Goal: Communication & Community: Answer question/provide support

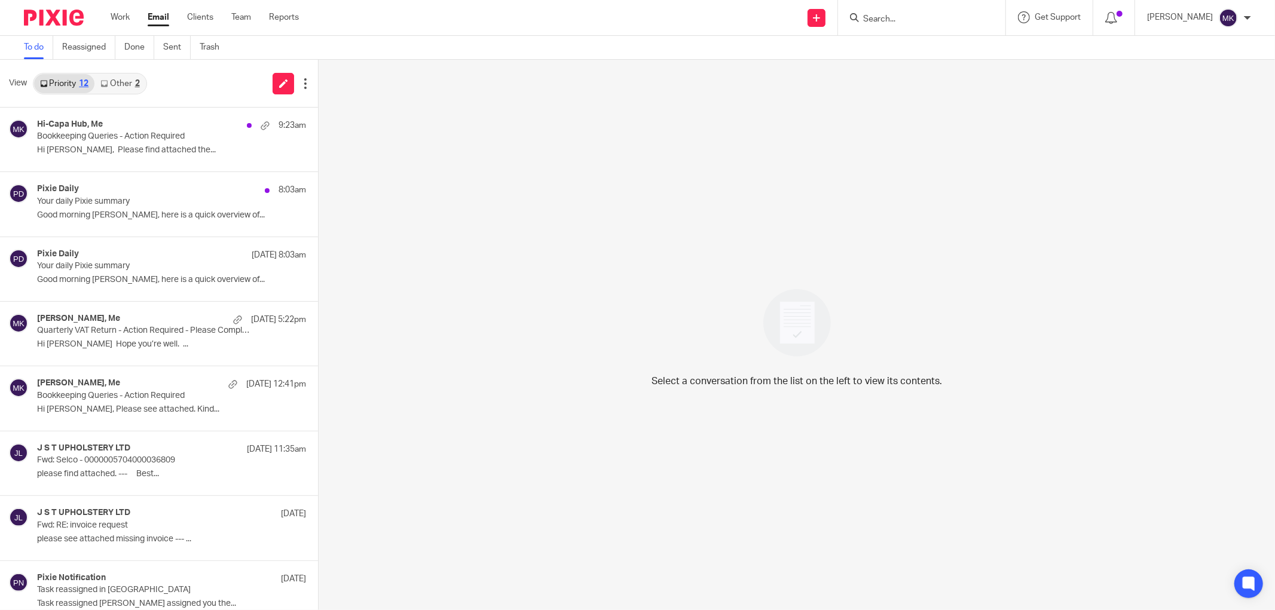
click at [121, 76] on link "Other 2" at bounding box center [119, 83] width 51 height 19
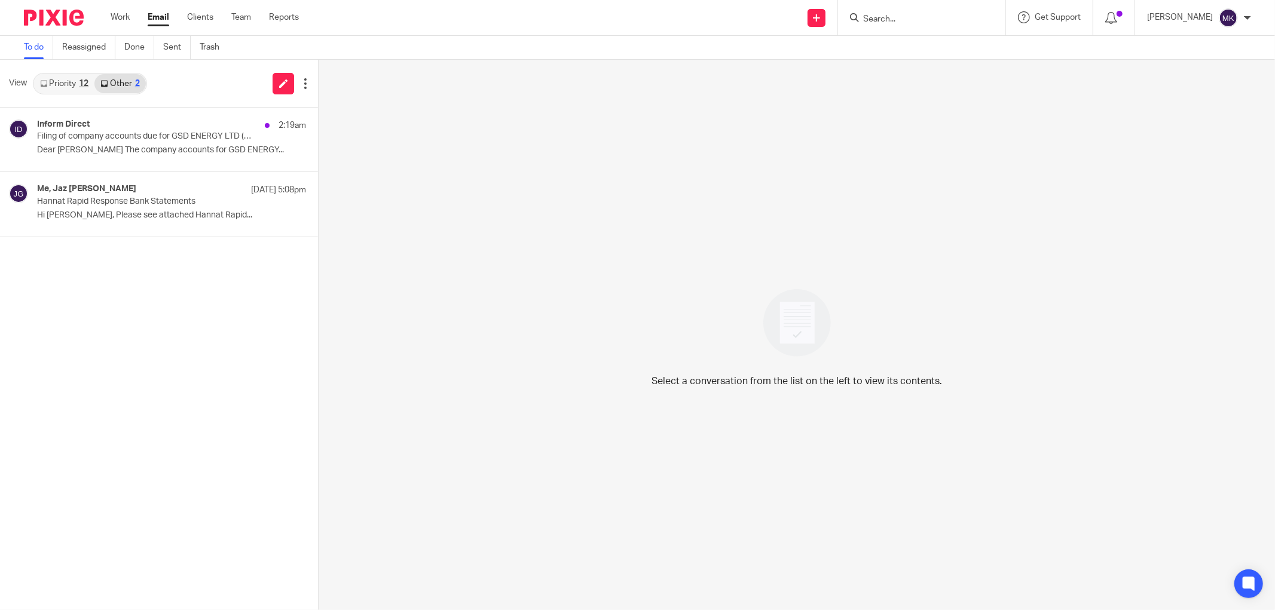
click at [46, 87] on link "Priority 12" at bounding box center [64, 83] width 60 height 19
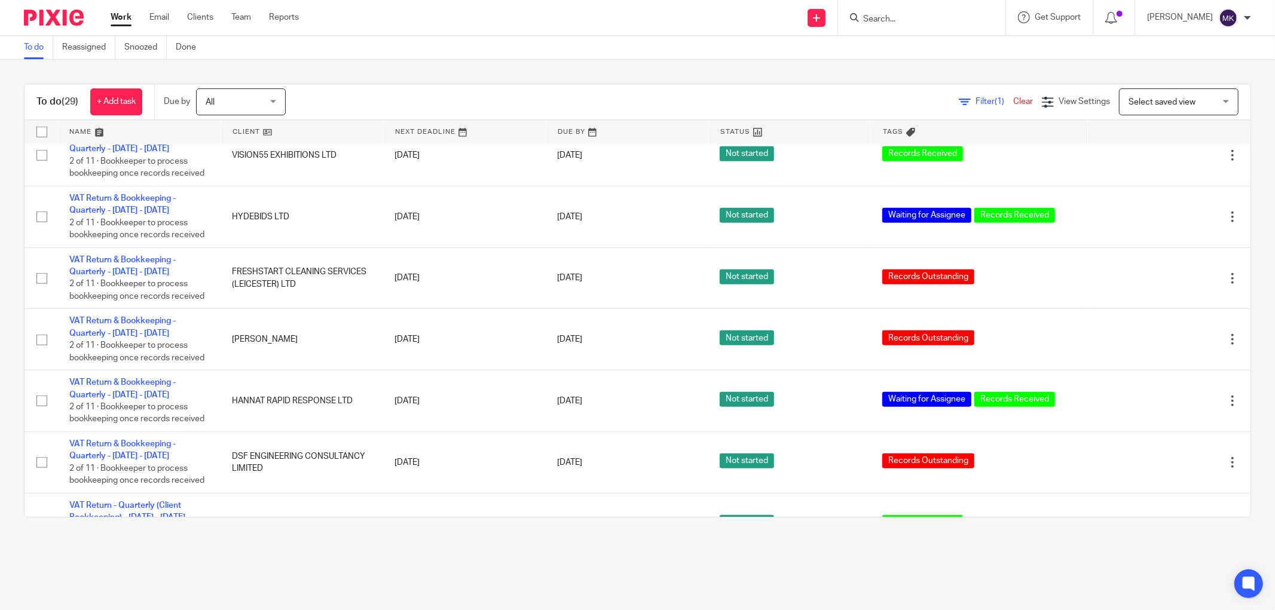
scroll to position [995, 0]
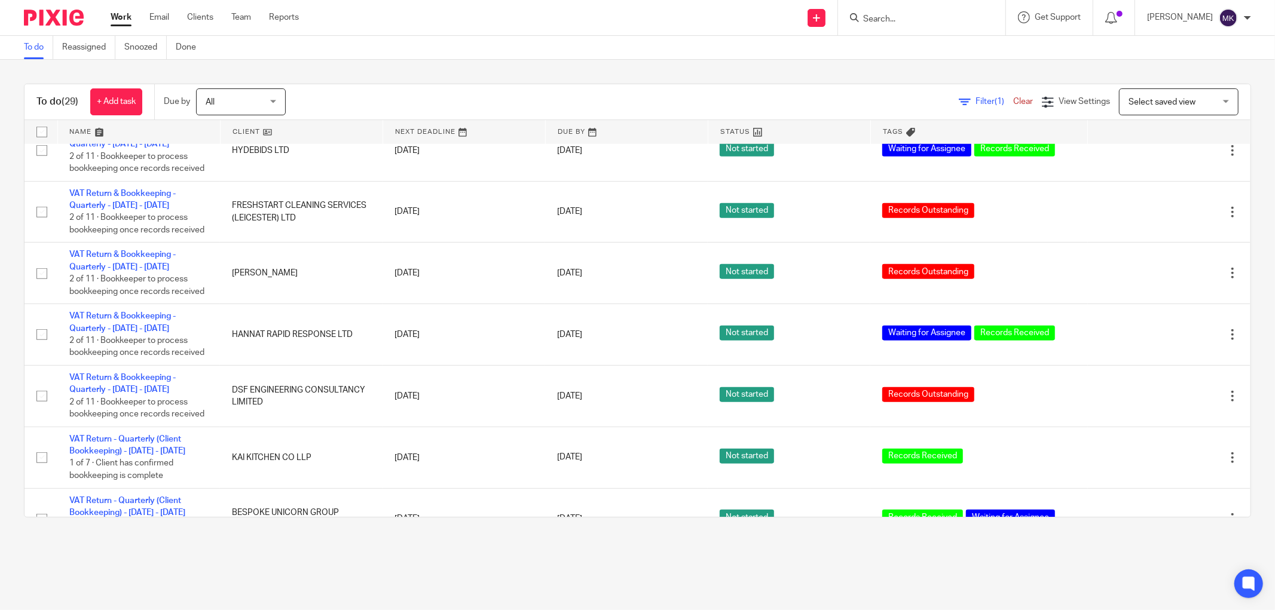
click at [112, 87] on link "VAT Return & Bookkeeping - Quarterly - May - July, 2025" at bounding box center [122, 76] width 106 height 20
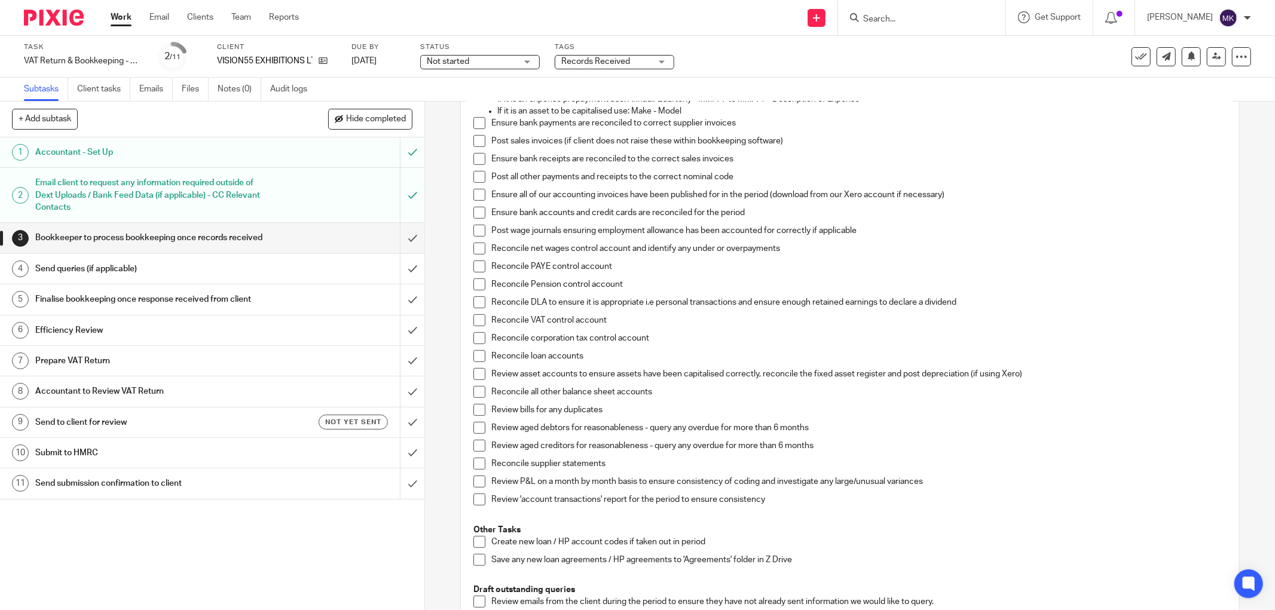
scroll to position [199, 0]
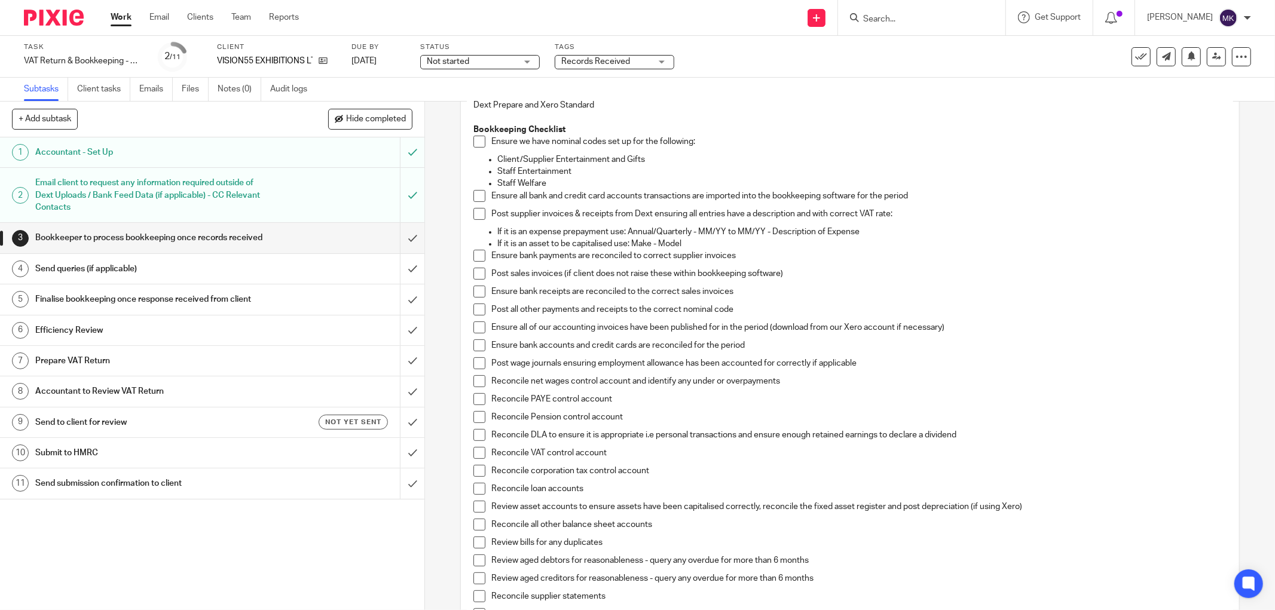
drag, startPoint x: 469, startPoint y: 140, endPoint x: 470, endPoint y: 199, distance: 58.6
click at [473, 140] on span at bounding box center [479, 142] width 12 height 12
click at [473, 200] on span at bounding box center [479, 196] width 12 height 12
click at [473, 216] on span at bounding box center [479, 214] width 12 height 12
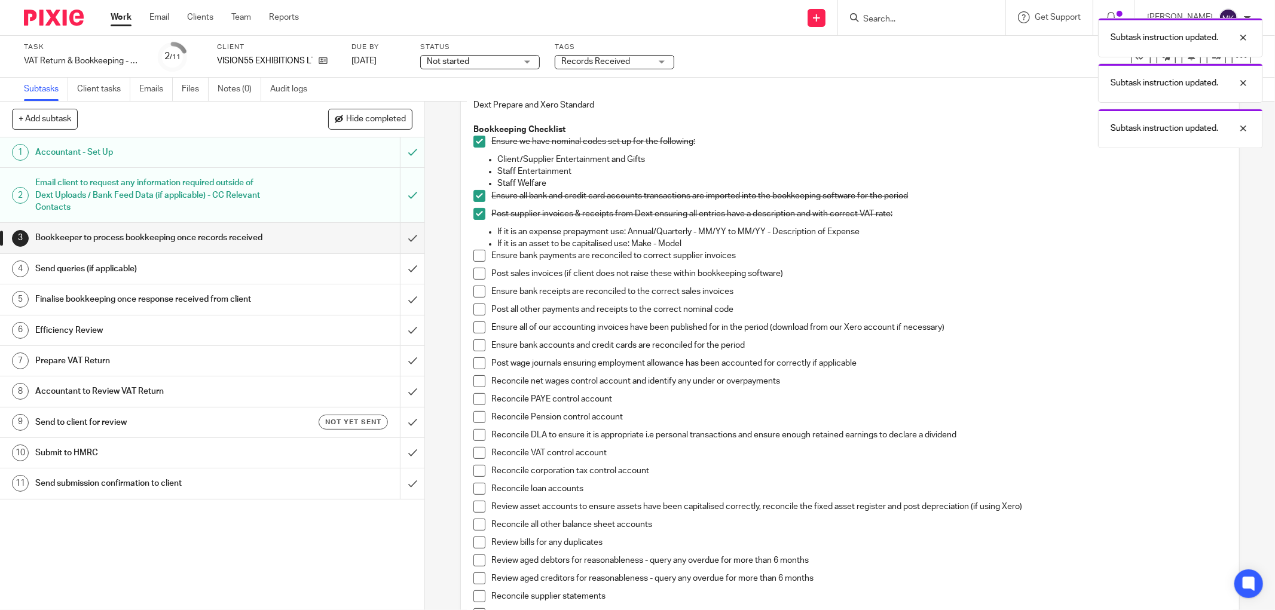
click at [473, 251] on span at bounding box center [479, 256] width 12 height 12
click at [476, 275] on span at bounding box center [479, 274] width 12 height 12
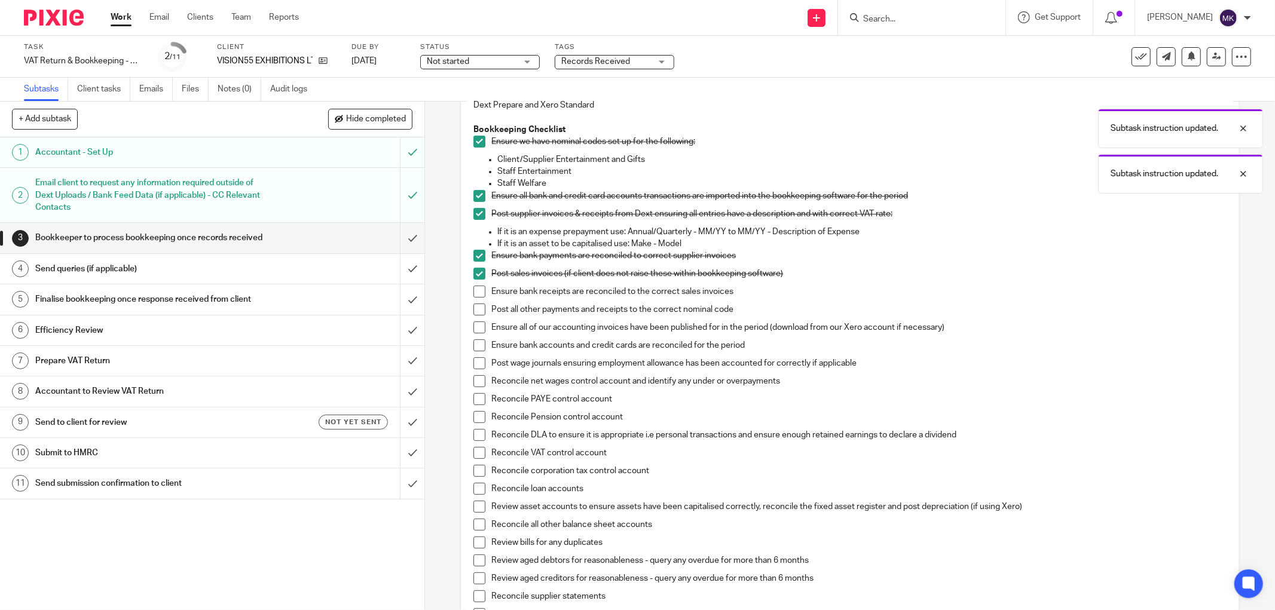
click at [473, 294] on span at bounding box center [479, 292] width 12 height 12
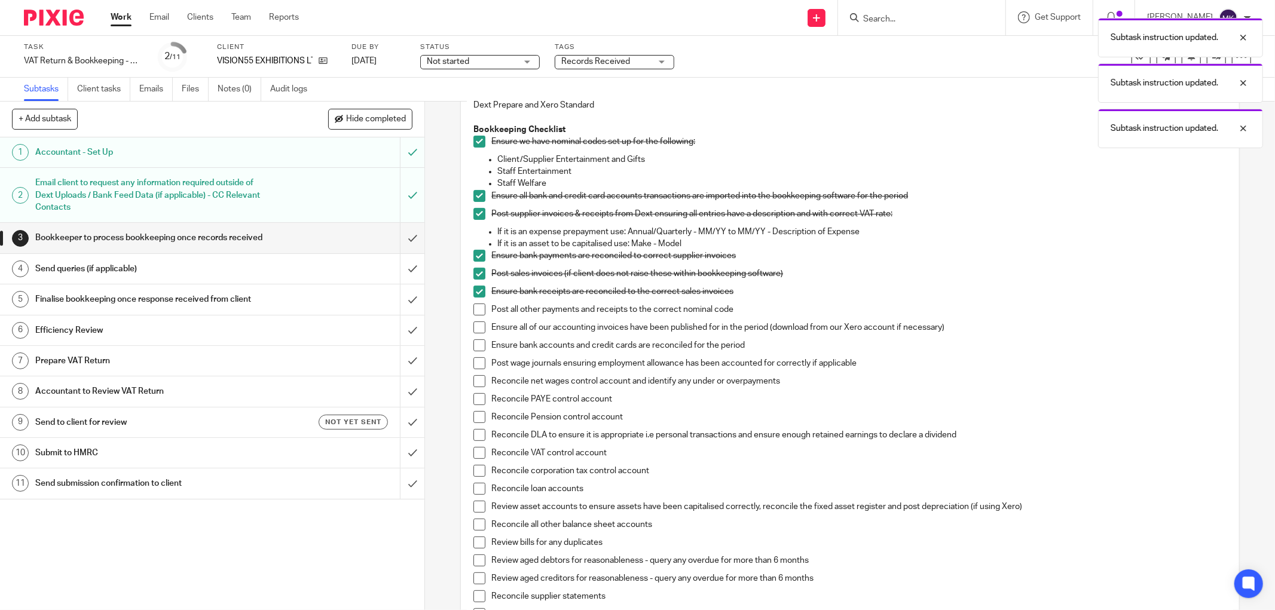
click at [473, 305] on span at bounding box center [479, 310] width 12 height 12
click at [473, 323] on span at bounding box center [479, 327] width 12 height 12
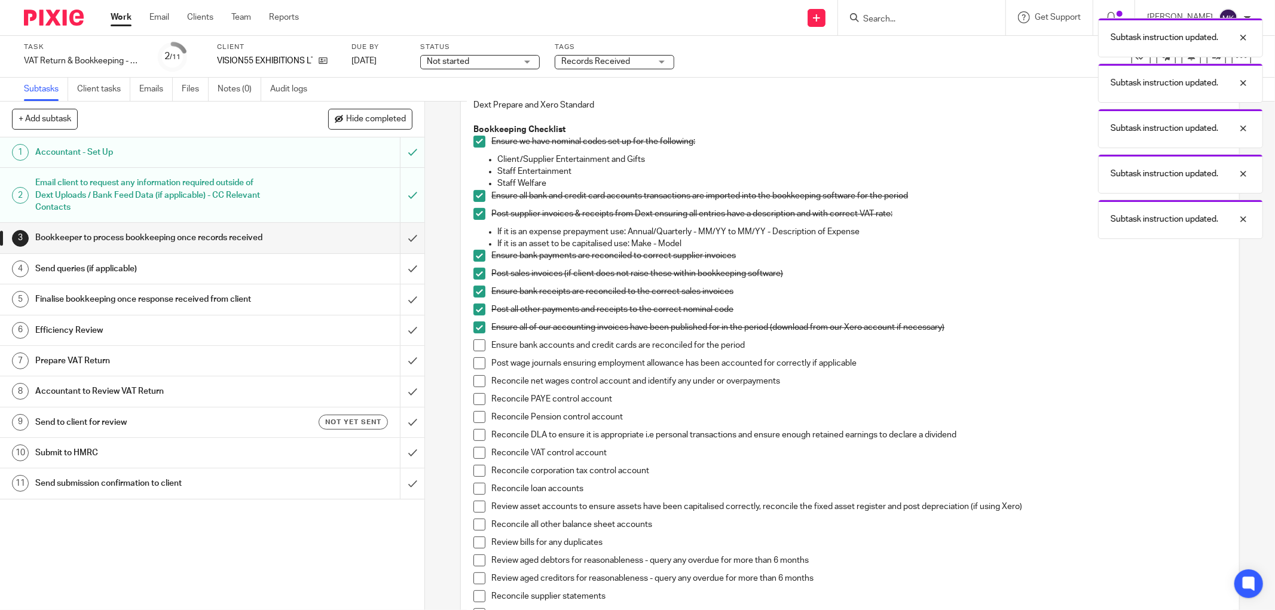
click at [475, 349] on span at bounding box center [479, 345] width 12 height 12
click at [468, 366] on div "Bookkeeping notes from Pixie client field: Ensure Total Events Invoices are not…" at bounding box center [849, 402] width 765 height 813
click at [468, 387] on div "Bookkeeping notes from Pixie client field: Ensure Total Events Invoices are not…" at bounding box center [849, 402] width 765 height 813
click at [473, 366] on span at bounding box center [479, 363] width 12 height 12
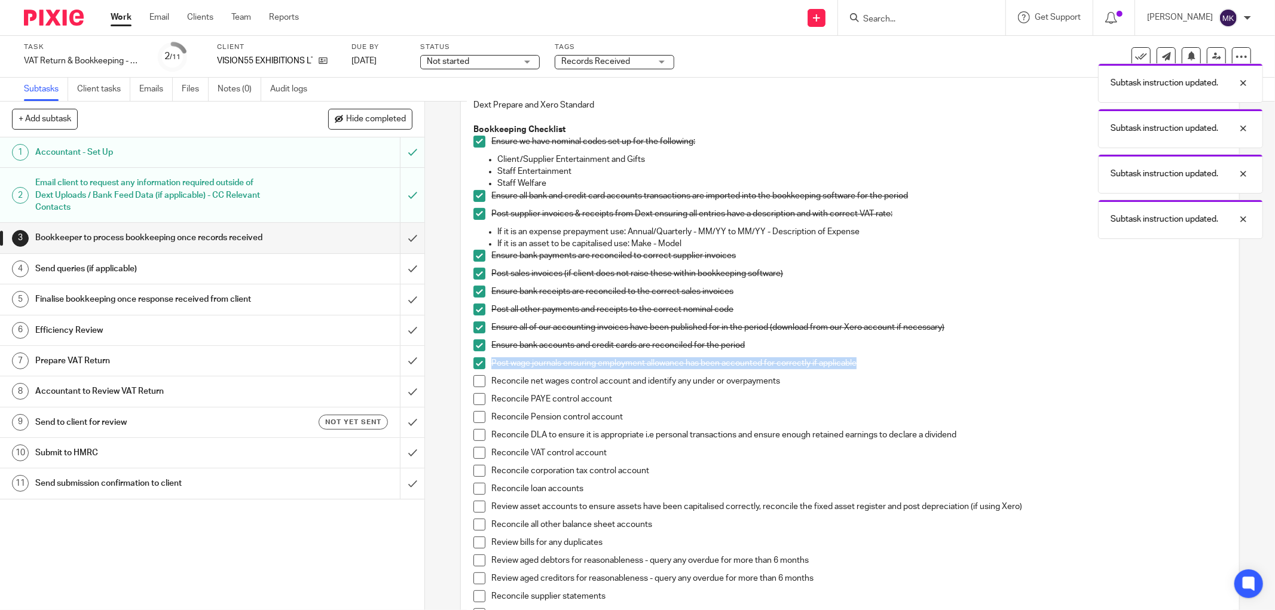
click at [474, 398] on span at bounding box center [479, 399] width 12 height 12
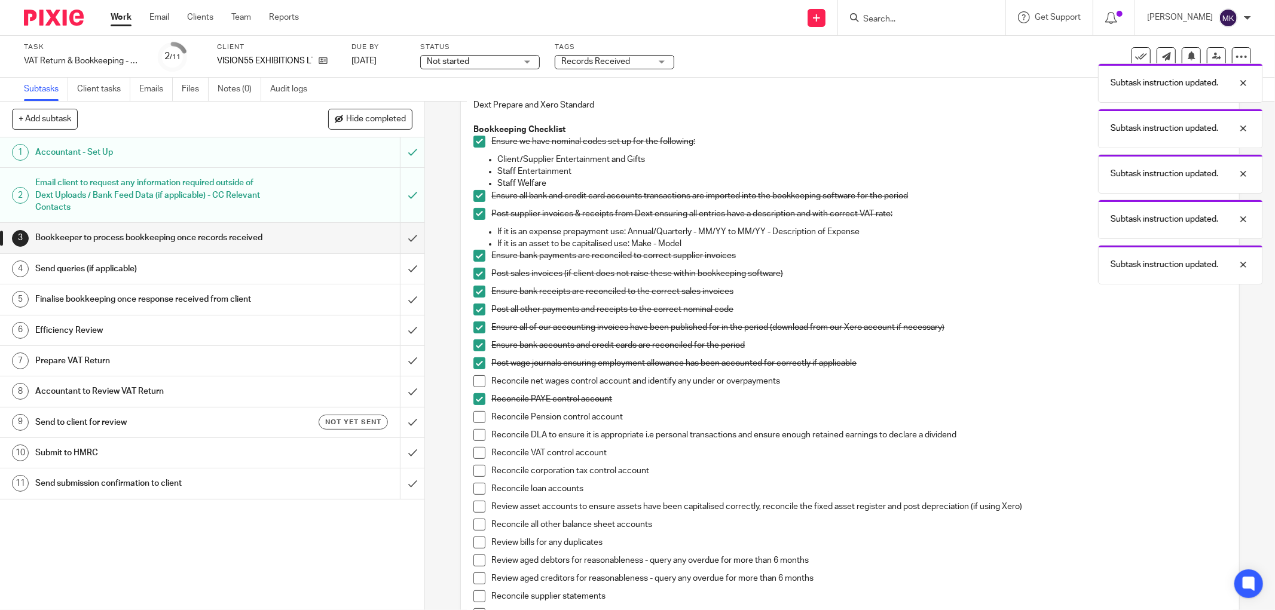
click at [476, 379] on span at bounding box center [479, 381] width 12 height 12
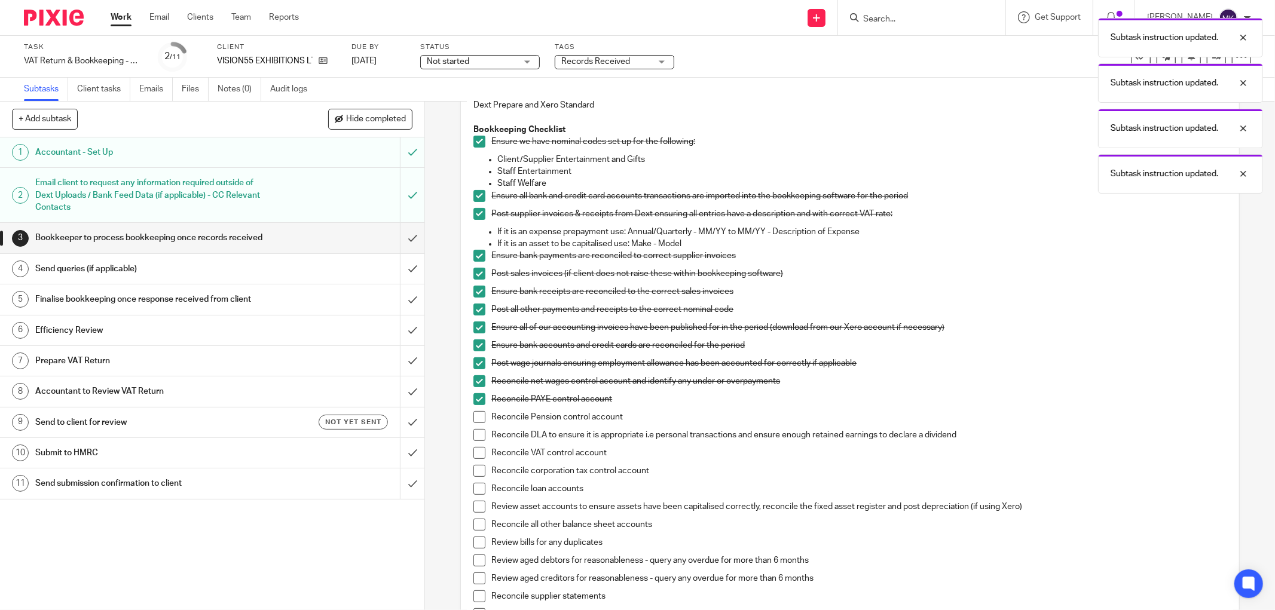
scroll to position [332, 0]
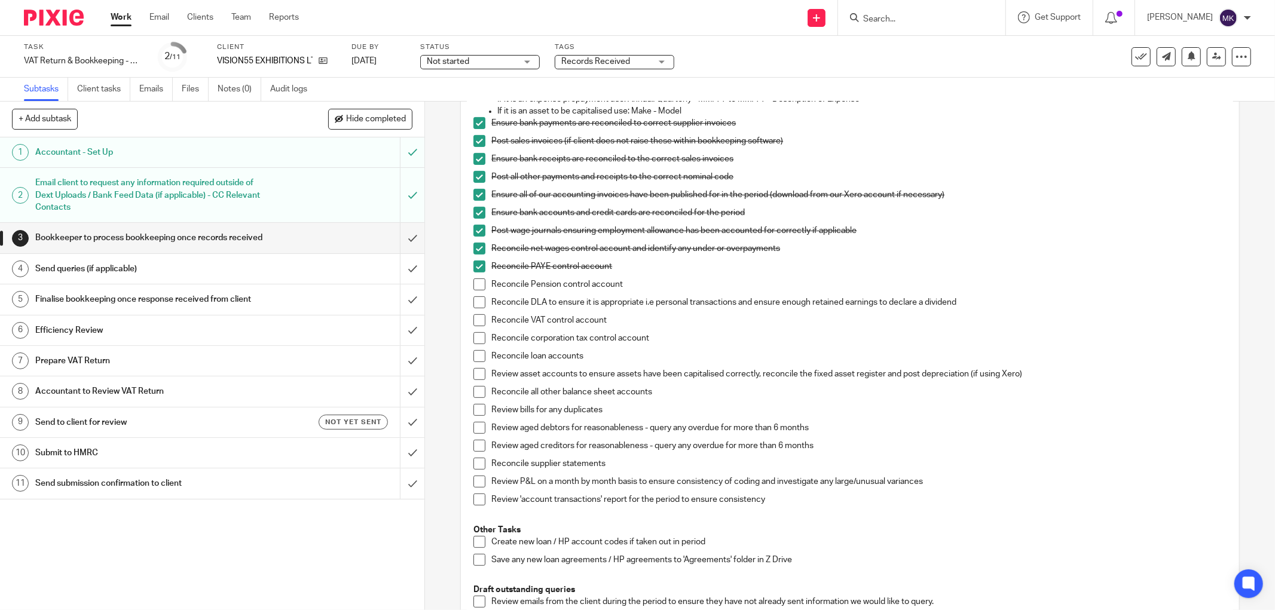
click at [474, 283] on span at bounding box center [479, 284] width 12 height 12
click at [473, 298] on span at bounding box center [479, 302] width 12 height 12
click at [473, 318] on span at bounding box center [479, 320] width 12 height 12
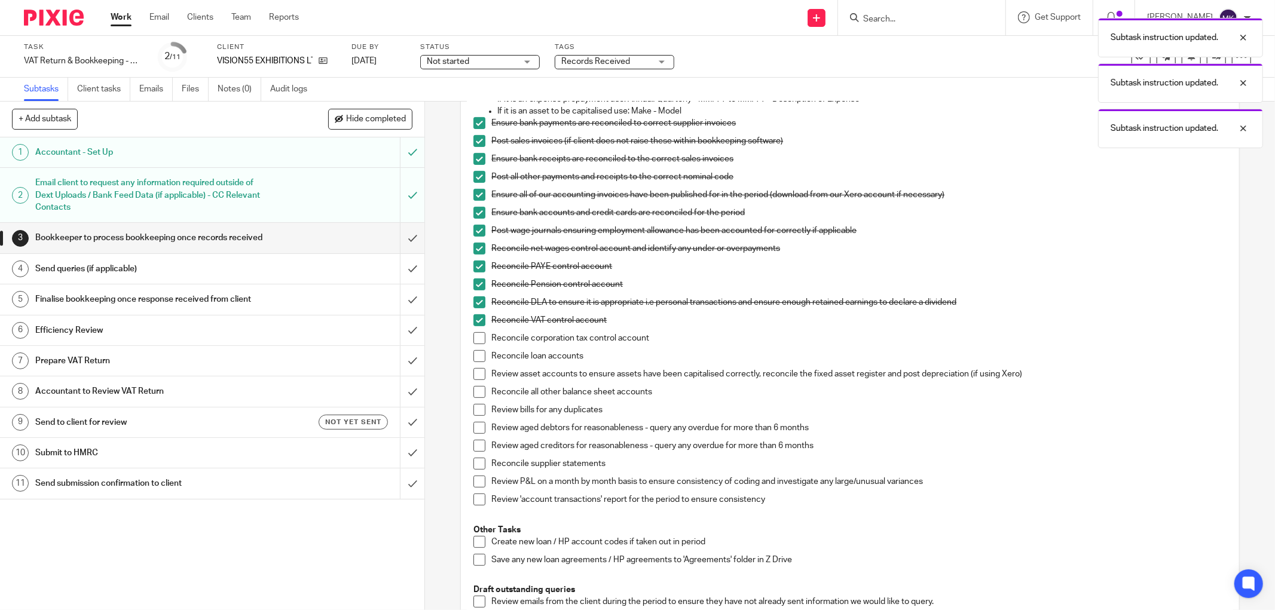
click at [473, 337] on span at bounding box center [479, 338] width 12 height 12
click at [473, 356] on span at bounding box center [479, 356] width 12 height 12
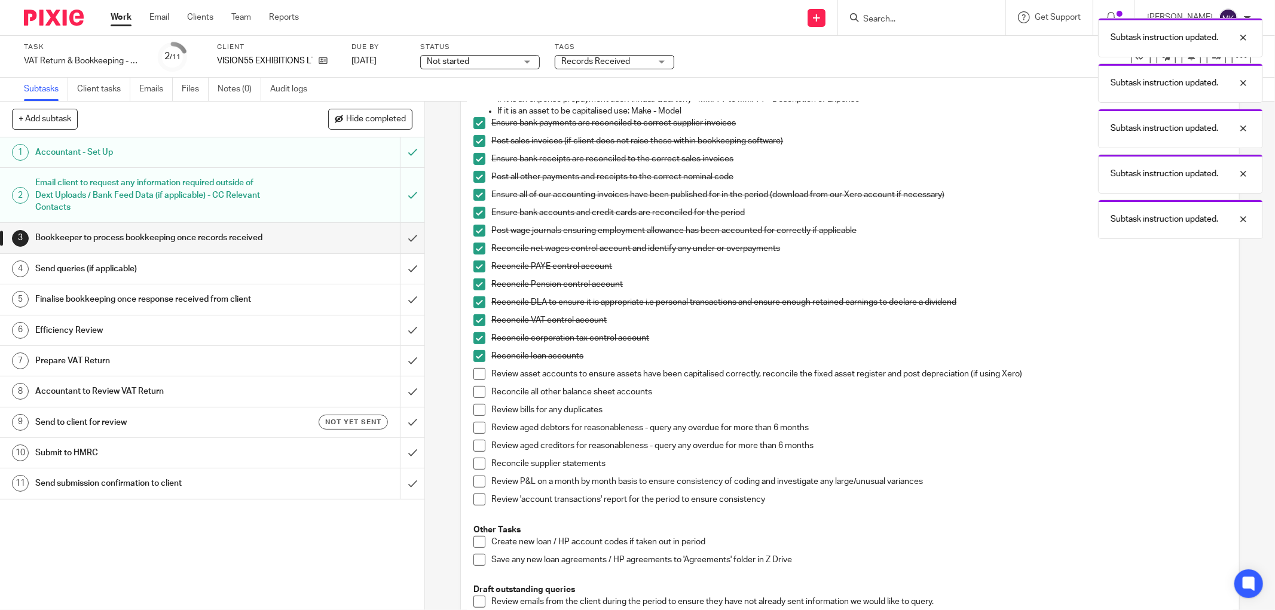
click at [473, 367] on li "Reconcile loan accounts" at bounding box center [849, 359] width 753 height 18
click at [473, 371] on span at bounding box center [479, 374] width 12 height 12
click at [477, 389] on span at bounding box center [479, 392] width 12 height 12
click at [476, 411] on span at bounding box center [479, 410] width 12 height 12
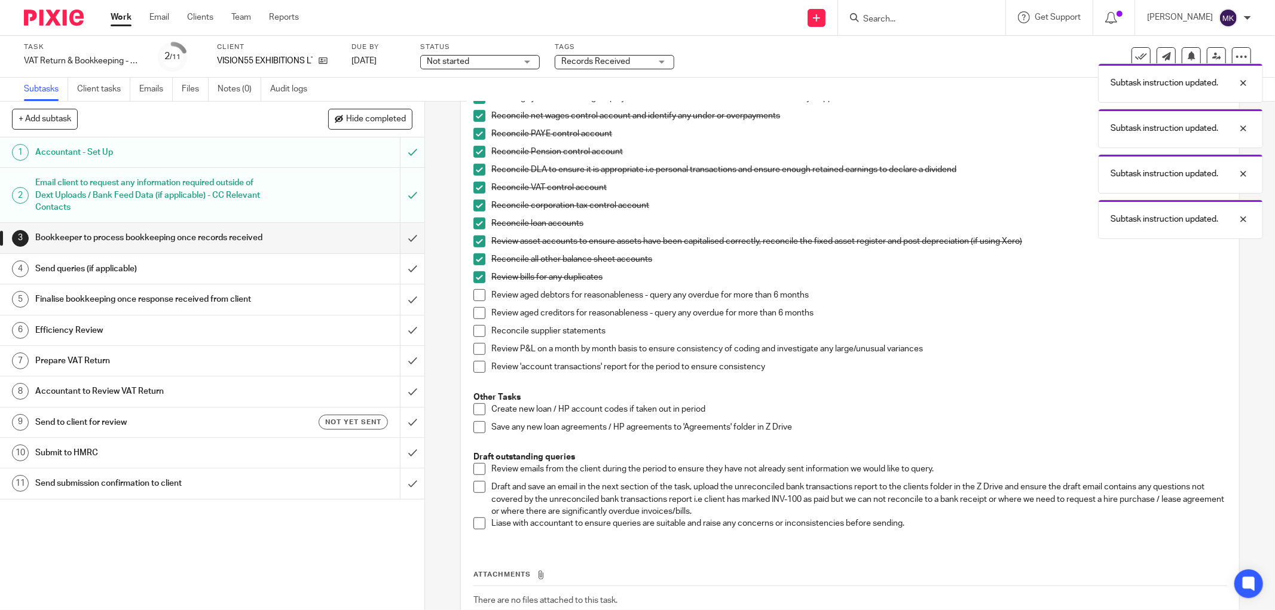
click at [336, 278] on div "Send queries (if applicable)" at bounding box center [211, 269] width 353 height 18
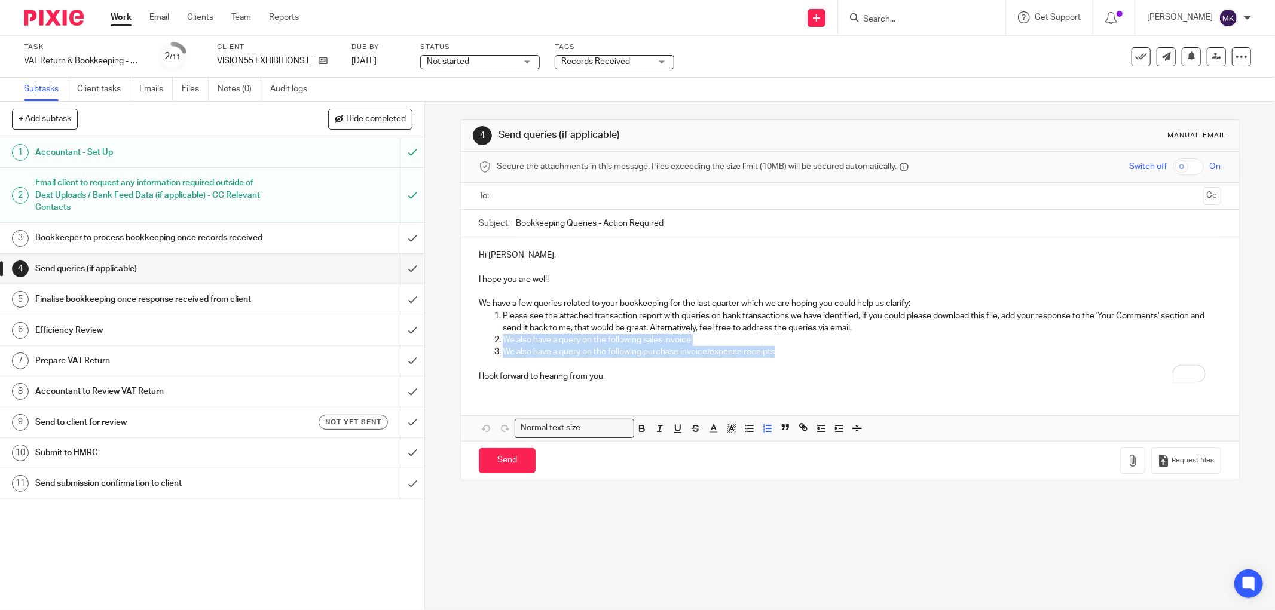
click at [487, 343] on ol "Please see the attached transaction report with queries on bank transactions we…" at bounding box center [850, 334] width 742 height 48
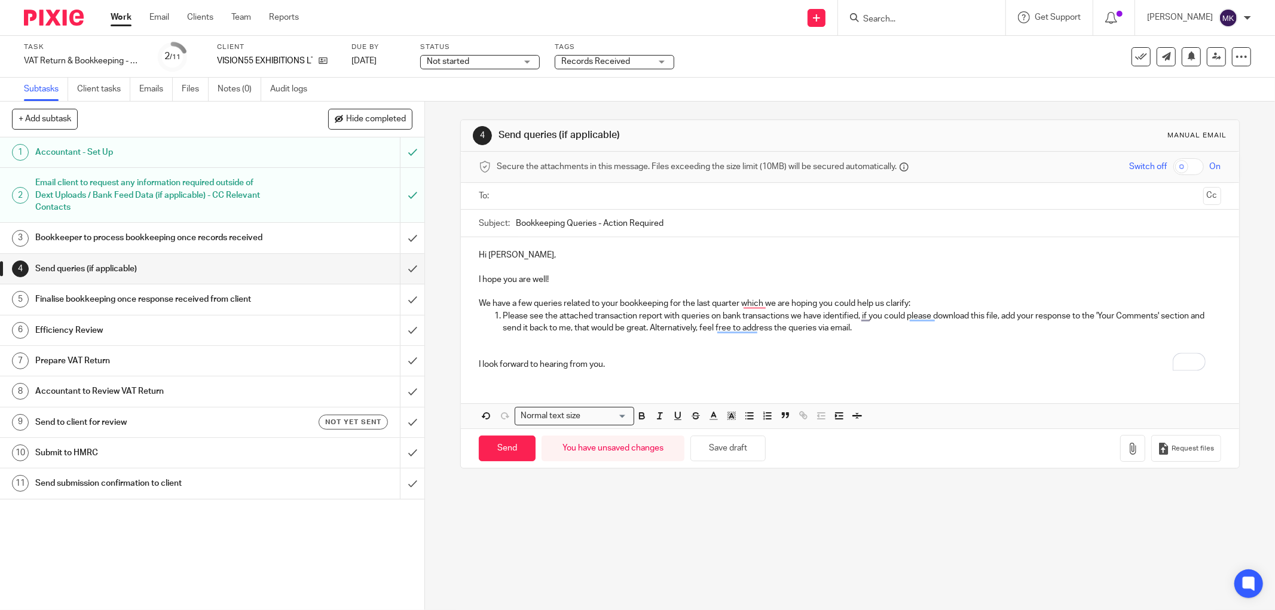
click at [937, 298] on p "We have a few queries related to your bookkeeping for the last quarter which we…" at bounding box center [850, 304] width 742 height 12
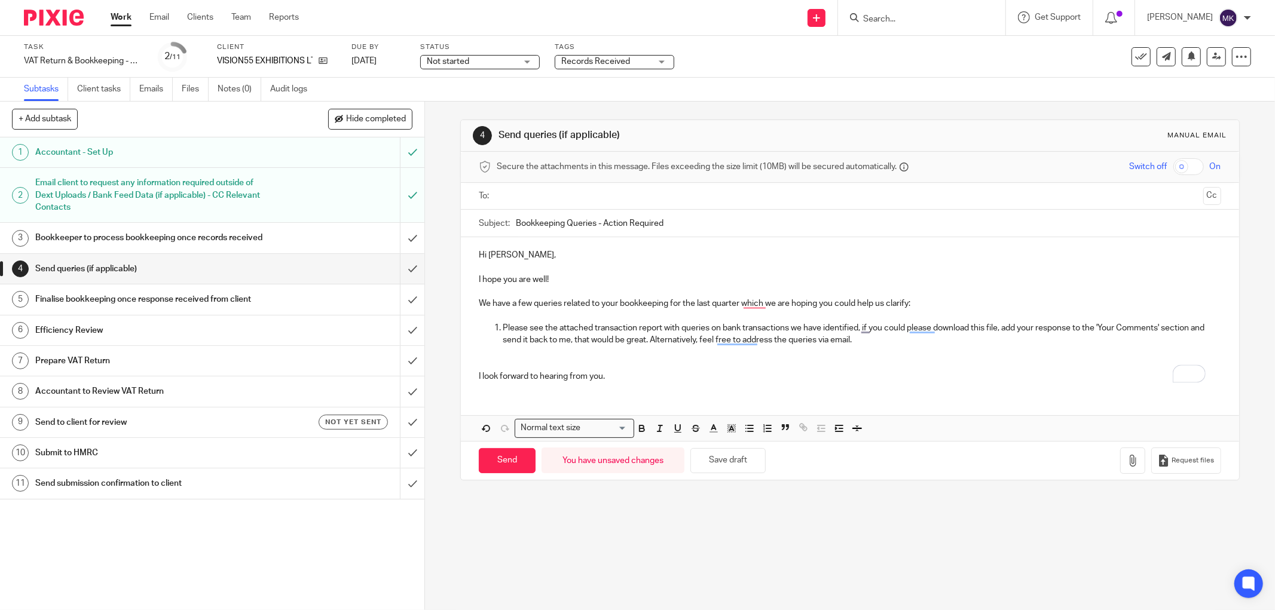
click at [639, 194] on input "text" at bounding box center [849, 196] width 697 height 14
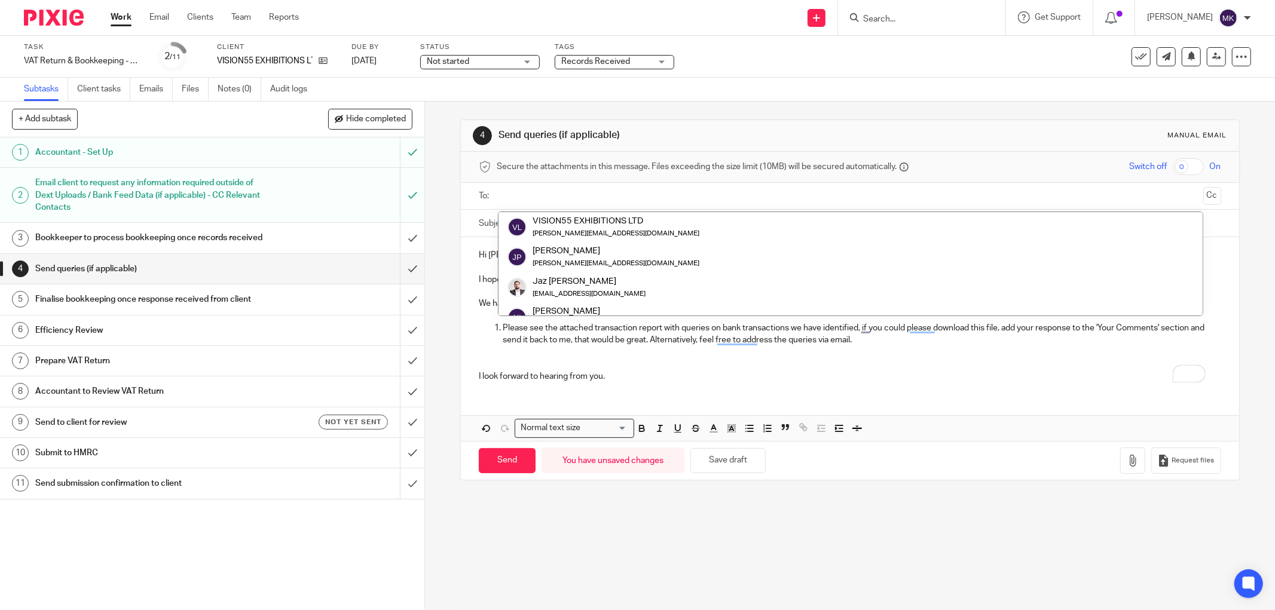
scroll to position [60, 0]
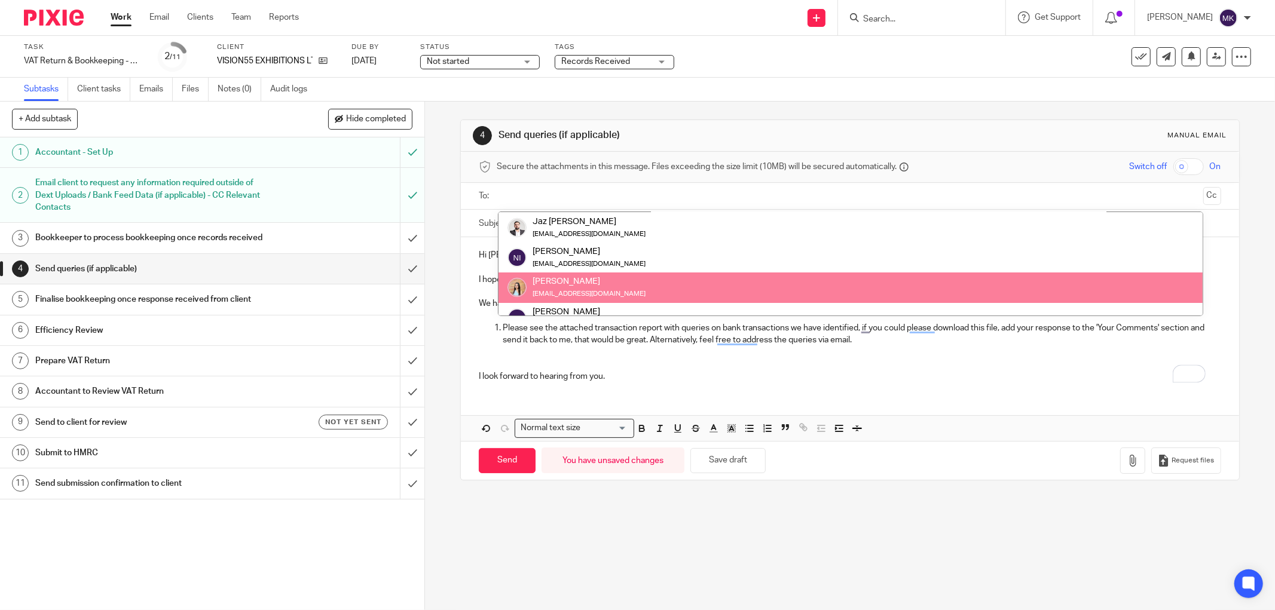
click at [771, 395] on div "Hi Jonathon, I hope you are well! We have a few queries related to your bookkee…" at bounding box center [850, 338] width 778 height 203
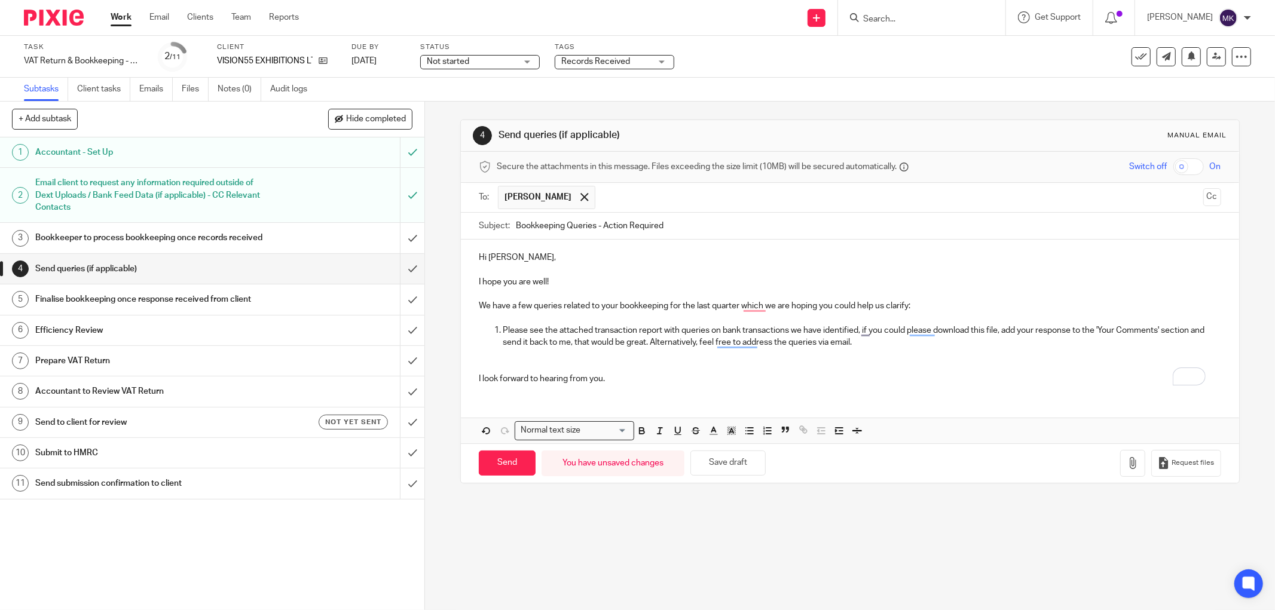
click at [553, 198] on span "Raj Kaur" at bounding box center [546, 197] width 97 height 23
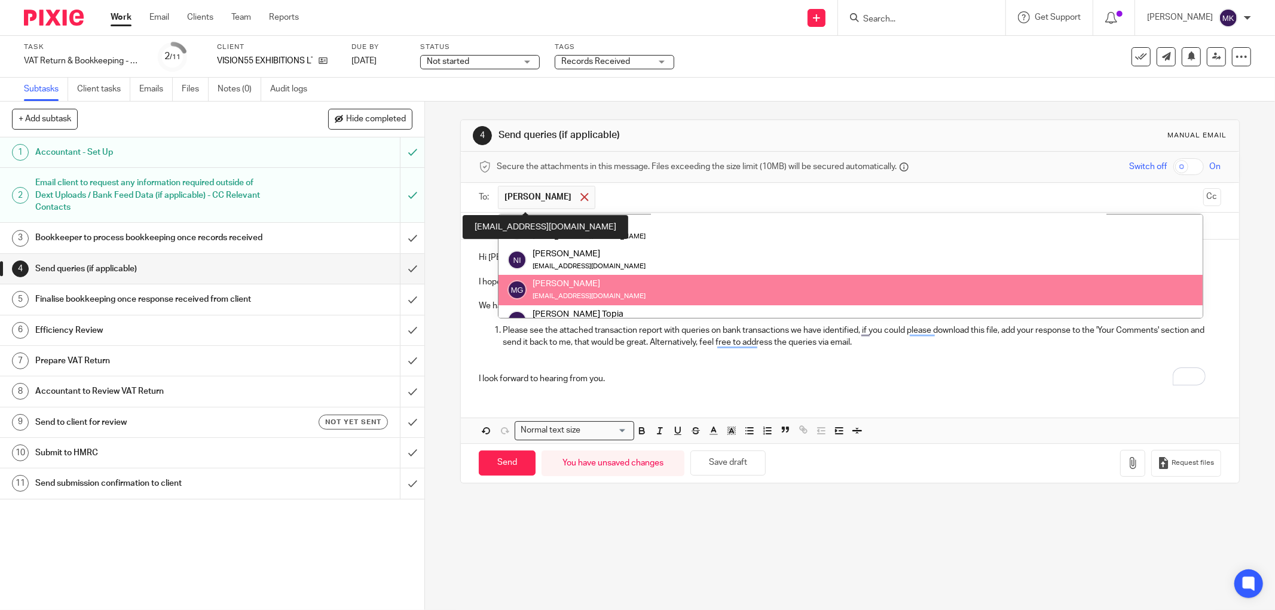
click at [580, 193] on span at bounding box center [584, 197] width 8 height 8
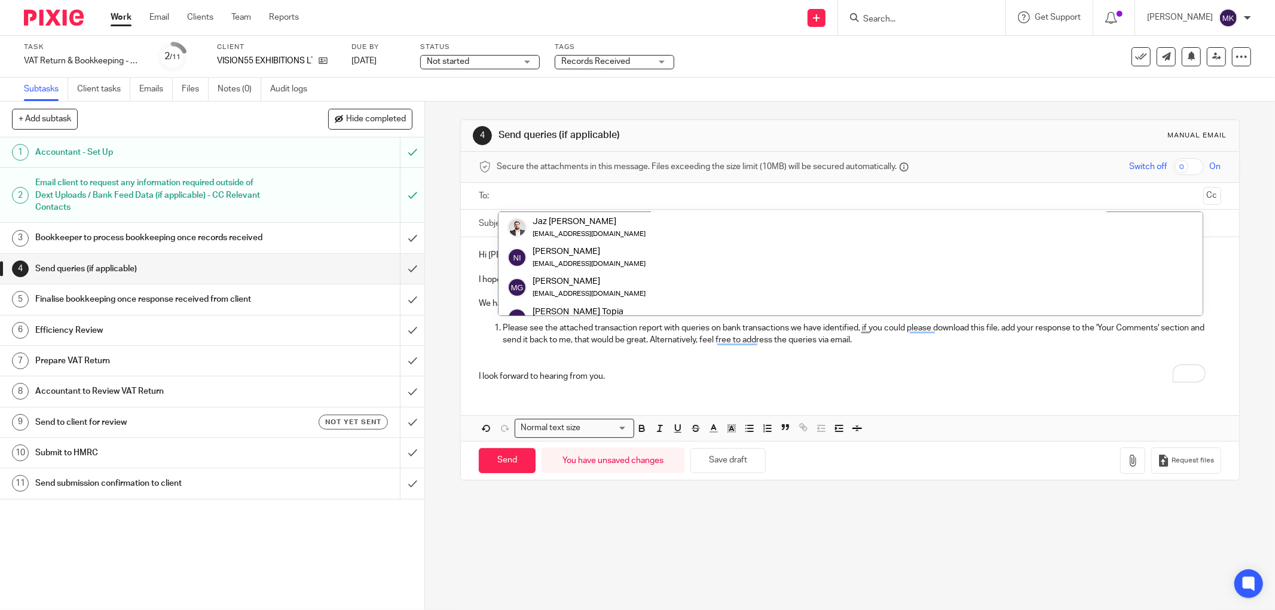
scroll to position [0, 0]
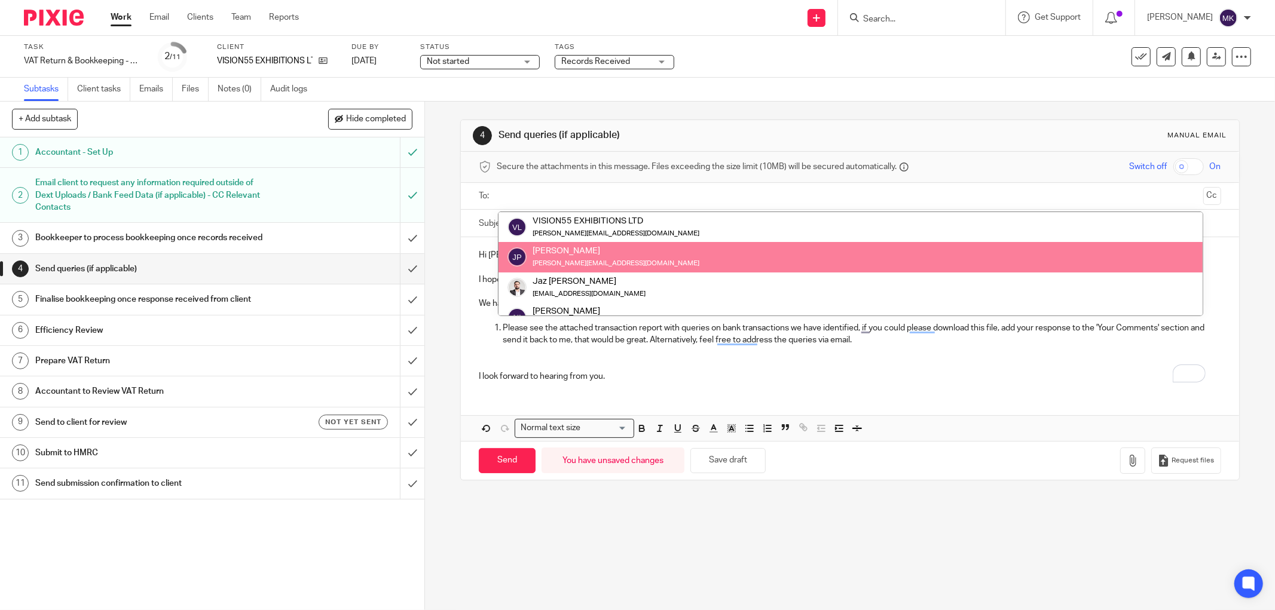
click at [611, 249] on div "[PERSON_NAME]" at bounding box center [615, 251] width 167 height 12
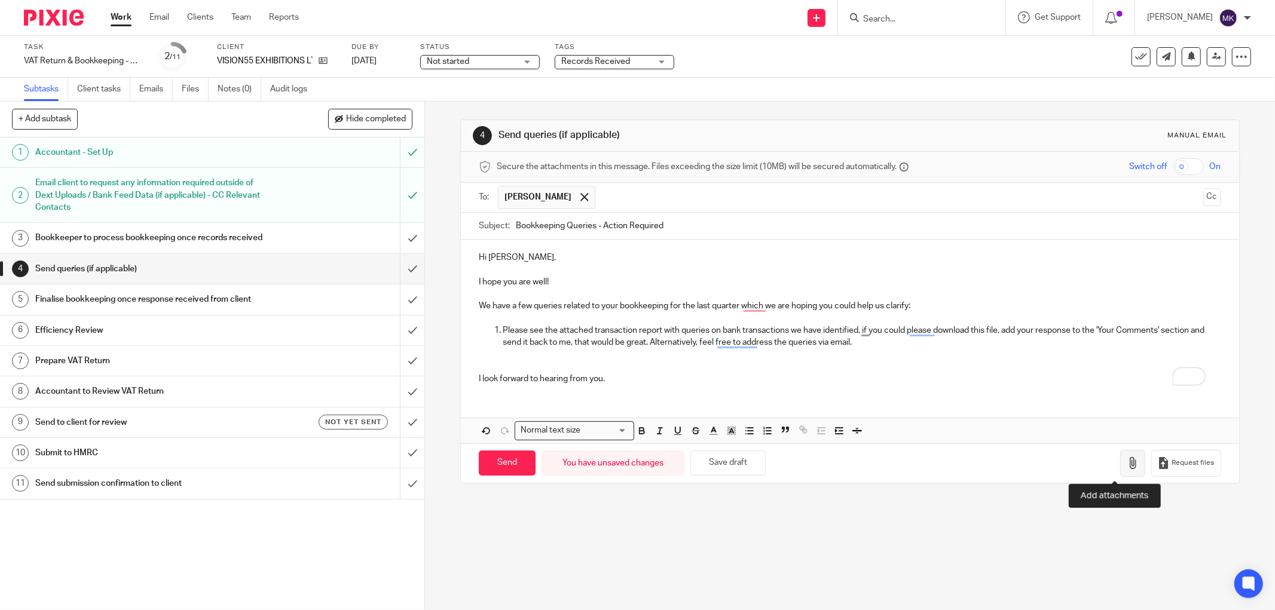
click at [1125, 459] on button "button" at bounding box center [1132, 463] width 25 height 27
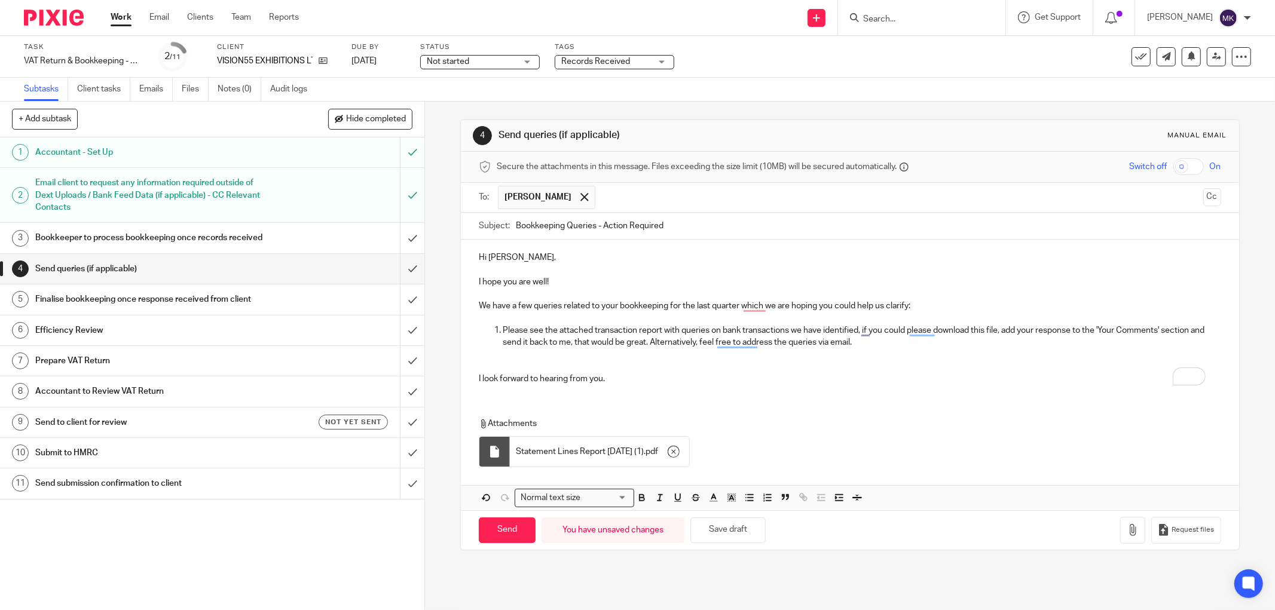
click at [780, 414] on div "Attachments Statement Lines Report 2025-08-15 (1) . pdf" at bounding box center [850, 439] width 778 height 67
click at [756, 405] on div "Hi Jonathon, I hope you are well! We have a few queries related to your bookkee…" at bounding box center [850, 375] width 778 height 271
click at [449, 368] on div "4 Send queries (if applicable) Manual email Secure the attachments in this mess…" at bounding box center [850, 356] width 850 height 508
click at [850, 409] on div "Attachments Statement Lines Report 2025-08-15 (1) . pdf" at bounding box center [850, 439] width 778 height 67
click at [608, 72] on div "Task VAT Return & Bookkeeping - Quarterly - May - July, 2025 Save VAT Return & …" at bounding box center [637, 57] width 1275 height 42
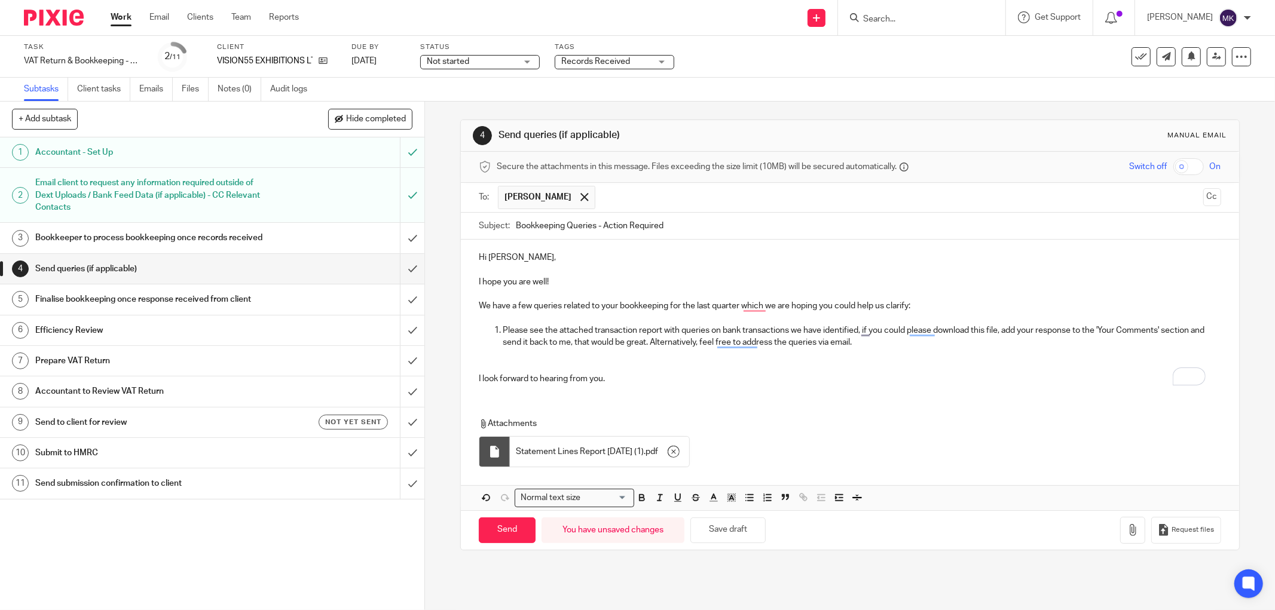
click at [618, 64] on span "Records Received" at bounding box center [595, 61] width 69 height 8
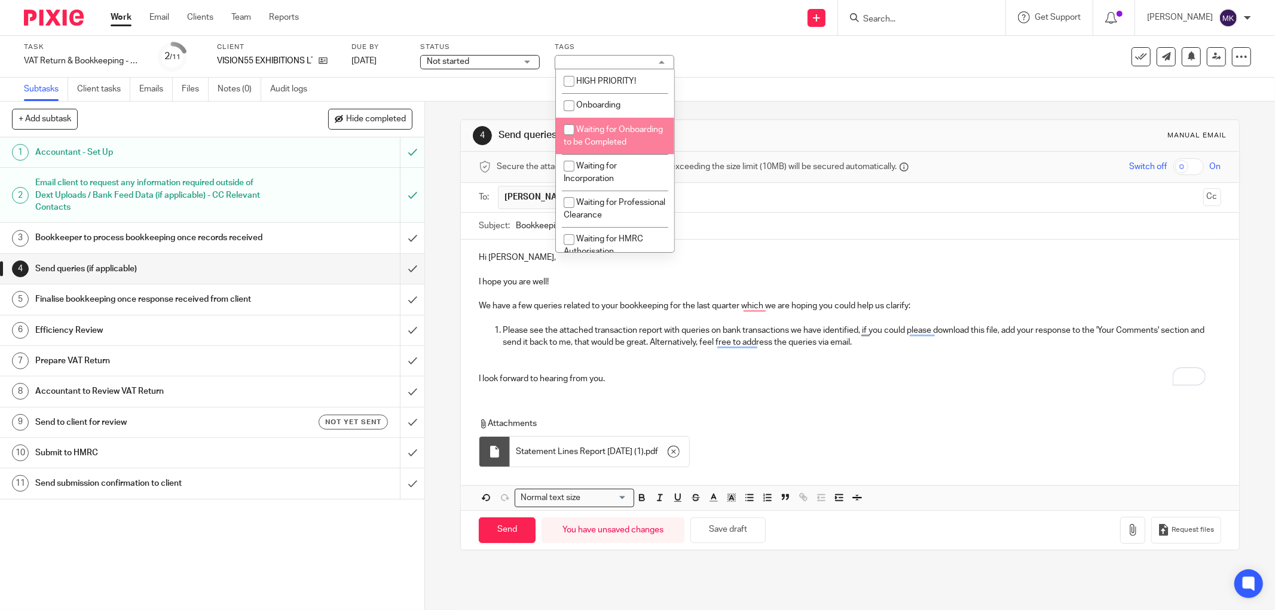
scroll to position [133, 0]
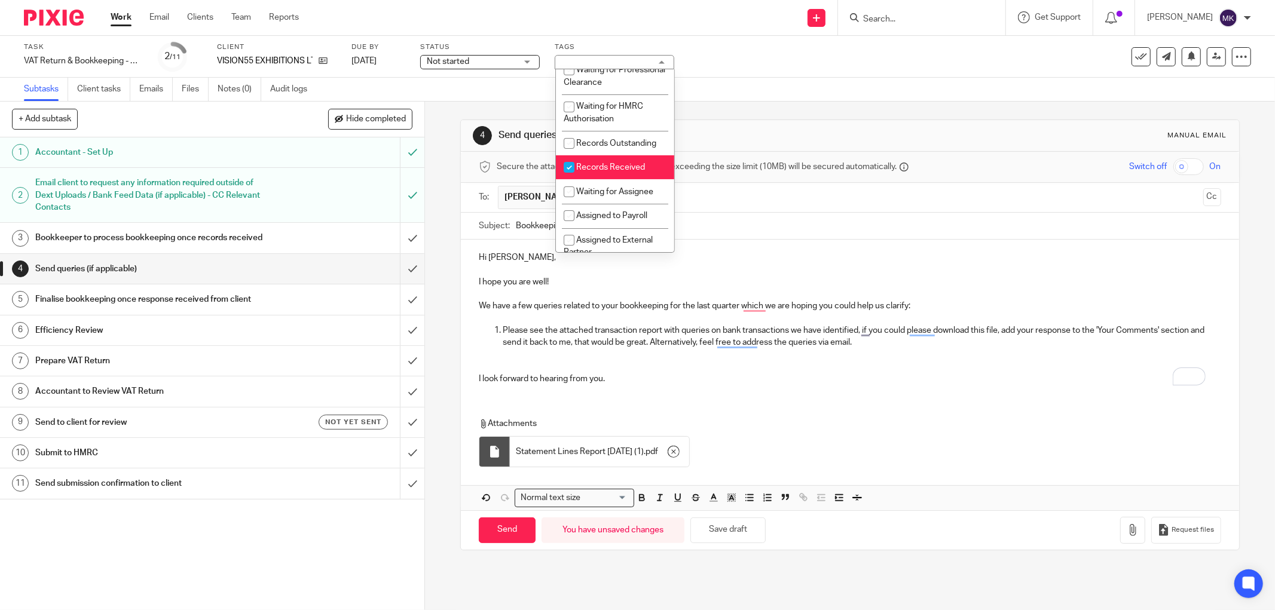
click at [617, 171] on span "Records Received" at bounding box center [610, 167] width 69 height 8
checkbox input "false"
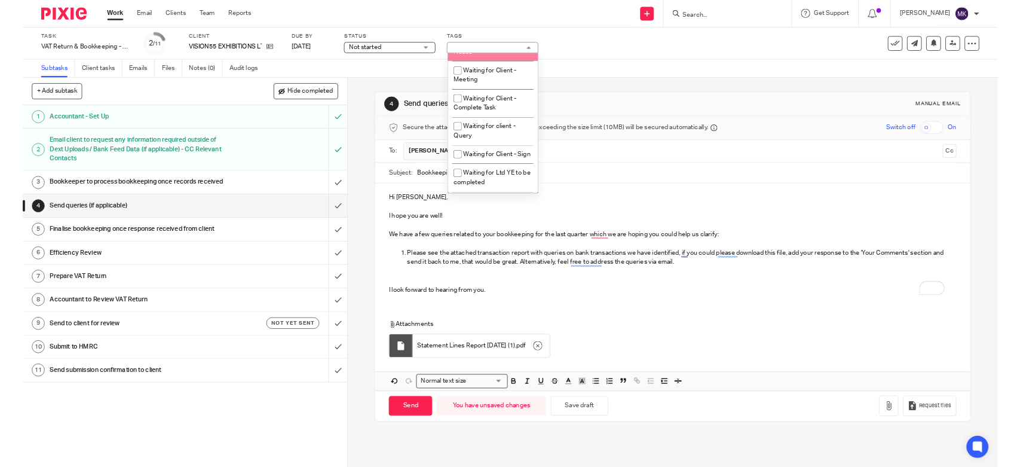
scroll to position [664, 0]
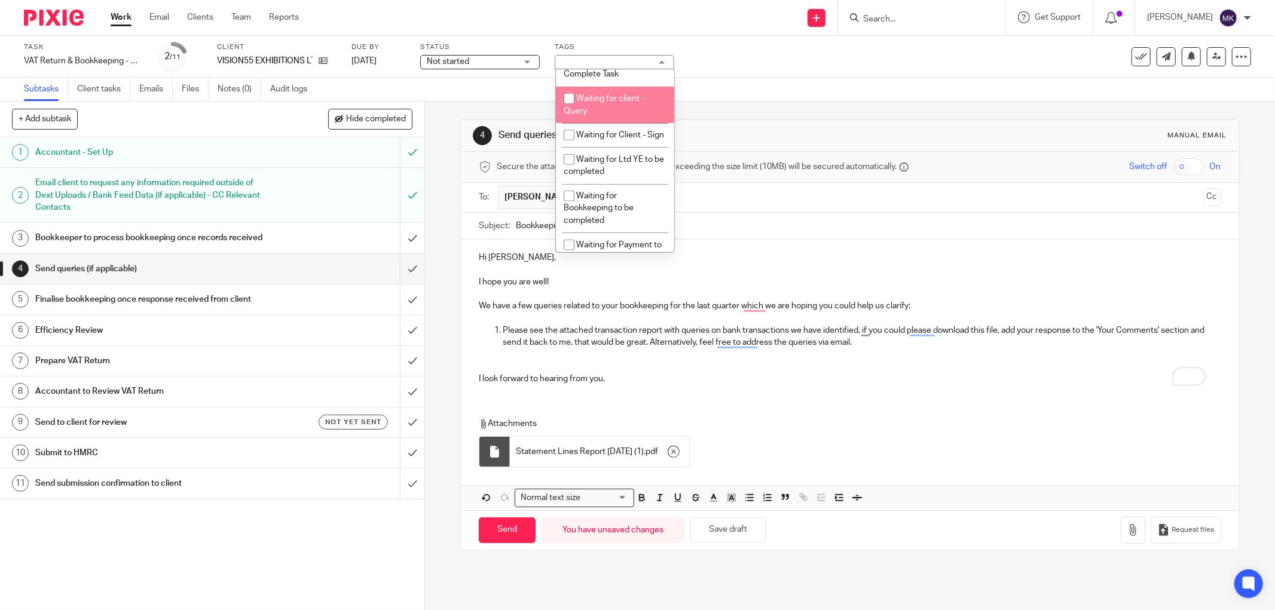
click at [624, 123] on li "Waiting for client - Query" at bounding box center [615, 105] width 118 height 36
checkbox input "true"
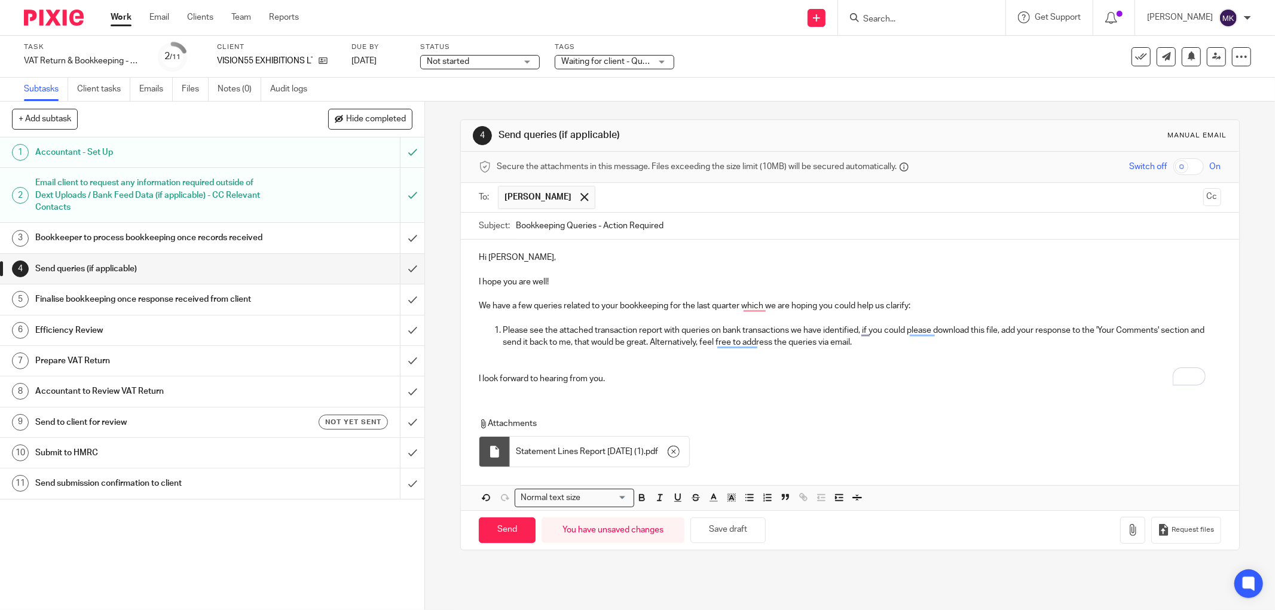
click at [744, 112] on div "4 Send queries (if applicable) Manual email Secure the attachments in this mess…" at bounding box center [849, 335] width 779 height 467
click at [522, 60] on div "Not started Not started" at bounding box center [480, 62] width 120 height 14
click at [504, 92] on li "Not started" at bounding box center [480, 81] width 118 height 24
click at [494, 58] on span "Not started" at bounding box center [472, 62] width 90 height 13
click at [477, 111] on li "In progress" at bounding box center [480, 105] width 118 height 24
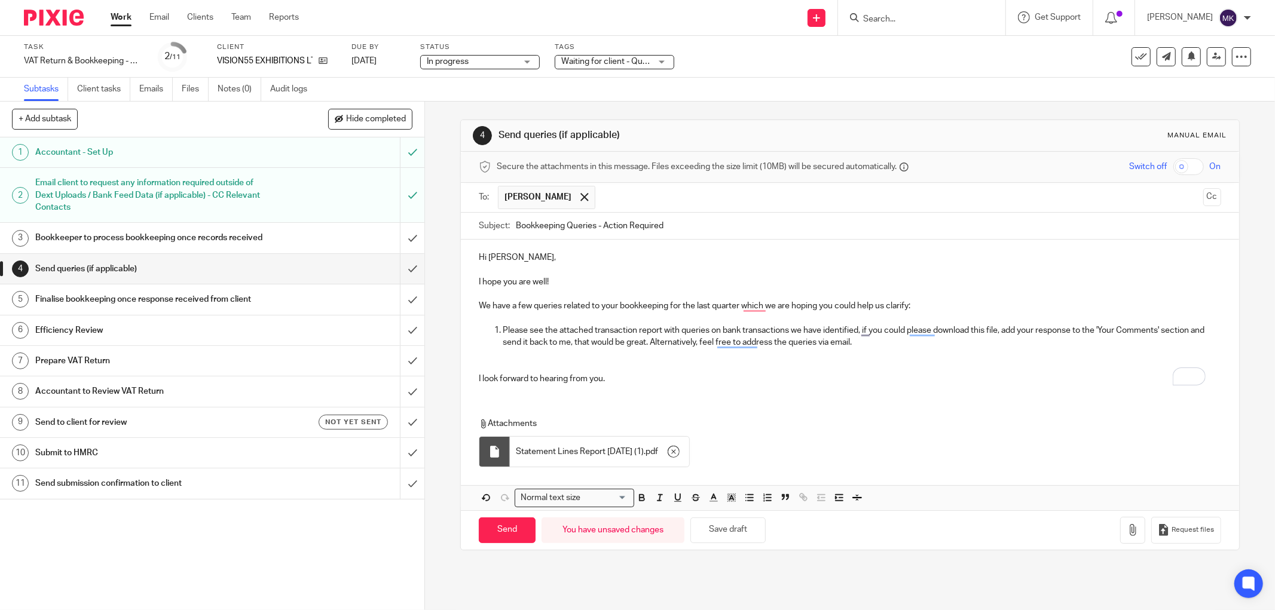
click at [740, 90] on div "Subtasks Client tasks Emails Files Notes (0) Audit logs" at bounding box center [637, 90] width 1275 height 24
drag, startPoint x: 510, startPoint y: 540, endPoint x: 503, endPoint y: 577, distance: 37.6
click at [503, 577] on div "4 Send queries (if applicable) Manual email Secure the attachments in this mess…" at bounding box center [850, 356] width 850 height 508
click at [508, 520] on input "Send" at bounding box center [507, 530] width 57 height 26
type input "Sent"
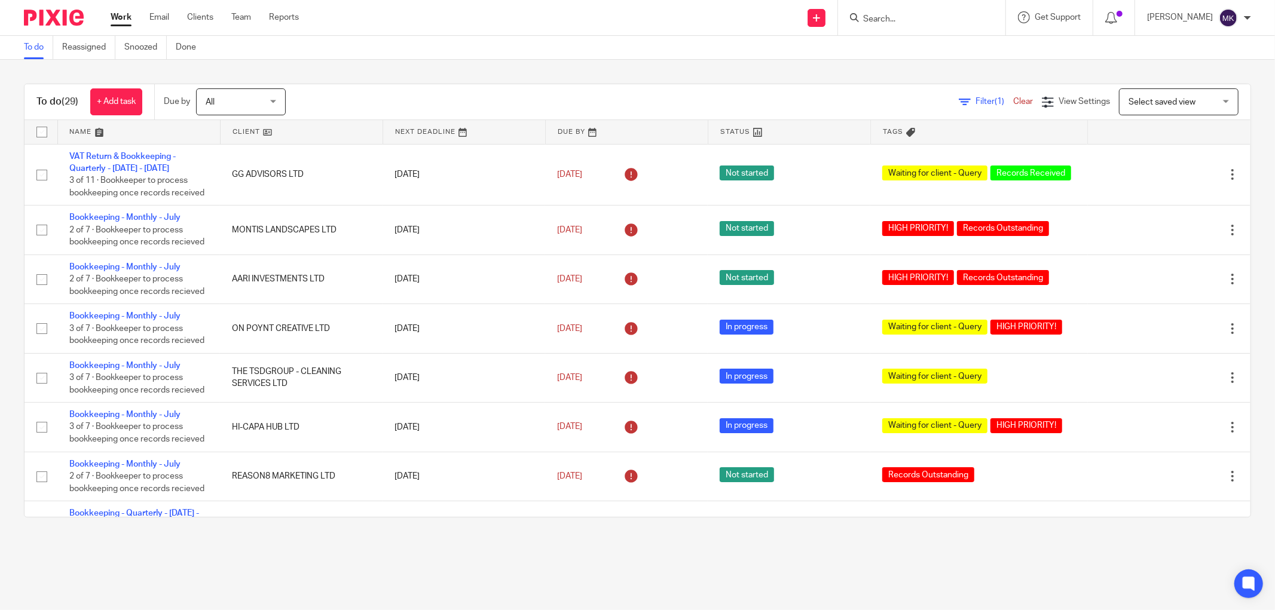
click at [147, 137] on link at bounding box center [139, 132] width 162 height 24
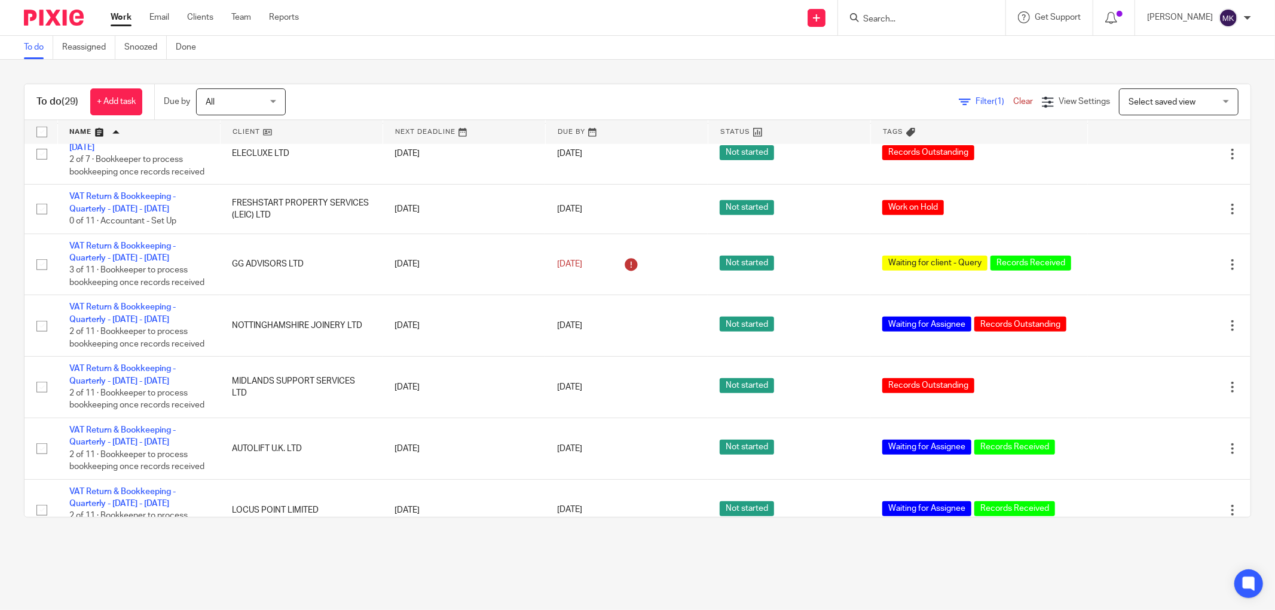
scroll to position [568, 0]
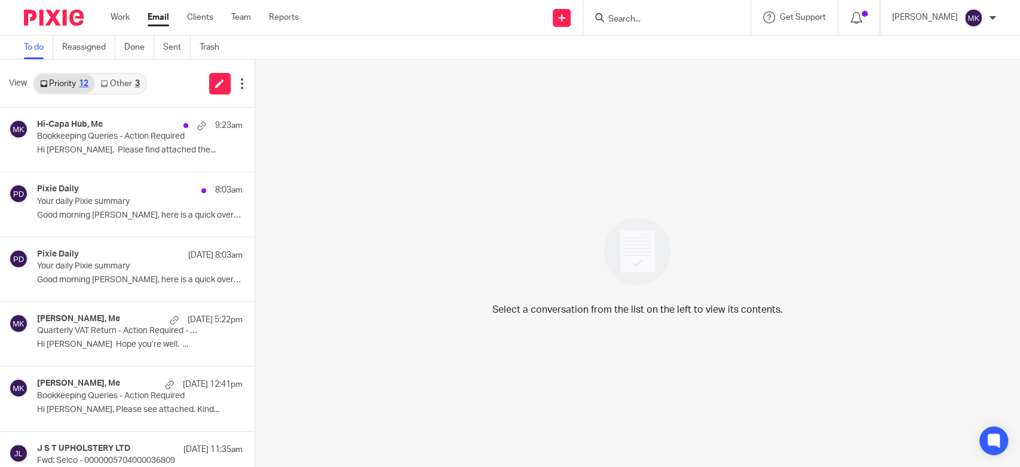
click at [130, 90] on link "Other 3" at bounding box center [119, 83] width 51 height 19
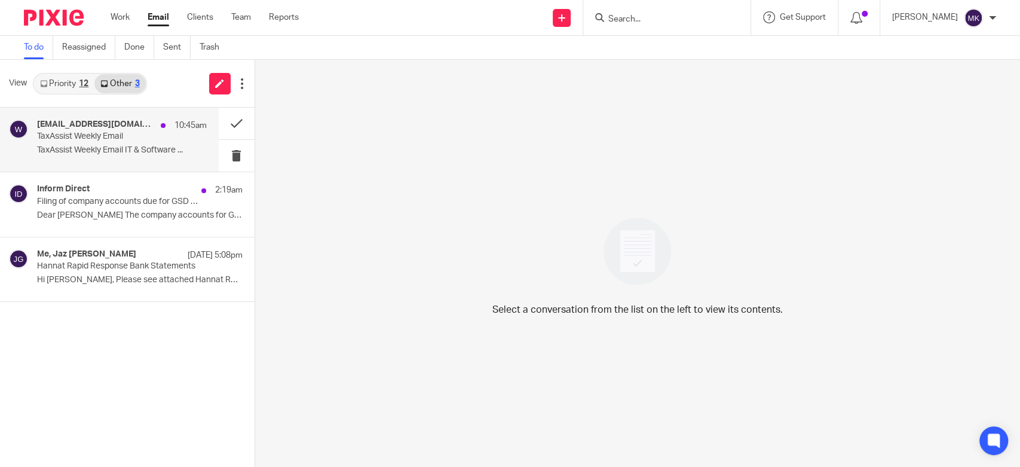
click at [102, 142] on p "TaxAssist Weekly Email" at bounding box center [105, 136] width 136 height 10
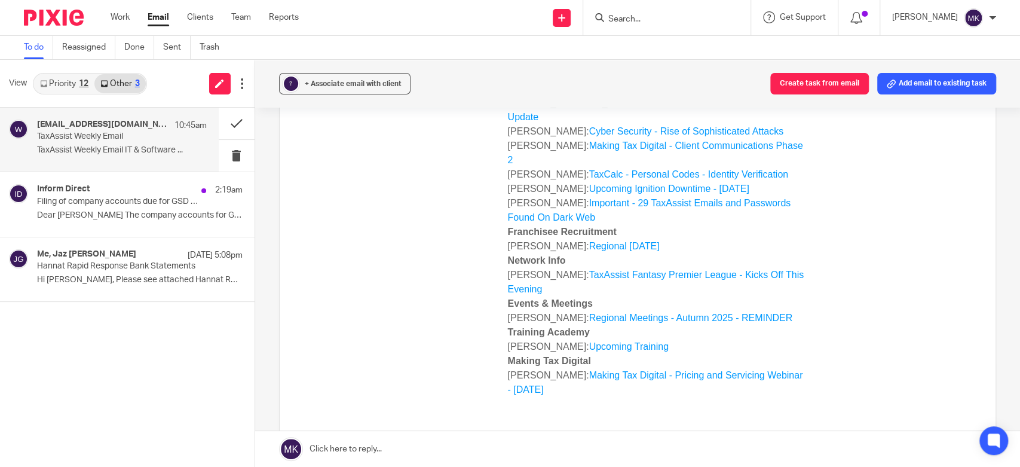
scroll to position [199, 0]
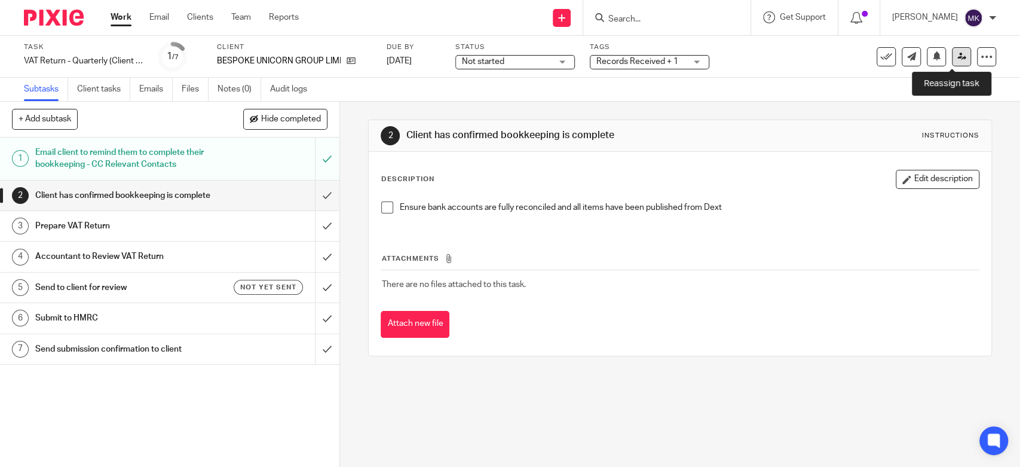
click at [957, 52] on link at bounding box center [961, 56] width 19 height 19
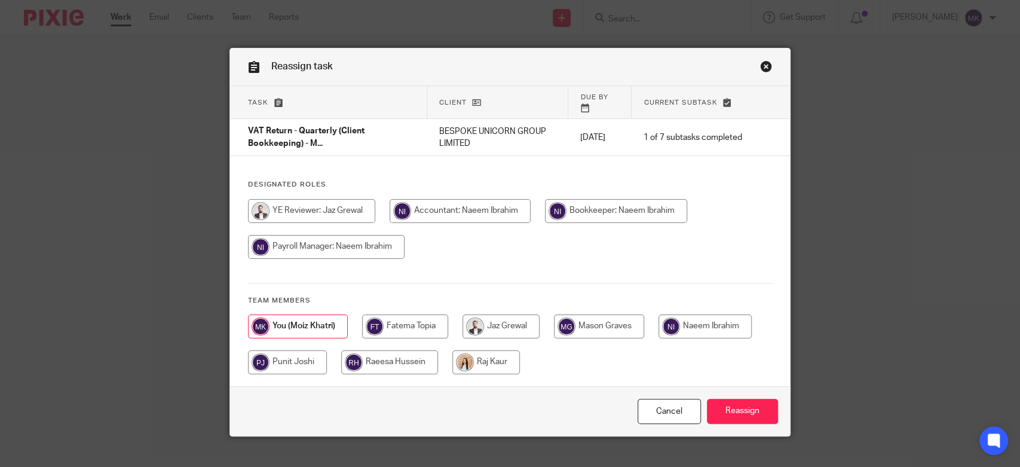
click at [760, 68] on link "Close this dialog window" at bounding box center [766, 68] width 12 height 16
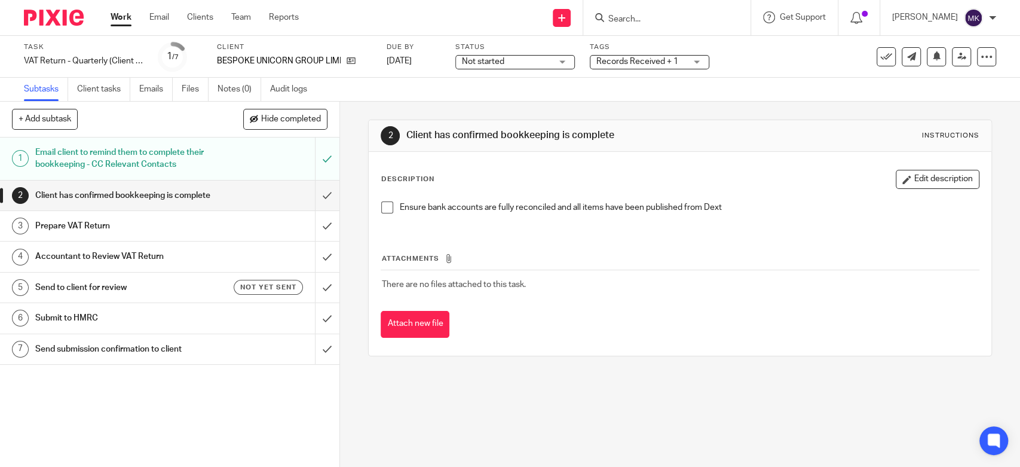
drag, startPoint x: 385, startPoint y: 205, endPoint x: 328, endPoint y: 202, distance: 57.4
click at [385, 205] on span at bounding box center [387, 207] width 12 height 12
click at [320, 199] on input "submit" at bounding box center [169, 195] width 339 height 30
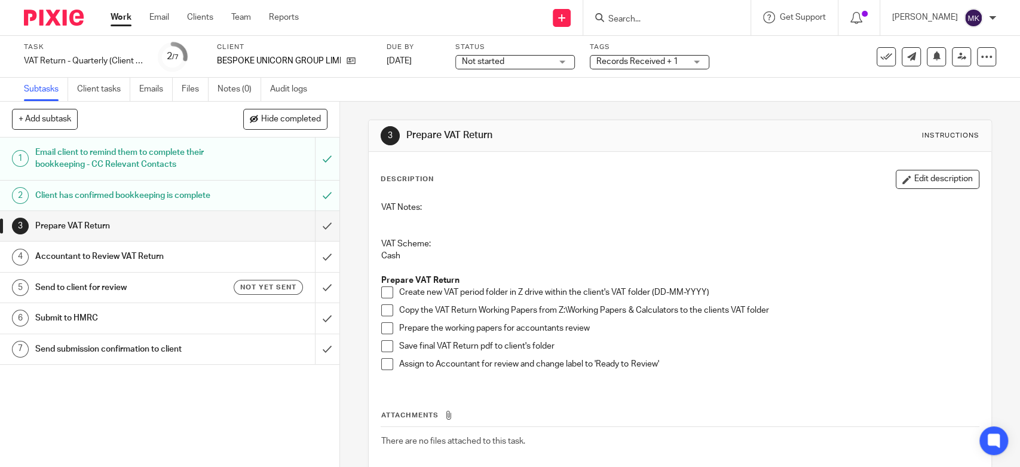
click at [382, 296] on span at bounding box center [387, 292] width 12 height 12
click at [382, 306] on span at bounding box center [387, 310] width 12 height 12
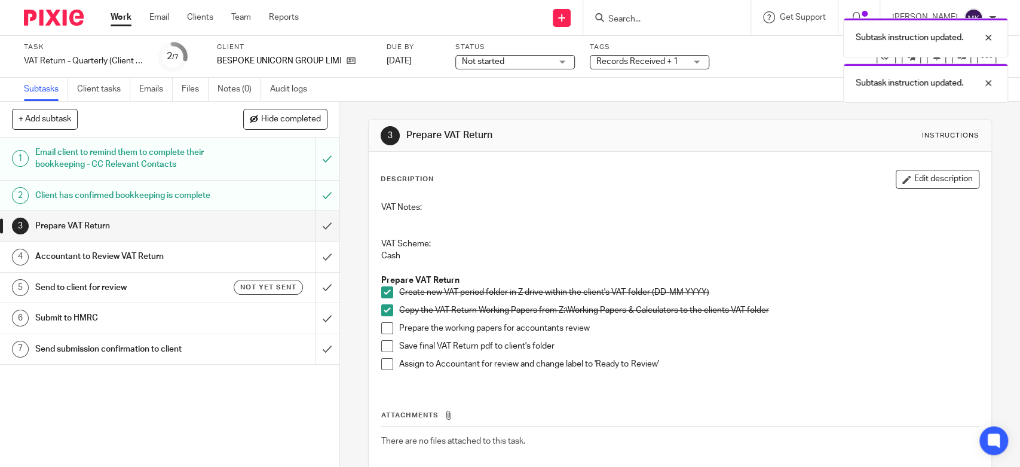
click at [381, 334] on li "Prepare the working papers for accountants review" at bounding box center [679, 331] width 597 height 18
click at [382, 330] on span at bounding box center [387, 328] width 12 height 12
click at [381, 348] on span at bounding box center [387, 346] width 12 height 12
click at [381, 360] on span at bounding box center [387, 364] width 12 height 12
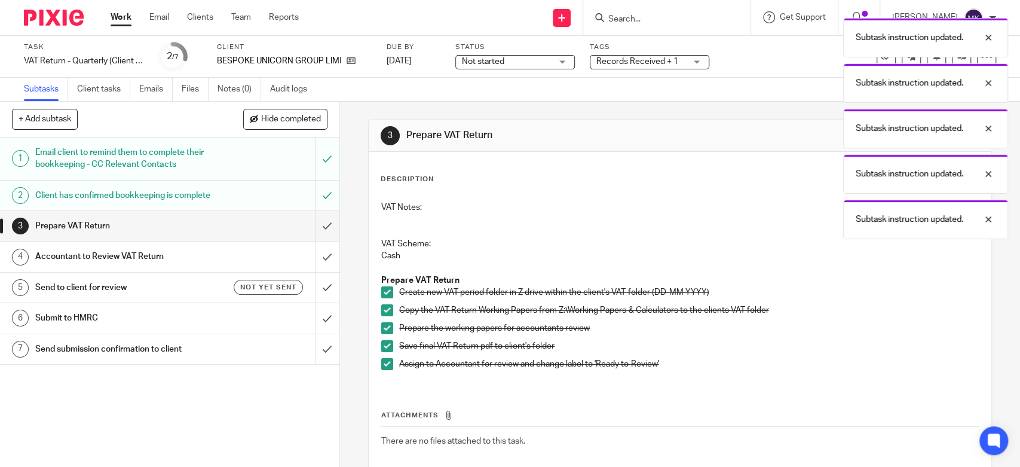
drag, startPoint x: 674, startPoint y: 78, endPoint x: 675, endPoint y: 66, distance: 12.6
click at [674, 73] on div "Subtask instruction updated. Subtask instruction updated. Subtask instruction u…" at bounding box center [759, 125] width 498 height 227
click at [675, 64] on div "Subtask instruction updated. Subtask instruction updated. Subtask instruction u…" at bounding box center [759, 125] width 498 height 227
click at [988, 38] on div at bounding box center [979, 37] width 32 height 14
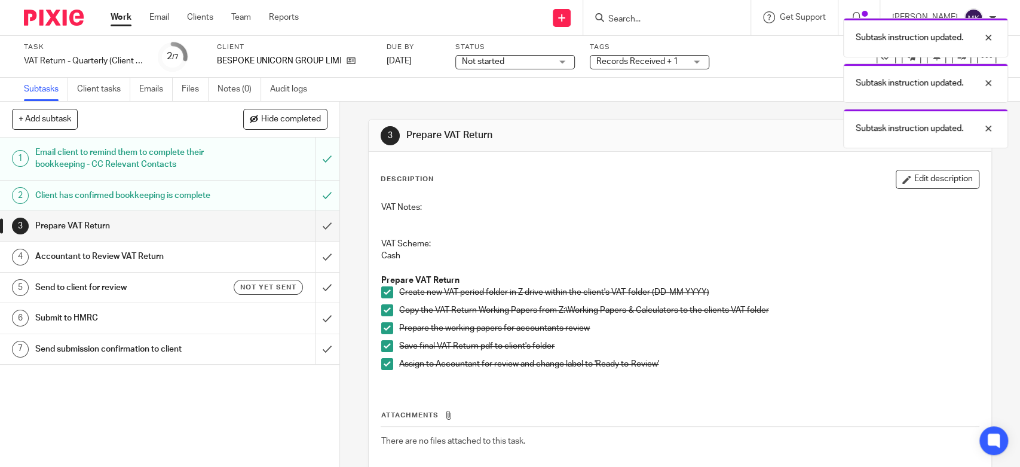
click at [988, 38] on div at bounding box center [979, 37] width 32 height 14
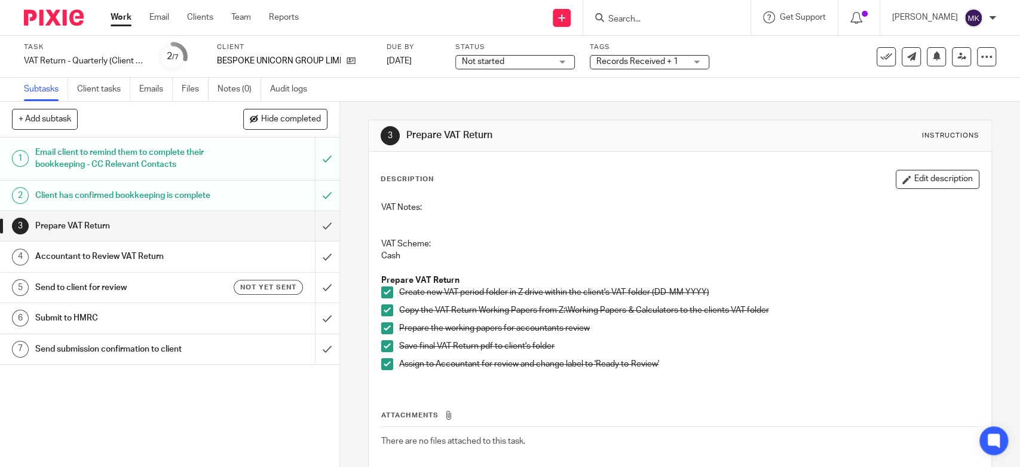
click at [662, 65] on span "Records Received + 1" at bounding box center [637, 61] width 82 height 8
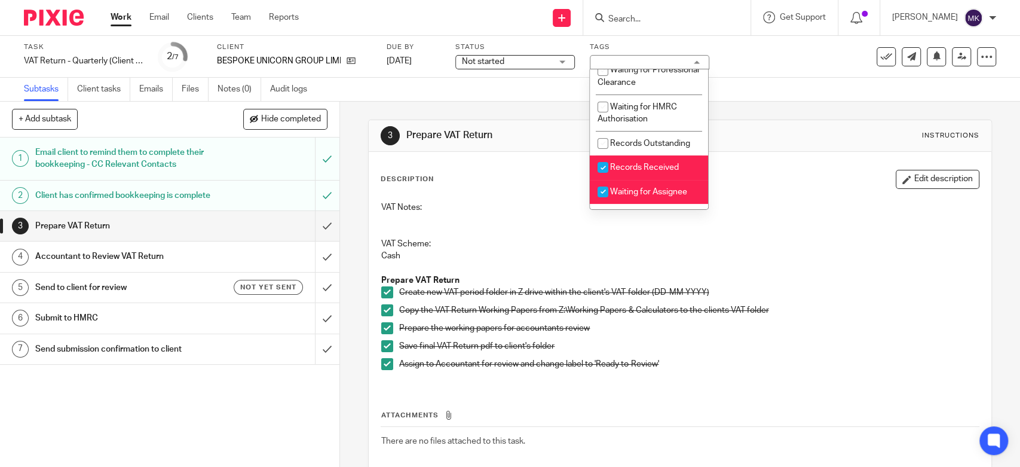
scroll to position [199, 0]
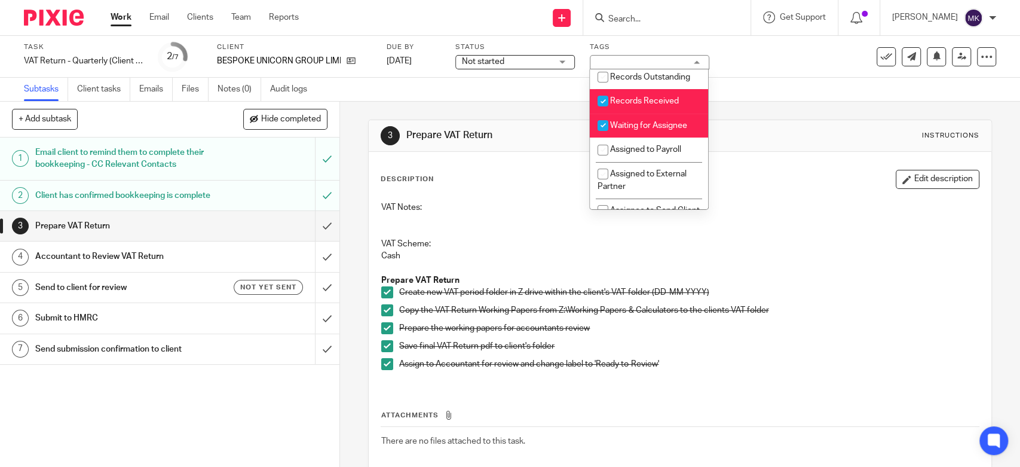
click at [641, 105] on span "Records Received" at bounding box center [644, 101] width 69 height 8
checkbox input "false"
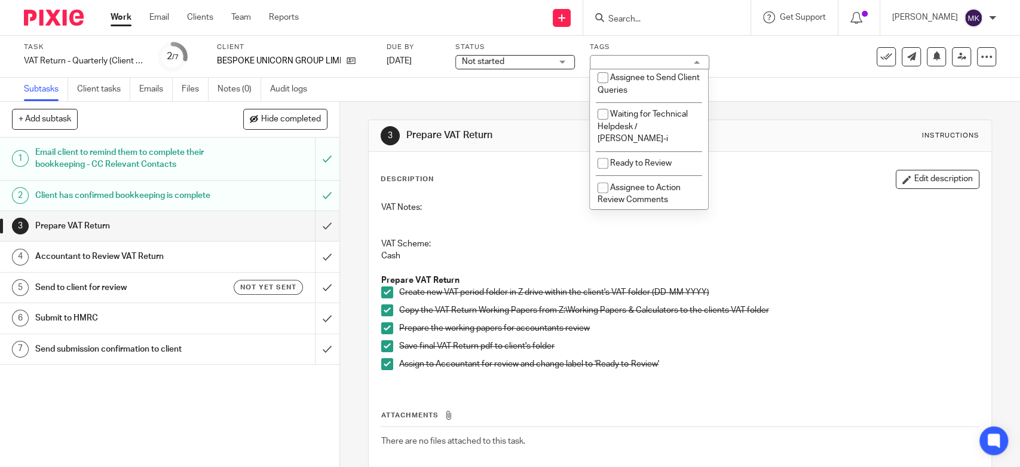
scroll to position [398, 0]
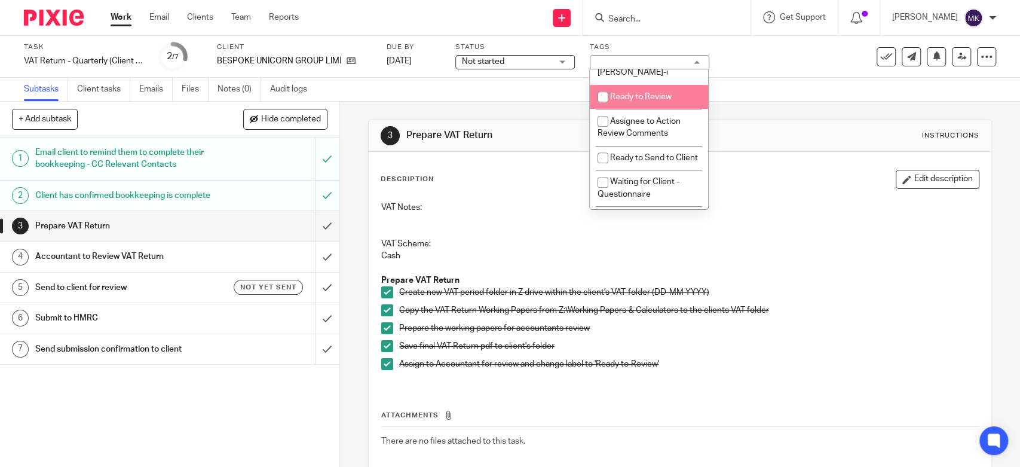
click at [640, 99] on span "Ready to Review" at bounding box center [641, 97] width 62 height 8
checkbox input "true"
click at [539, 82] on div "Subtasks Client tasks Emails Files Notes (0) Audit logs" at bounding box center [510, 90] width 1020 height 24
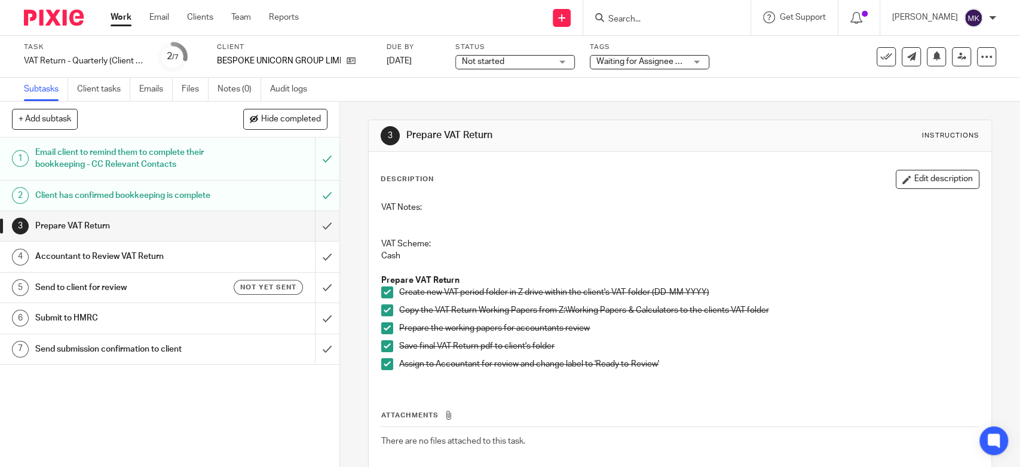
click at [545, 57] on span "Not started" at bounding box center [507, 62] width 90 height 13
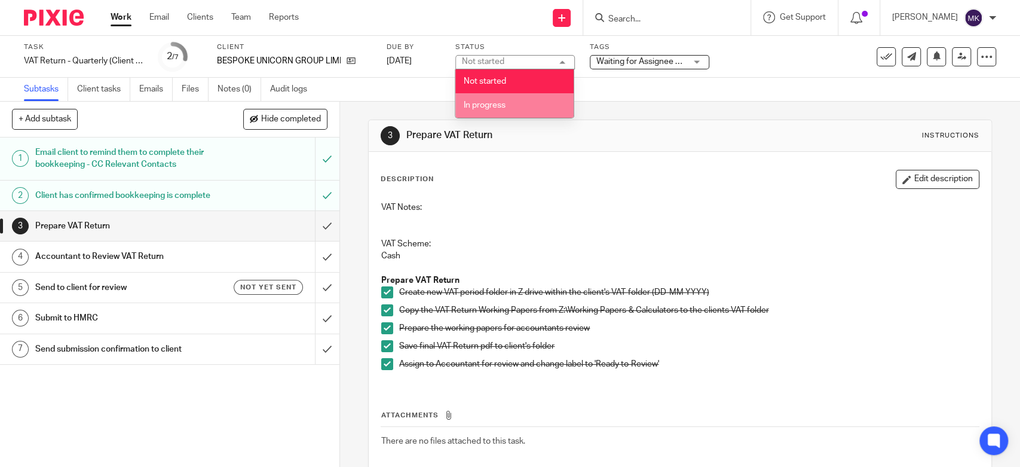
click at [504, 109] on span "In progress" at bounding box center [484, 105] width 42 height 8
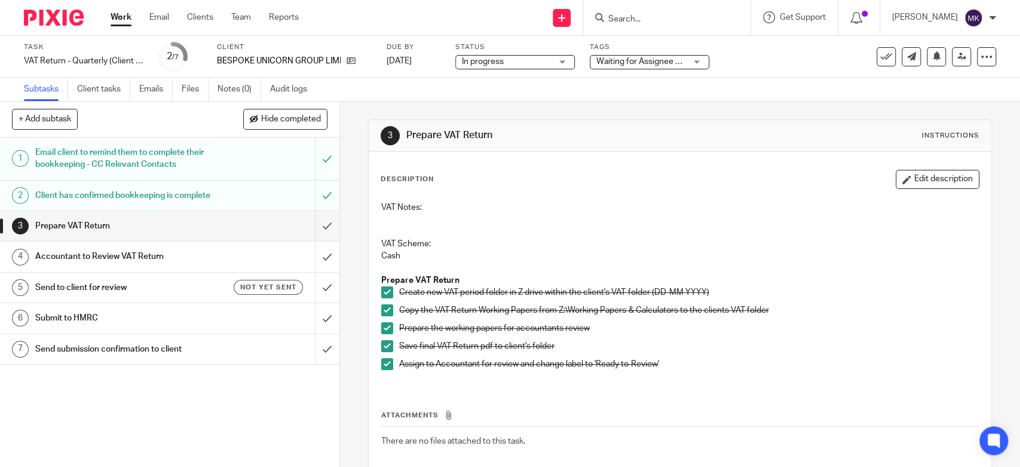
click at [626, 99] on div "Subtasks Client tasks Emails Files Notes (0) Audit logs" at bounding box center [510, 90] width 1020 height 24
click at [957, 57] on icon at bounding box center [961, 56] width 9 height 9
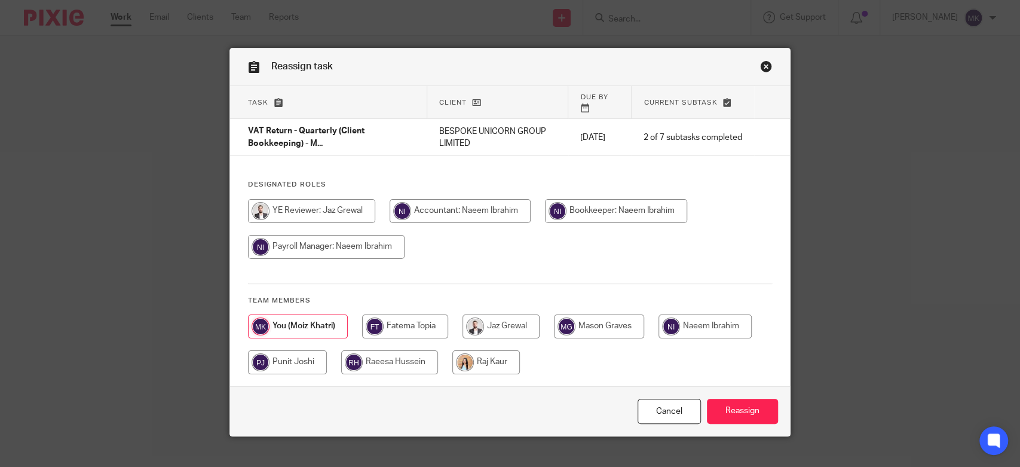
click at [657, 200] on input "radio" at bounding box center [616, 211] width 142 height 24
radio input "true"
click at [743, 409] on input "Reassign" at bounding box center [742, 412] width 71 height 26
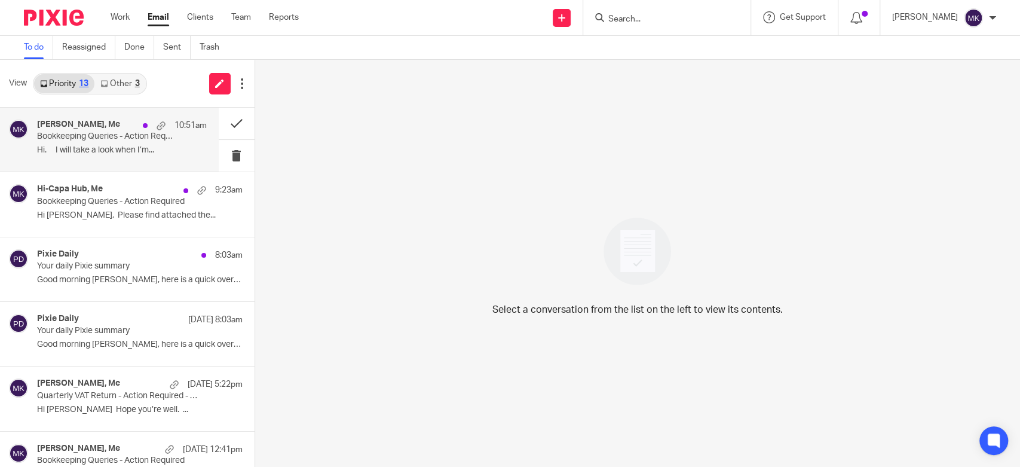
click at [91, 142] on div "[PERSON_NAME], Me 10:51am Bookkeeping Queries - Action Required Hi. I will take…" at bounding box center [122, 140] width 170 height 40
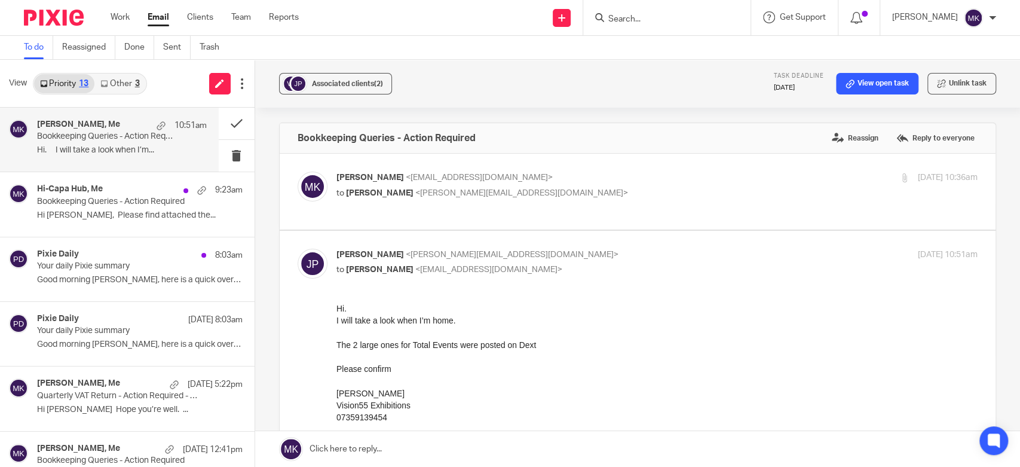
click at [508, 318] on div "I will take a look when I’m home." at bounding box center [656, 320] width 641 height 12
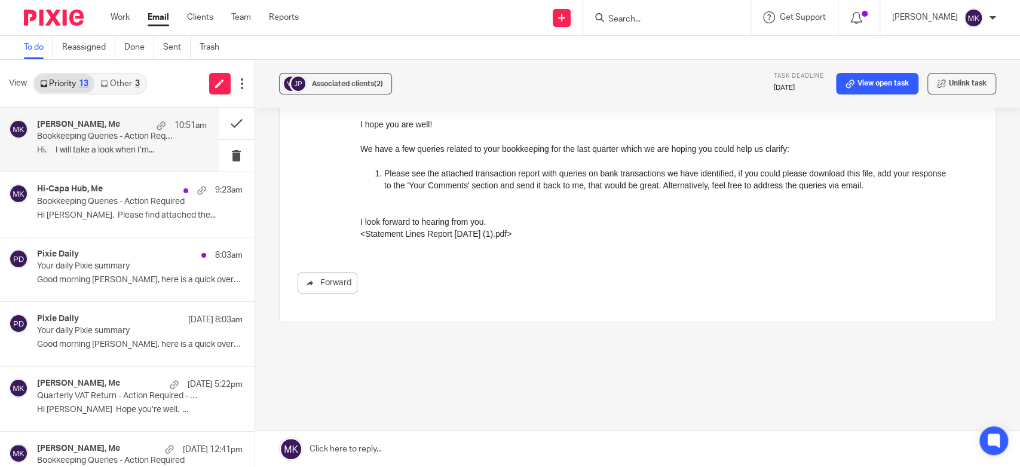
scroll to position [136, 0]
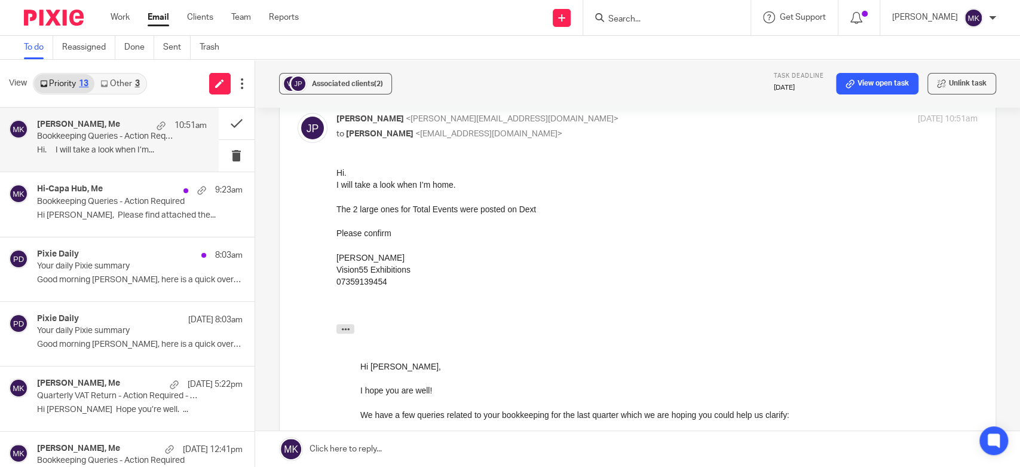
click at [137, 88] on link "Other 3" at bounding box center [119, 83] width 51 height 19
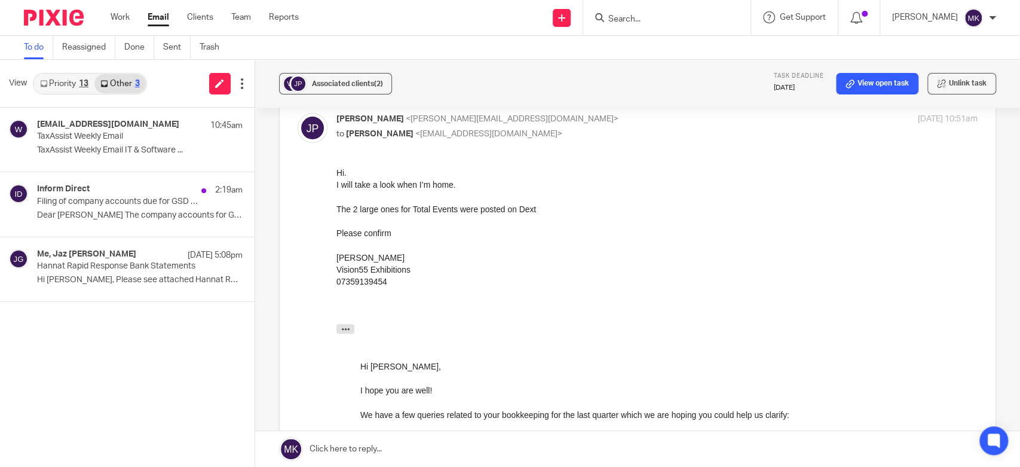
click at [72, 70] on div "View Priority 13 Other 3" at bounding box center [127, 84] width 255 height 48
click at [53, 93] on link "Priority 13" at bounding box center [64, 83] width 60 height 19
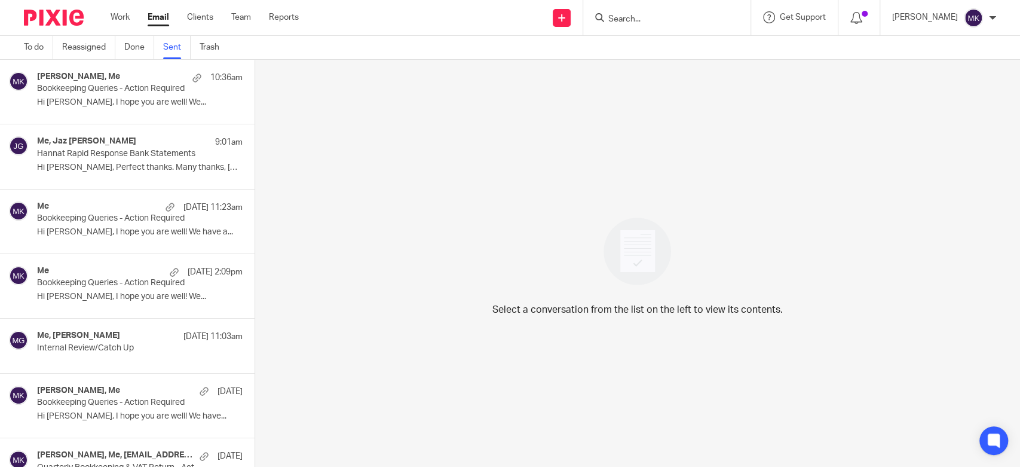
click at [133, 105] on p "Hi [PERSON_NAME], I hope you are well! We..." at bounding box center [140, 102] width 206 height 10
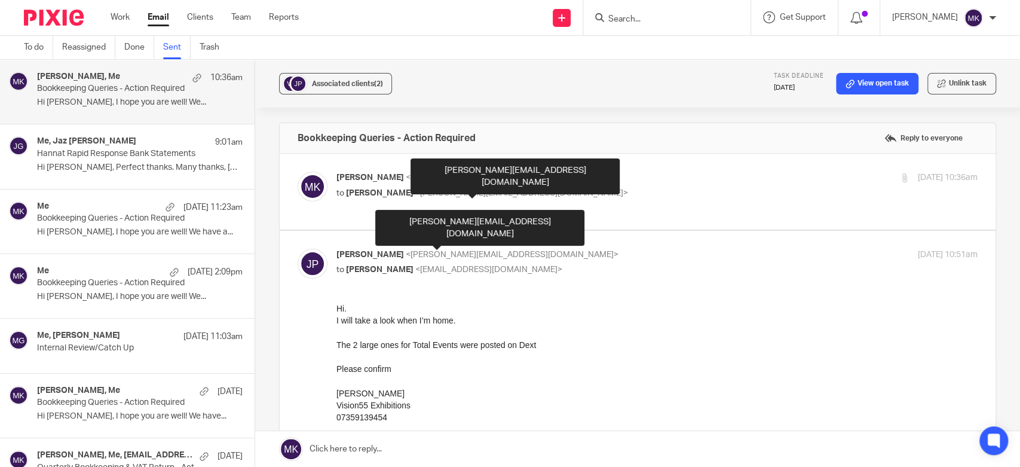
click at [565, 168] on label at bounding box center [638, 192] width 716 height 76
click at [298, 171] on input "checkbox" at bounding box center [297, 171] width 1 height 1
checkbox input "true"
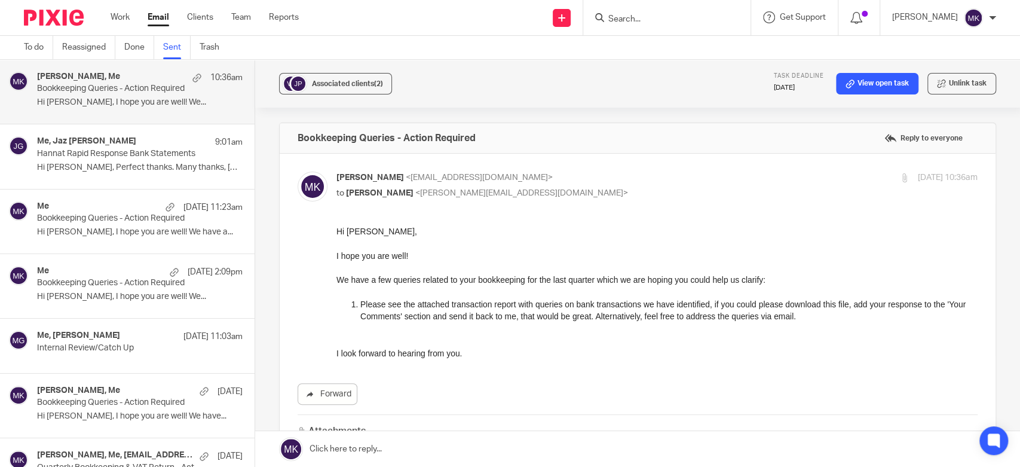
scroll to position [133, 0]
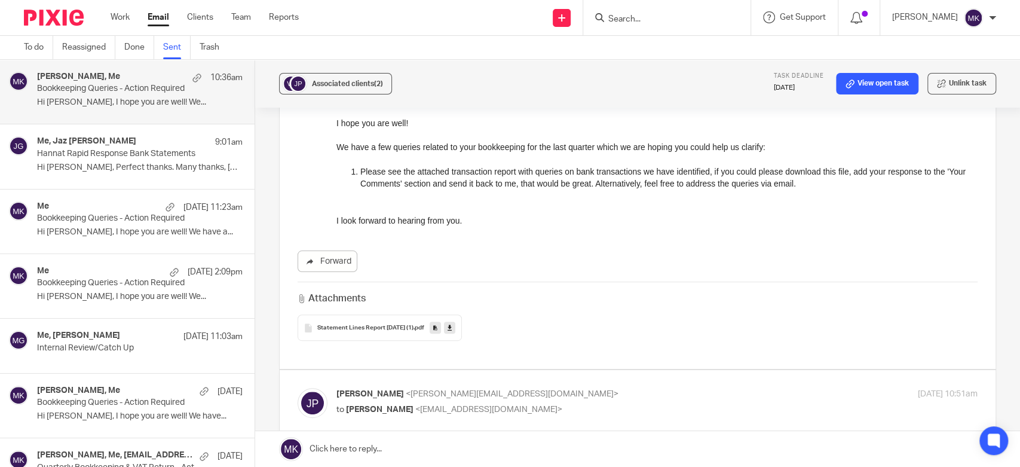
click at [452, 328] on icon at bounding box center [450, 327] width 4 height 9
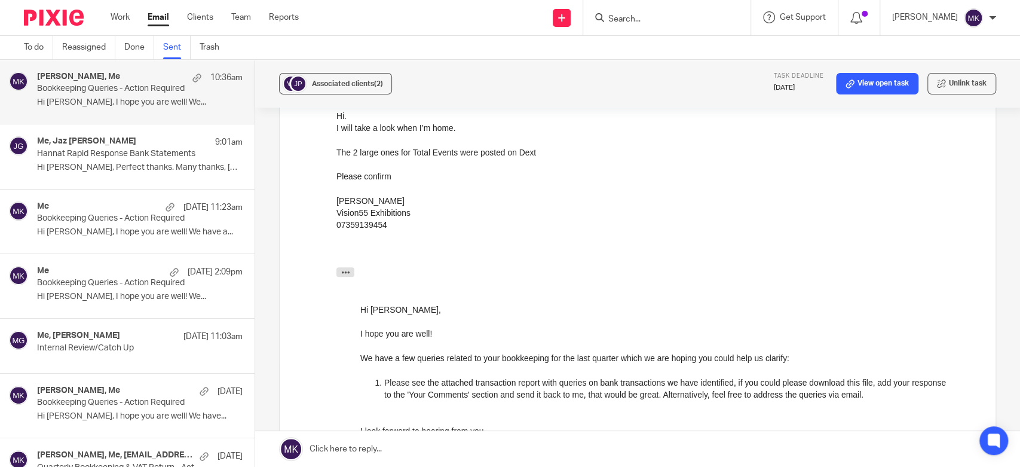
scroll to position [531, 0]
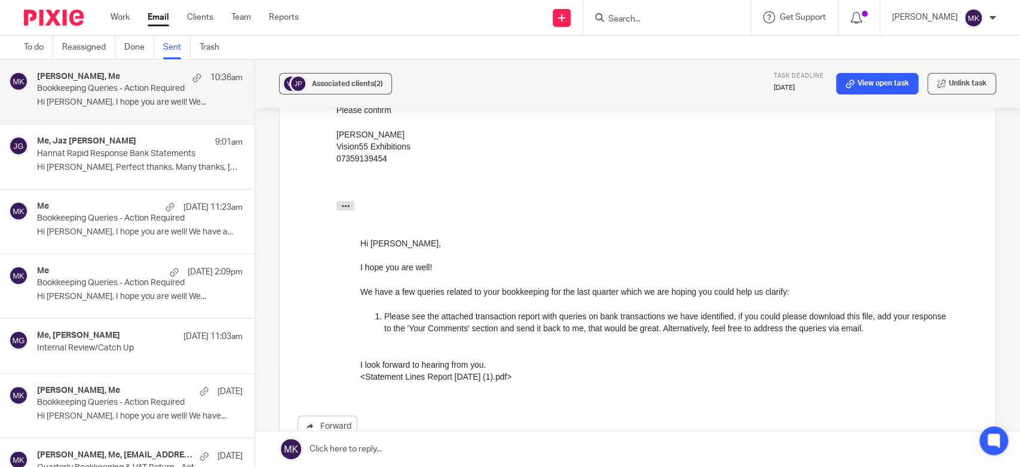
click at [421, 455] on link at bounding box center [637, 449] width 765 height 36
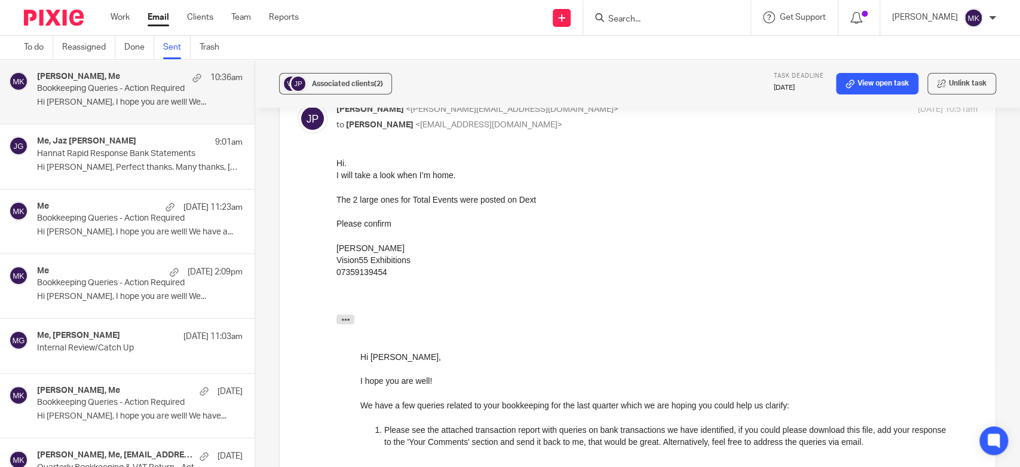
scroll to position [882, 0]
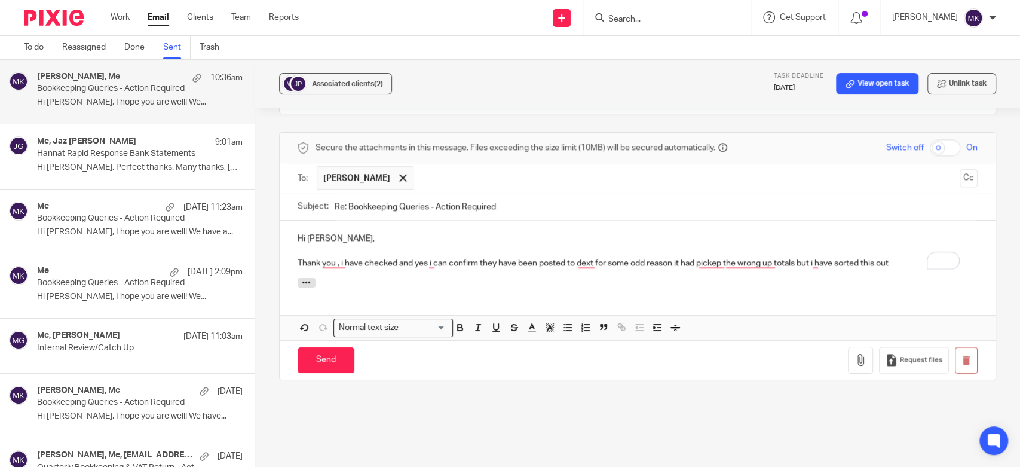
click at [339, 257] on p "Thank you , i have checked and yes i can confirm they have been posted to dext …" at bounding box center [638, 263] width 680 height 12
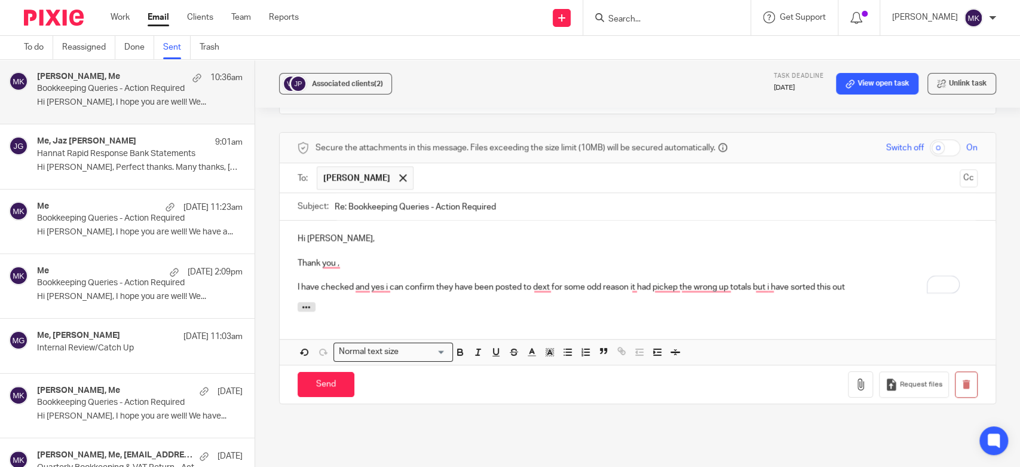
drag, startPoint x: 334, startPoint y: 249, endPoint x: 327, endPoint y: 251, distance: 7.0
click at [329, 257] on p "Thank you ," at bounding box center [638, 263] width 680 height 12
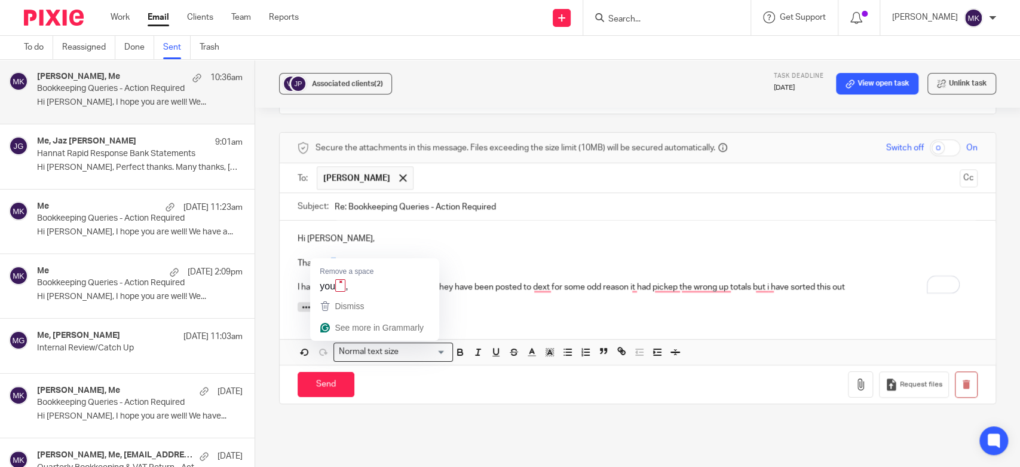
click at [324, 257] on p "Thank you ," at bounding box center [638, 263] width 680 height 12
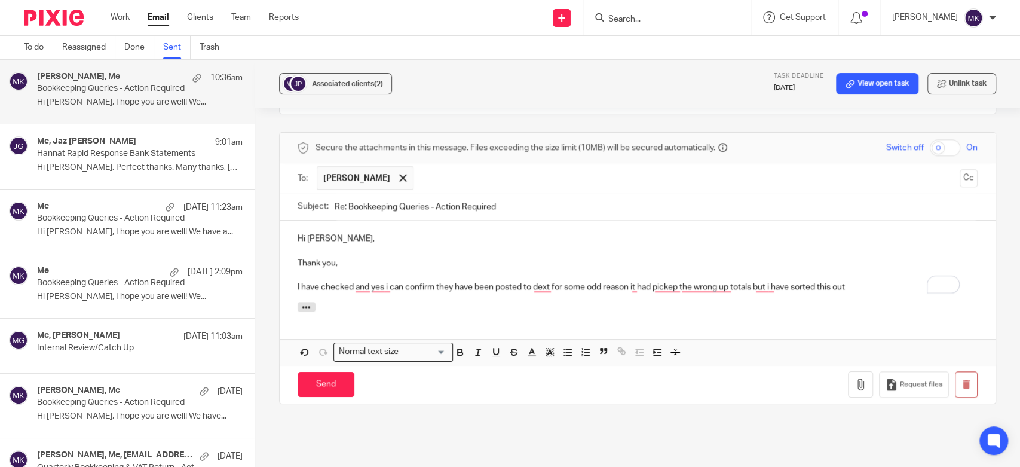
click at [362, 323] on div "Hi Jon, Thank you, I have checked and yes i can confirm they have been posted t…" at bounding box center [638, 292] width 716 height 144
click at [363, 281] on p "I have checked and yes i can confirm they have been posted to dext for some odd…" at bounding box center [638, 287] width 680 height 12
click at [379, 302] on div at bounding box center [638, 308] width 716 height 13
click at [379, 281] on p "I have checked, and yes i can confirm they have been posted to dext for some od…" at bounding box center [638, 287] width 680 height 12
click at [385, 281] on p "I have checked, and yes, i can confirm they have been posted to dext for some o…" at bounding box center [638, 287] width 680 height 12
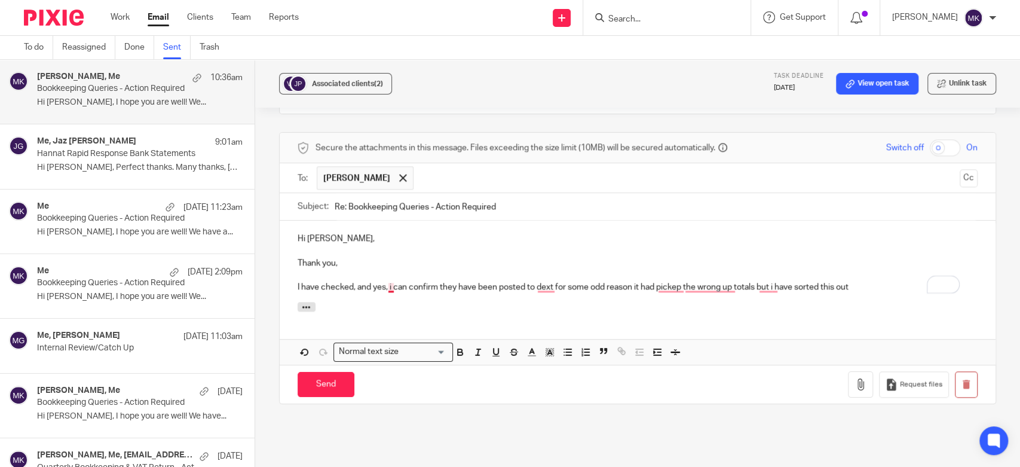
click at [390, 281] on p "I have checked, and yes, i can confirm they have been posted to dext for some o…" at bounding box center [638, 287] width 680 height 12
click at [383, 281] on p "I have checked, and yes, I can confirm they have been posted to dext for some o…" at bounding box center [638, 287] width 680 height 12
click at [381, 304] on div at bounding box center [638, 308] width 716 height 13
click at [630, 281] on p "I have checked, and yes I can confirm they have been posted to dext for some od…" at bounding box center [638, 287] width 680 height 12
click at [678, 303] on div at bounding box center [638, 308] width 716 height 13
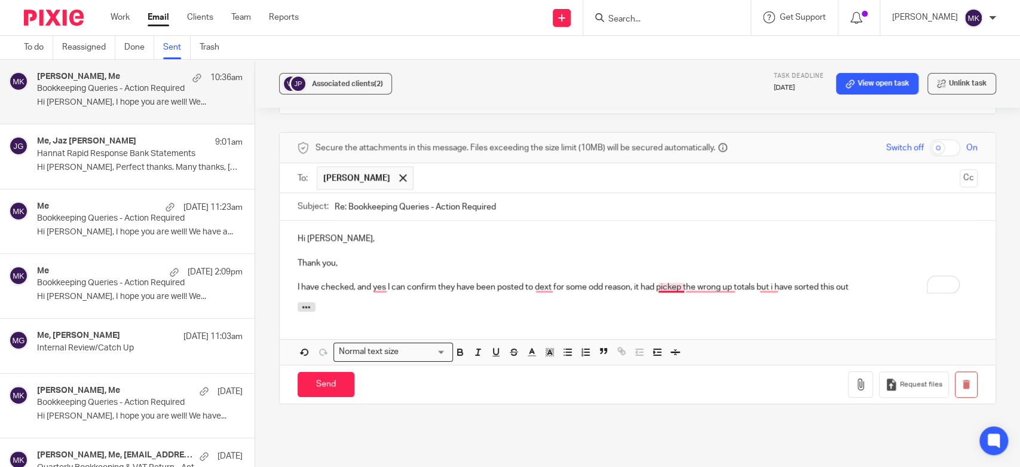
click at [679, 281] on p "I have checked, and yes I can confirm they have been posted to dext for some od…" at bounding box center [638, 287] width 680 height 12
click at [770, 281] on p "I have checked, and yes I can confirm they have been posted to dext for some od…" at bounding box center [638, 287] width 680 height 12
click at [764, 281] on p "I have checked, and yes I can confirm they have been posted to dext for some od…" at bounding box center [638, 287] width 680 height 12
click at [716, 311] on div "Attachments" at bounding box center [638, 314] width 716 height 25
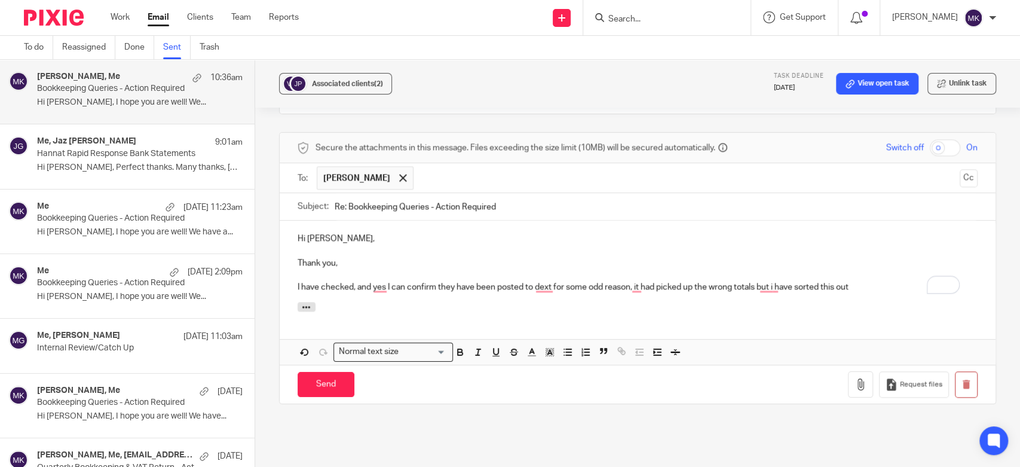
click at [835, 289] on div "Hi Jon, Thank you, I have checked, and yes I can confirm they have been posted …" at bounding box center [638, 260] width 716 height 81
click at [632, 281] on p "I have checked, and yes I can confirm they have been posted to dext for some od…" at bounding box center [638, 287] width 680 height 12
click at [546, 281] on p "I have checked, and yes I can confirm they have been posted to dext for some od…" at bounding box center [638, 287] width 680 height 12
click at [544, 281] on p "I have checked, and yes I can confirm they have been posted to dext for some od…" at bounding box center [638, 287] width 680 height 12
click at [556, 302] on div at bounding box center [638, 308] width 716 height 13
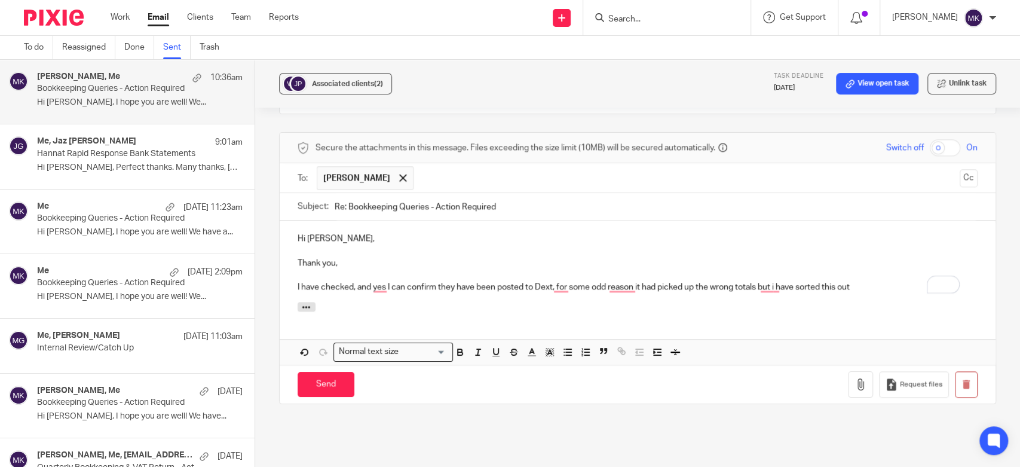
click at [605, 313] on div "Attachments" at bounding box center [638, 314] width 716 height 25
click at [843, 281] on p "I have checked, and yes I can confirm they have been posted to Dext, for some o…" at bounding box center [638, 287] width 680 height 12
click at [856, 281] on p "I have checked, and yes I can confirm they have been posted to Dext, for some o…" at bounding box center [638, 287] width 680 height 12
click at [862, 310] on div "Attachments" at bounding box center [638, 314] width 716 height 25
click at [339, 375] on input "Send" at bounding box center [326, 385] width 57 height 26
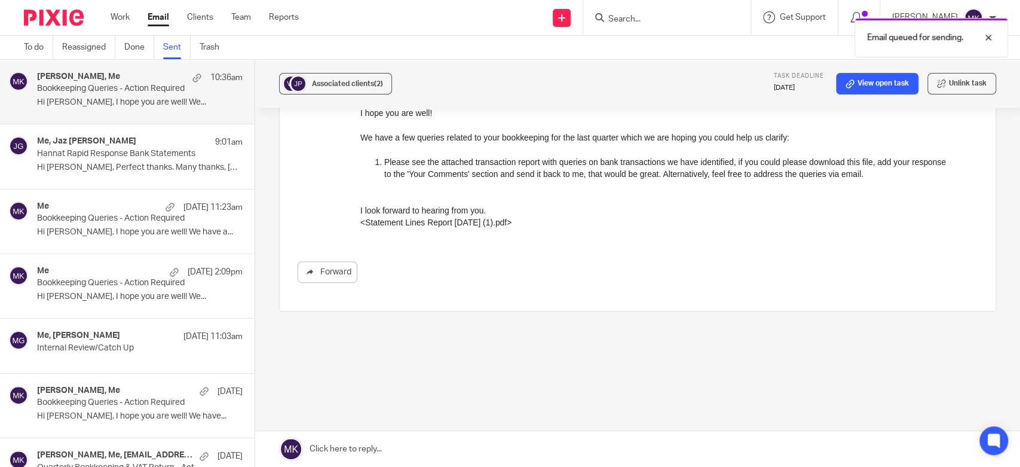
scroll to position [673, 0]
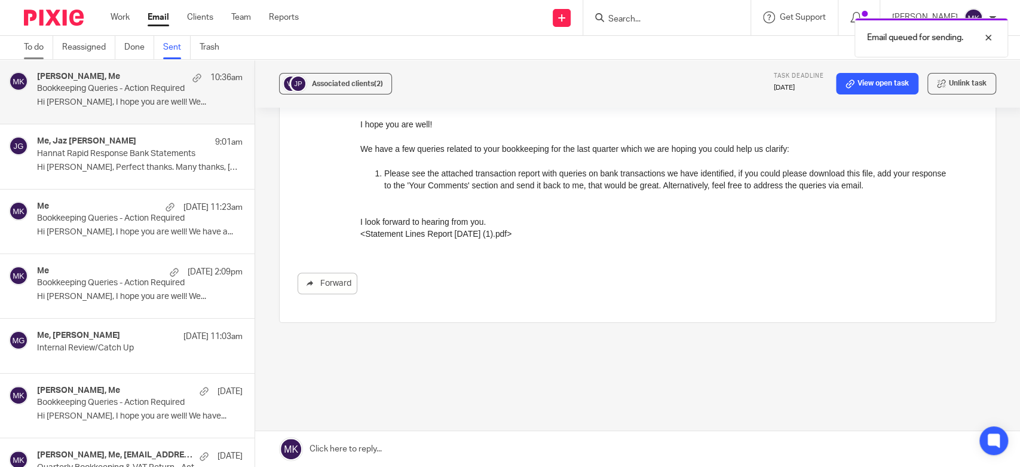
click at [33, 44] on link "To do" at bounding box center [38, 47] width 29 height 23
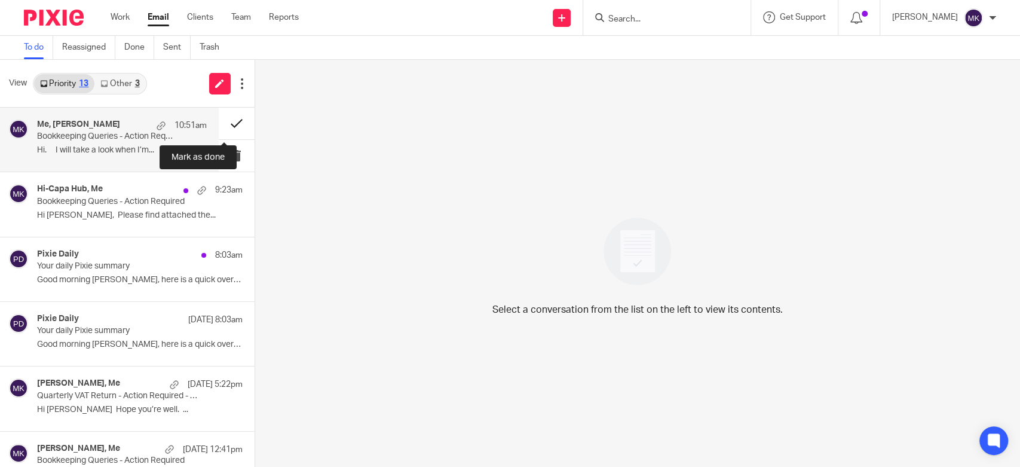
click at [223, 123] on button at bounding box center [237, 124] width 36 height 32
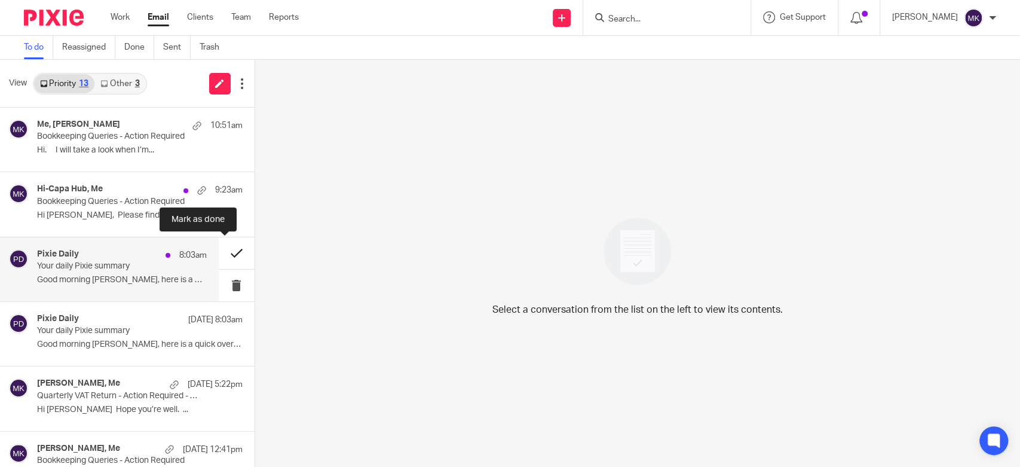
click at [219, 247] on button at bounding box center [237, 253] width 36 height 32
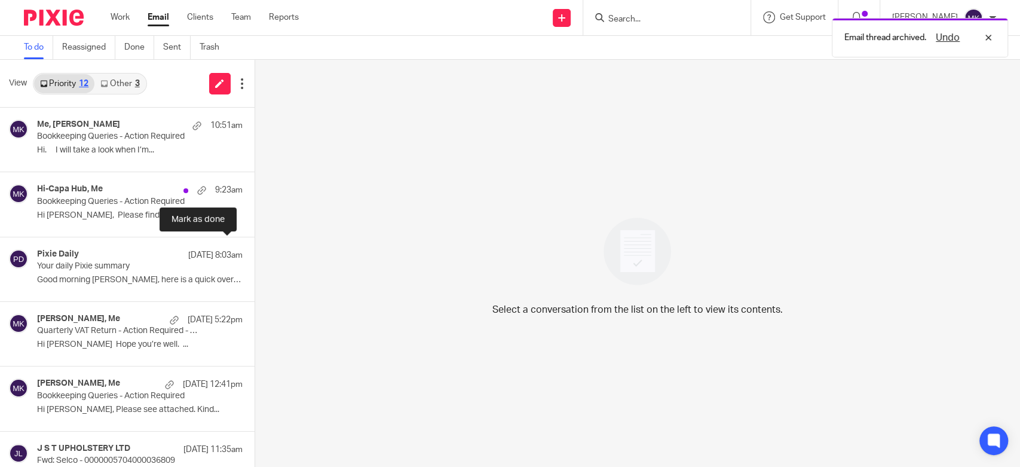
click at [255, 247] on button at bounding box center [260, 253] width 10 height 32
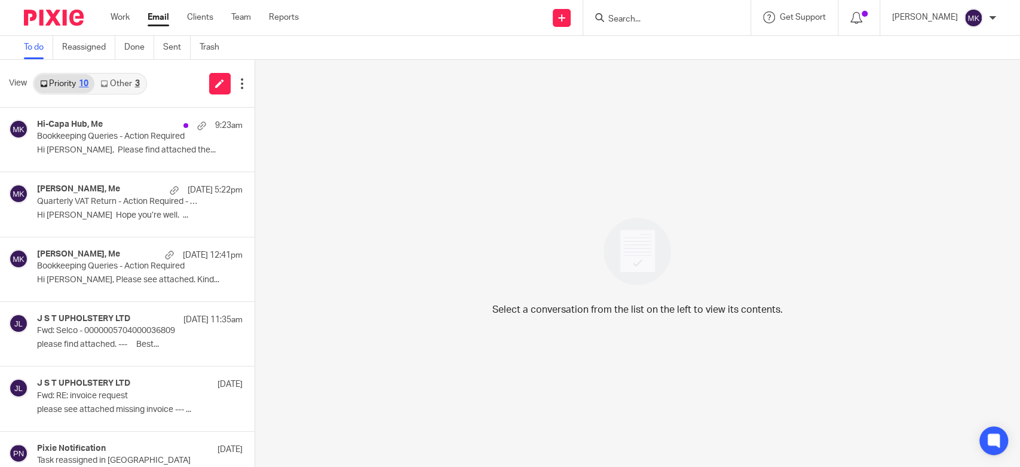
click at [554, 241] on div "Select a conversation from the list on the left to view its contents." at bounding box center [637, 263] width 765 height 407
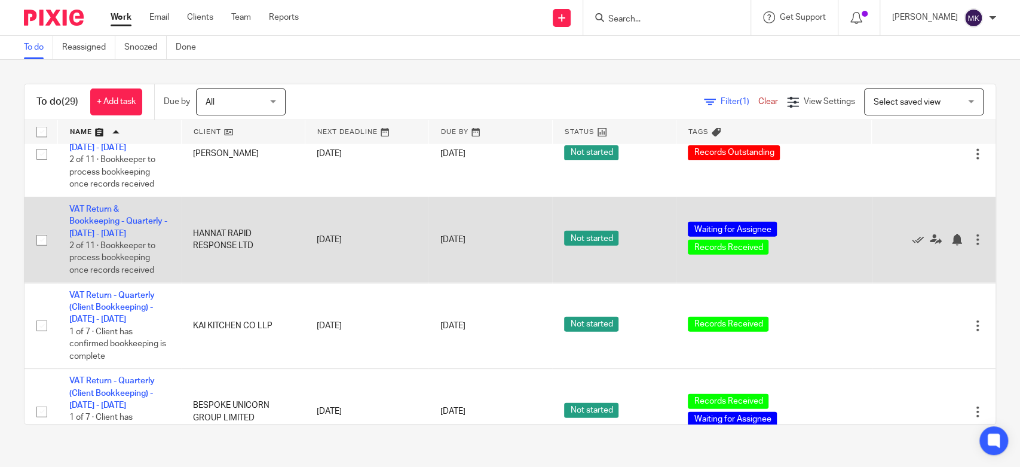
scroll to position [1807, 0]
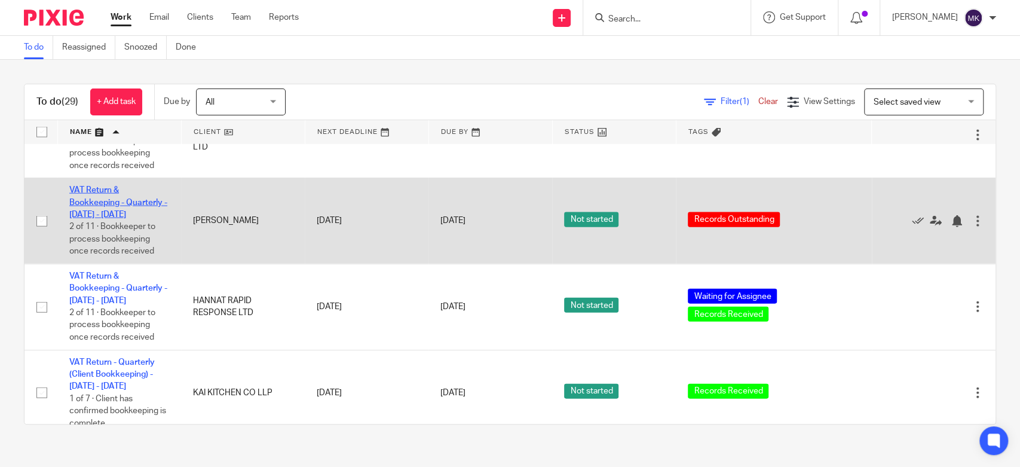
click at [119, 209] on link "VAT Return & Bookkeeping - Quarterly - [DATE] - [DATE]" at bounding box center [118, 202] width 98 height 33
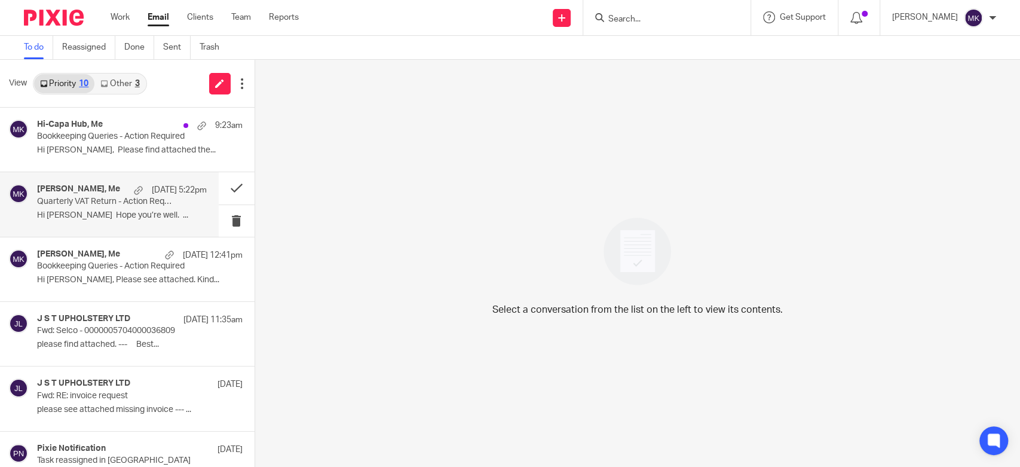
click at [155, 204] on p "Quarterly VAT Return - Action Required - Please Complete Your Bookkeeping" at bounding box center [105, 202] width 136 height 10
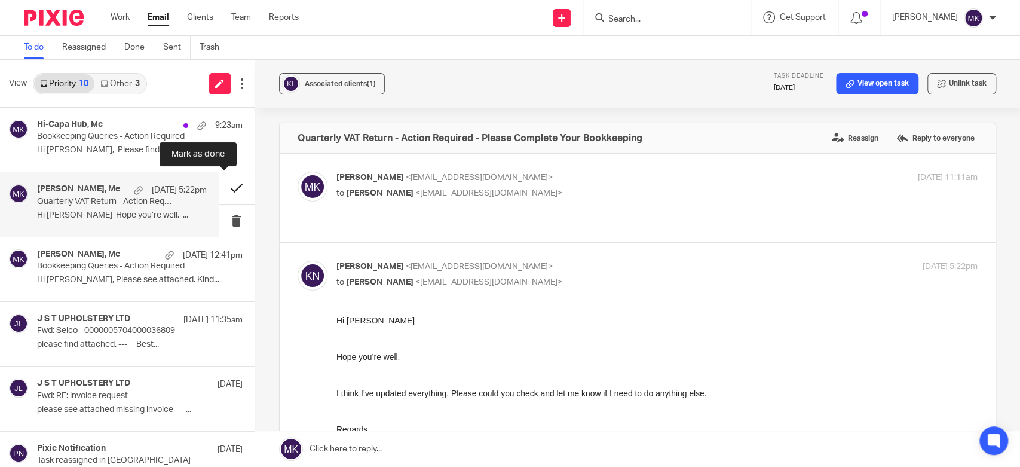
click at [219, 188] on button at bounding box center [237, 188] width 36 height 32
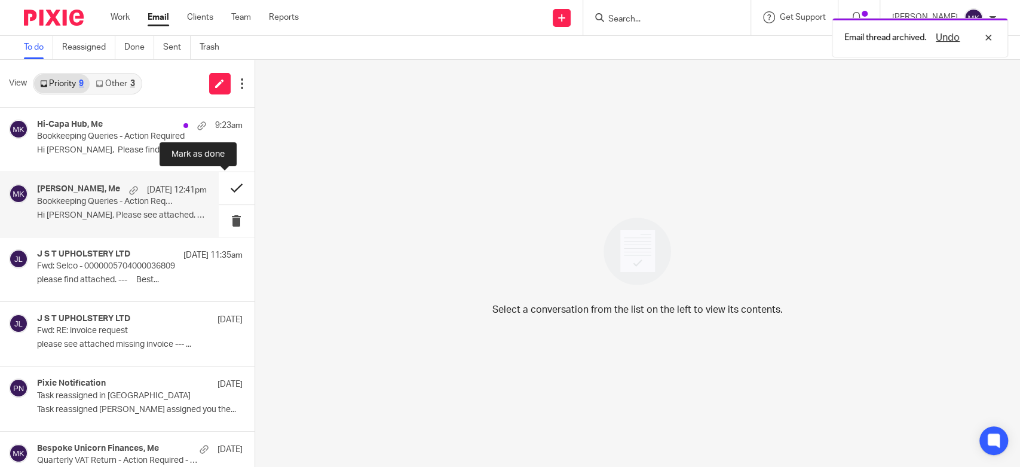
click at [225, 191] on button at bounding box center [237, 188] width 36 height 32
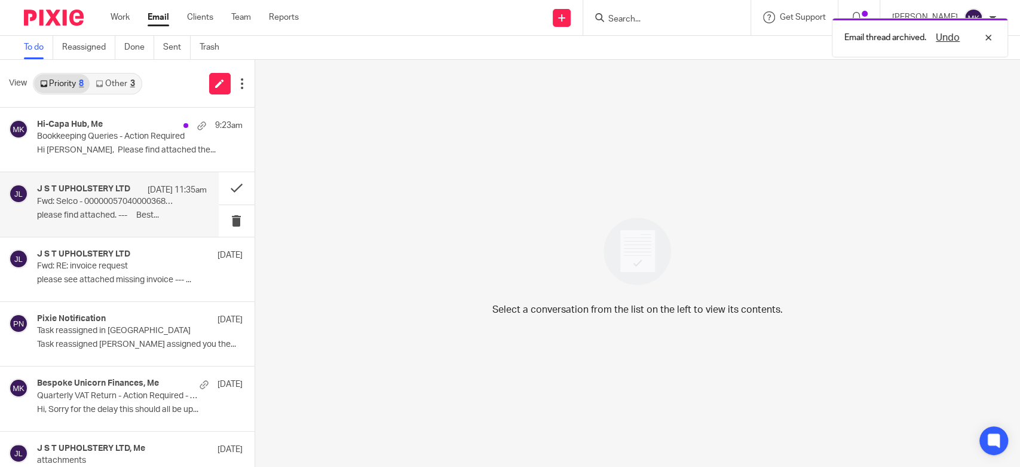
click at [147, 217] on p "please find attached. --- Best..." at bounding box center [122, 215] width 170 height 10
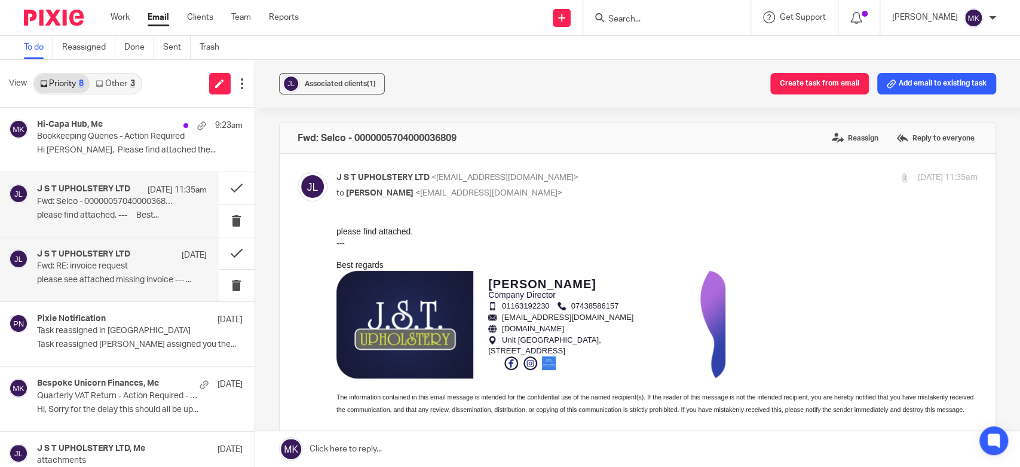
click at [82, 274] on div "J S T UPHOLSTERY LTD 12 Aug Fwd: RE: invoice request please see attached missin…" at bounding box center [122, 269] width 170 height 40
click at [100, 218] on p "please find attached. --- Best..." at bounding box center [122, 215] width 170 height 10
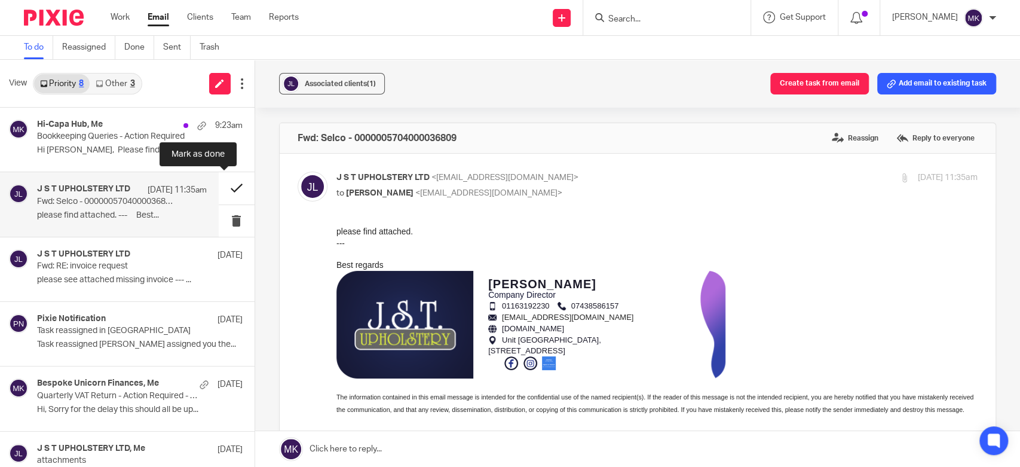
click at [232, 185] on button at bounding box center [237, 188] width 36 height 32
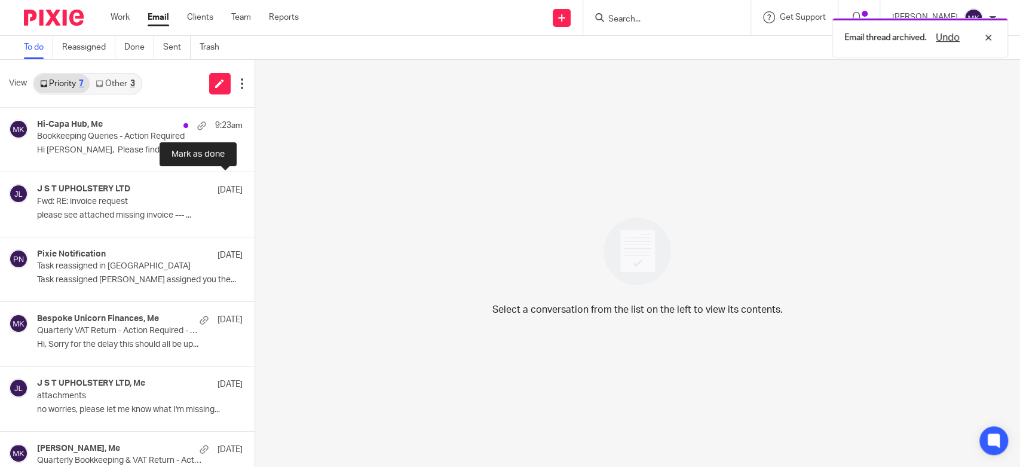
click at [255, 185] on button at bounding box center [260, 188] width 10 height 32
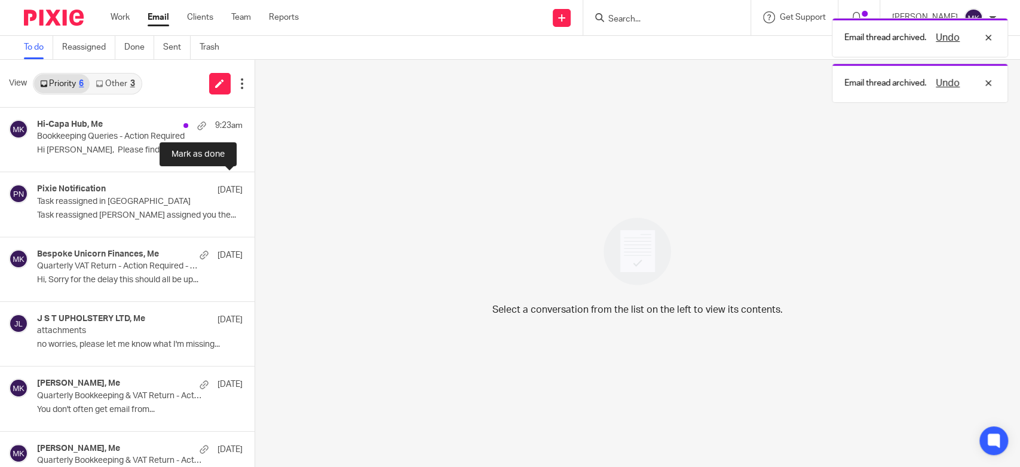
click at [255, 185] on button at bounding box center [260, 188] width 10 height 32
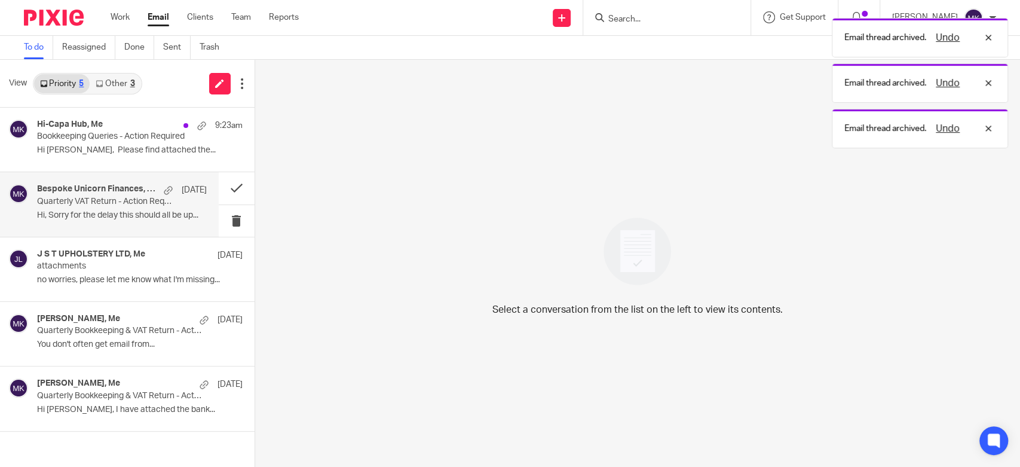
click at [138, 215] on p "Hi, Sorry for the delay this should all be up..." at bounding box center [122, 215] width 170 height 10
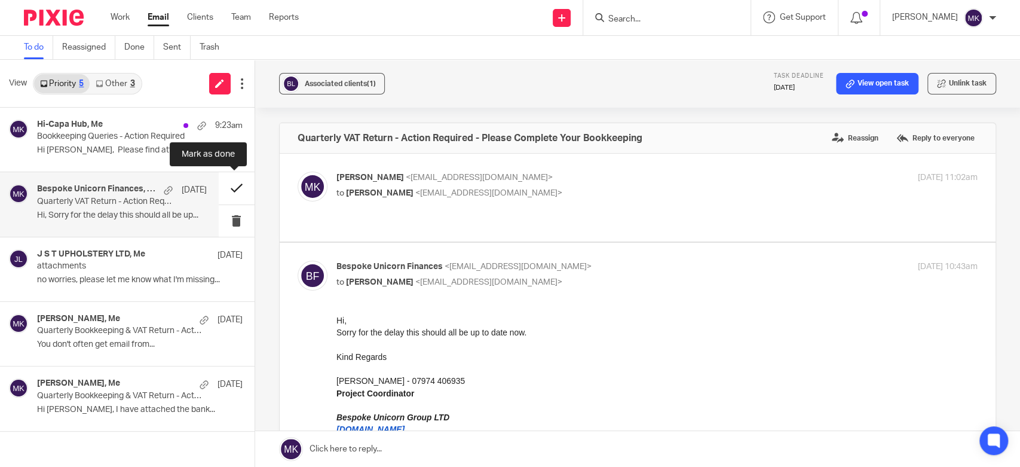
click at [220, 183] on button at bounding box center [237, 188] width 36 height 32
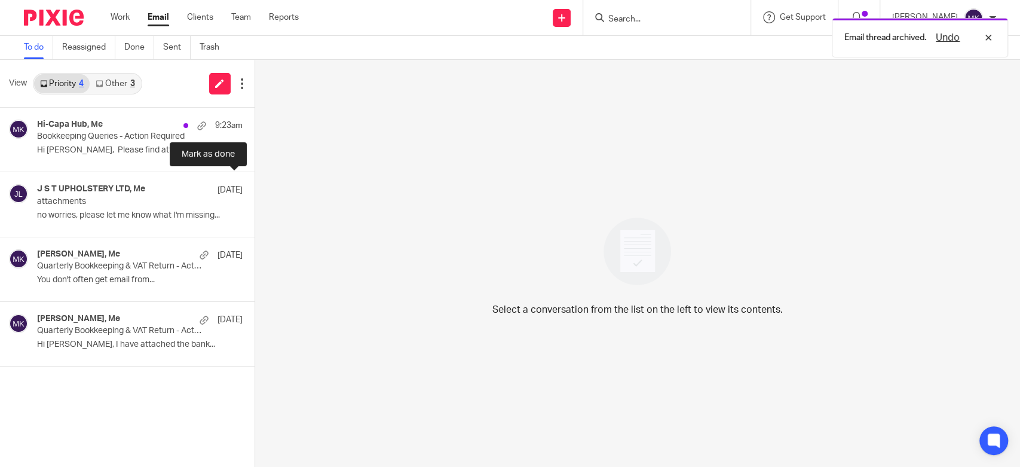
click at [255, 183] on button at bounding box center [260, 188] width 10 height 32
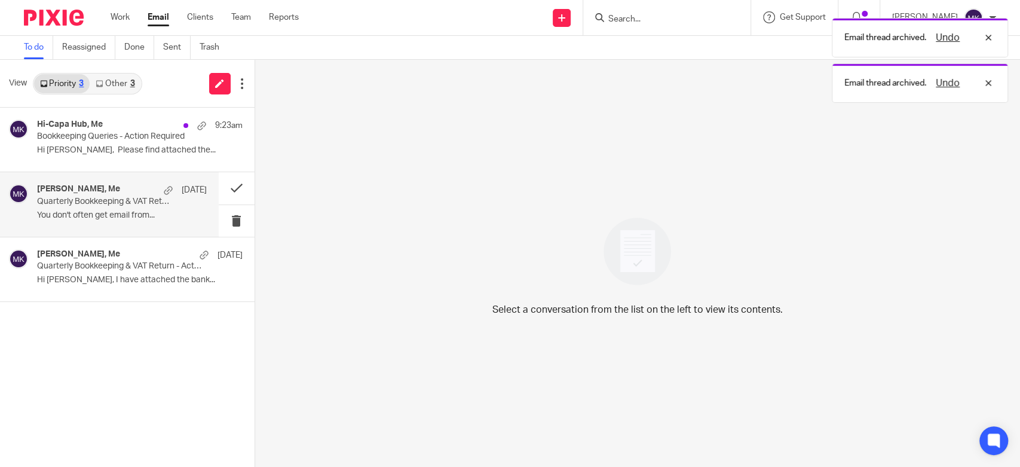
click at [158, 218] on p "You don't often get email from..." at bounding box center [122, 215] width 170 height 10
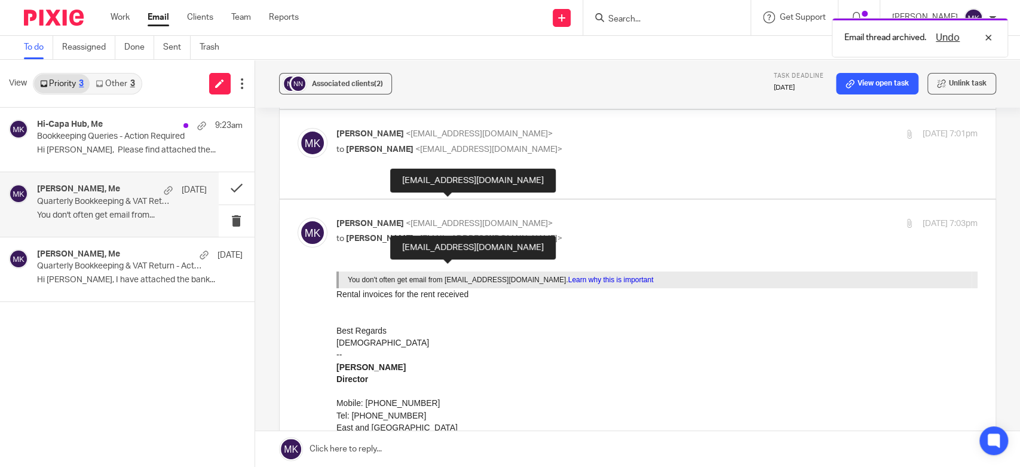
scroll to position [66, 0]
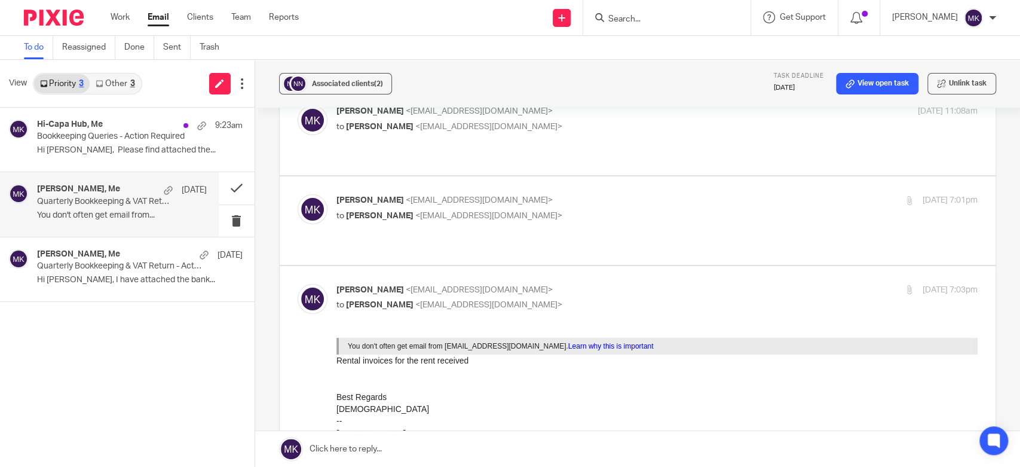
click at [570, 129] on p "to Nasreen Naseeb <musa.eandw@gmail.com>" at bounding box center [550, 127] width 428 height 13
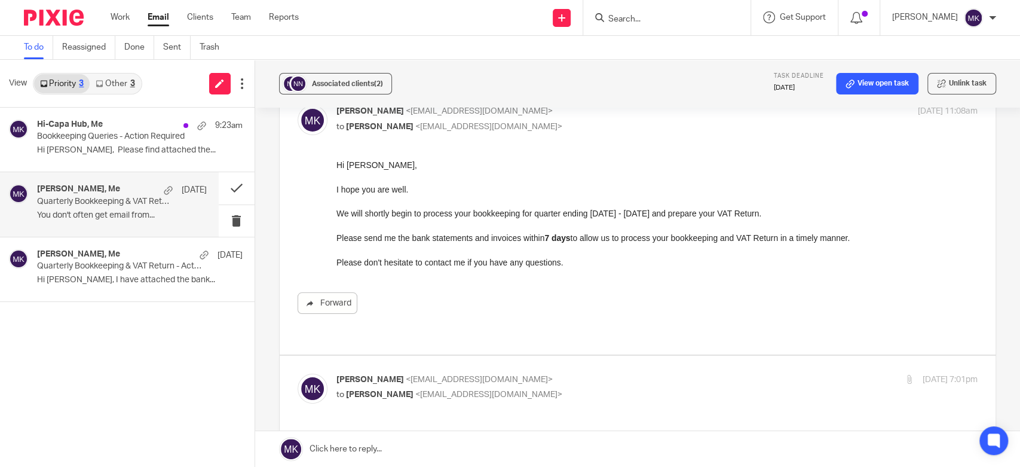
scroll to position [0, 0]
click at [570, 129] on p "to Nasreen Naseeb <musa.eandw@gmail.com>" at bounding box center [550, 127] width 428 height 13
checkbox input "false"
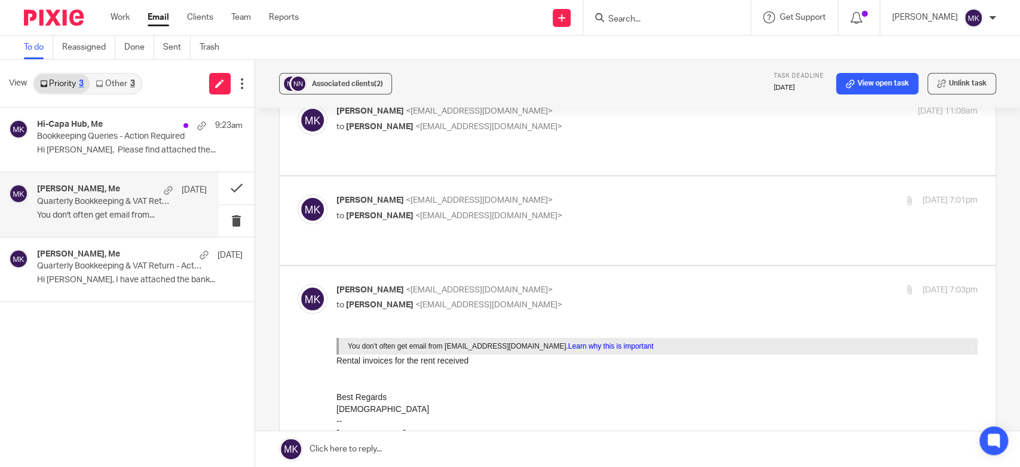
click at [565, 194] on p "Musa Khan <musa.eandw@gmail.com>" at bounding box center [550, 200] width 428 height 13
checkbox input "true"
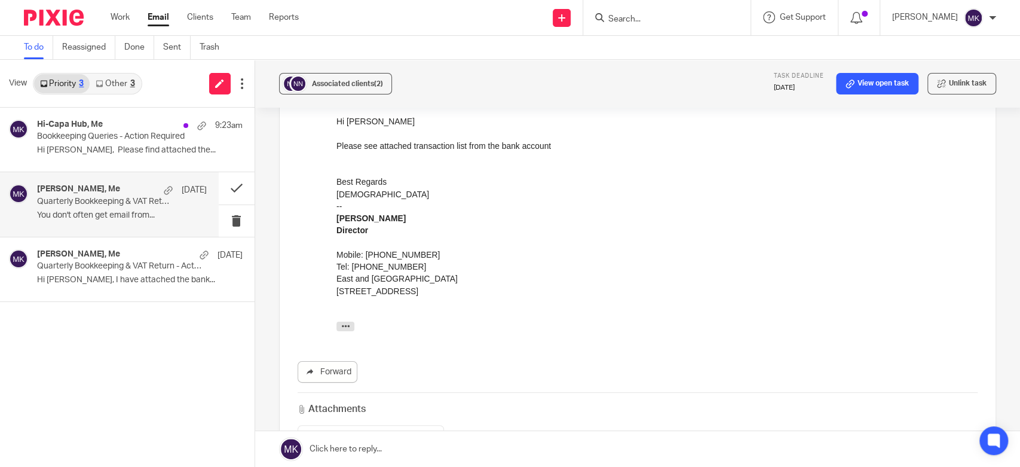
scroll to position [66, 0]
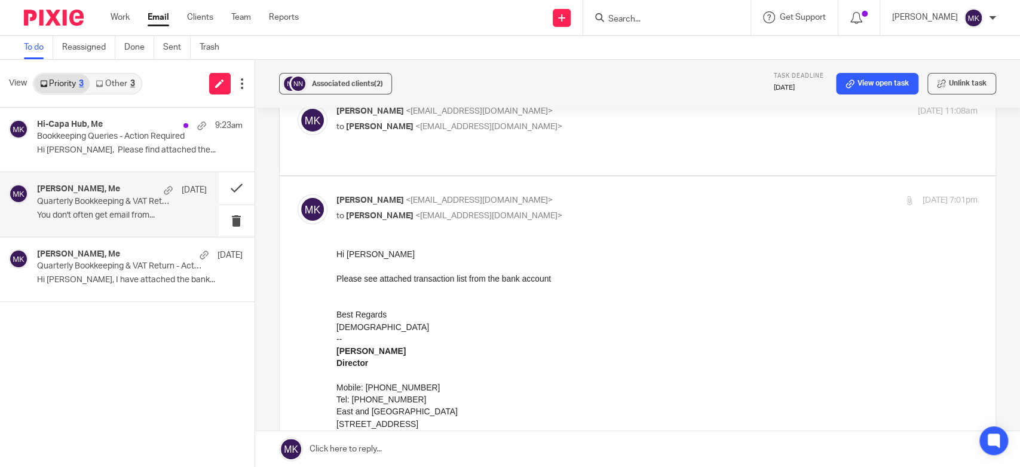
click at [599, 132] on p "to Nasreen Naseeb <musa.eandw@gmail.com>" at bounding box center [550, 127] width 428 height 13
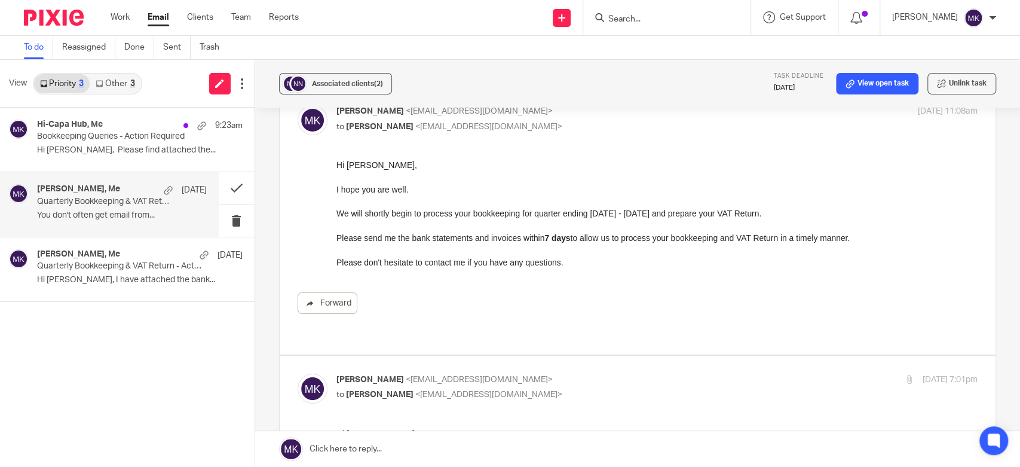
scroll to position [0, 0]
click at [599, 132] on p "to Nasreen Naseeb <musa.eandw@gmail.com>" at bounding box center [550, 127] width 428 height 13
checkbox input "false"
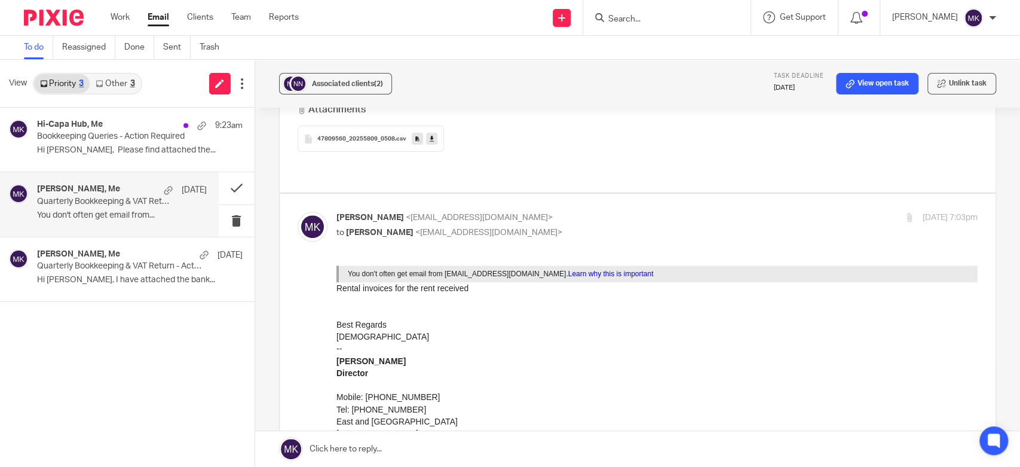
scroll to position [432, 0]
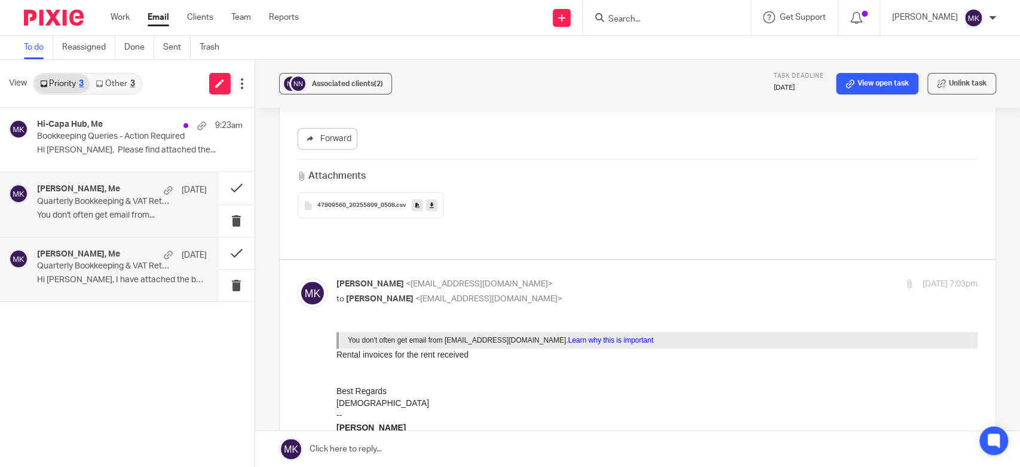
click at [96, 281] on p "Hi Moiz, I have attached the bank..." at bounding box center [122, 280] width 170 height 10
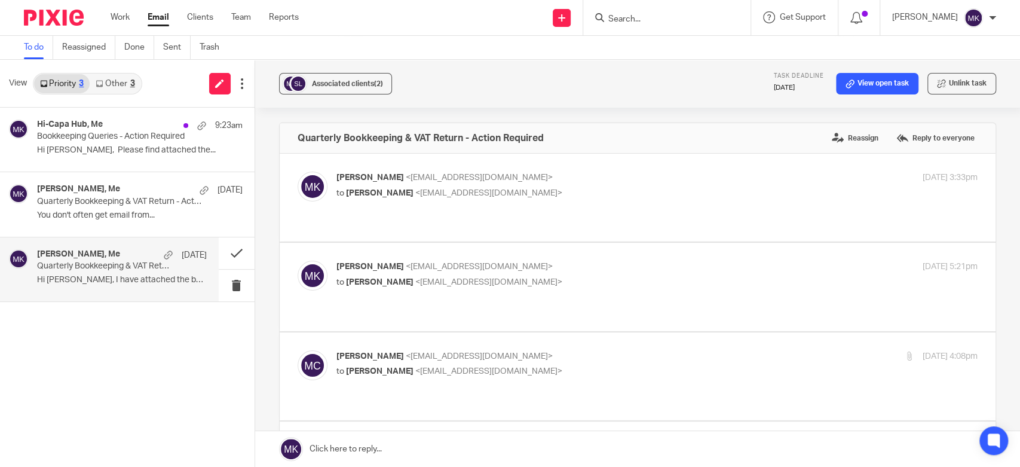
scroll to position [0, 0]
click at [231, 242] on button at bounding box center [237, 253] width 36 height 32
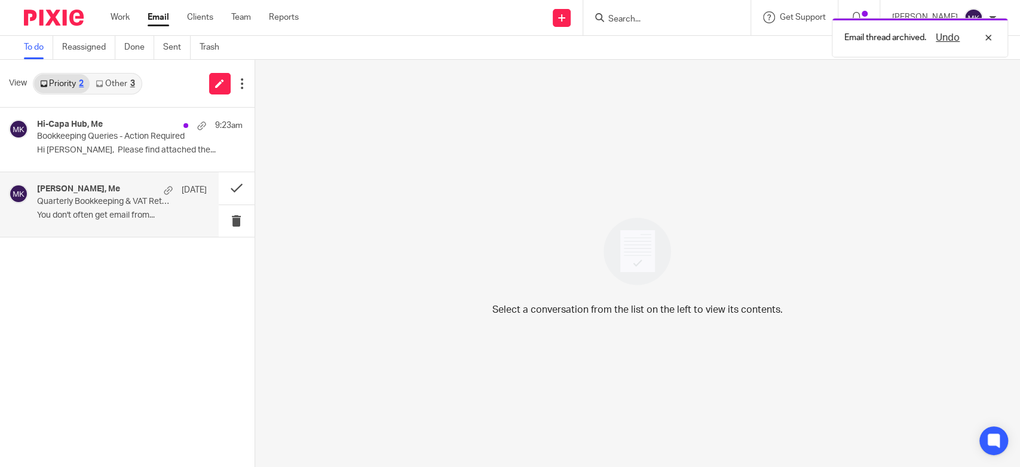
click at [136, 205] on p "Quarterly Bookkeeping & VAT Return - Action Required" at bounding box center [105, 202] width 136 height 10
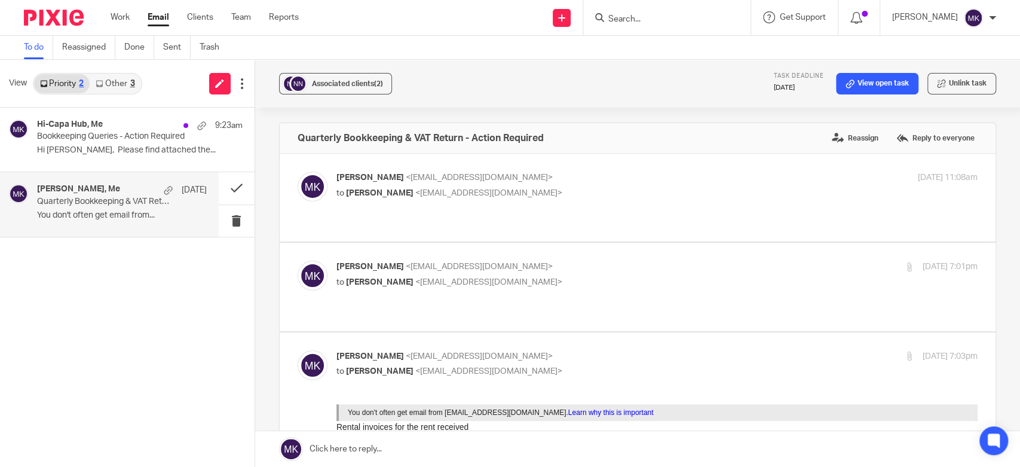
click at [113, 80] on link "Other 3" at bounding box center [115, 83] width 51 height 19
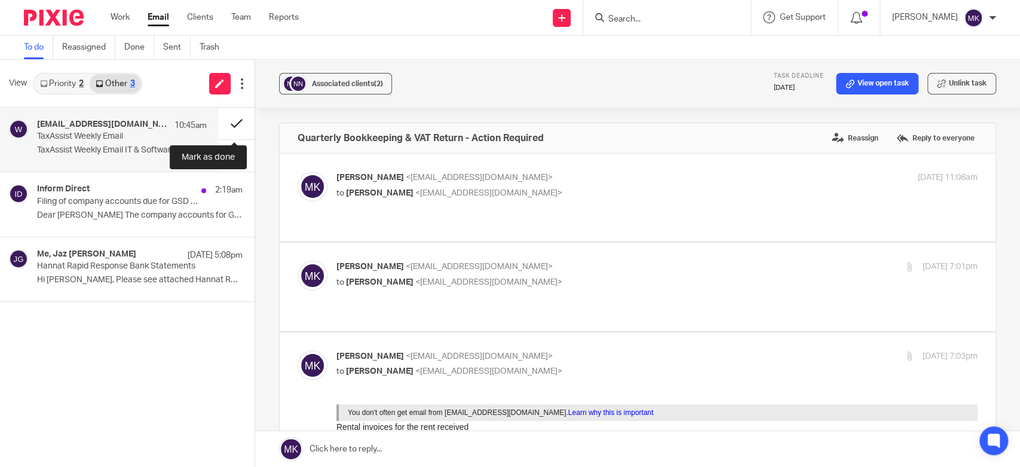
click at [233, 121] on button at bounding box center [237, 124] width 36 height 32
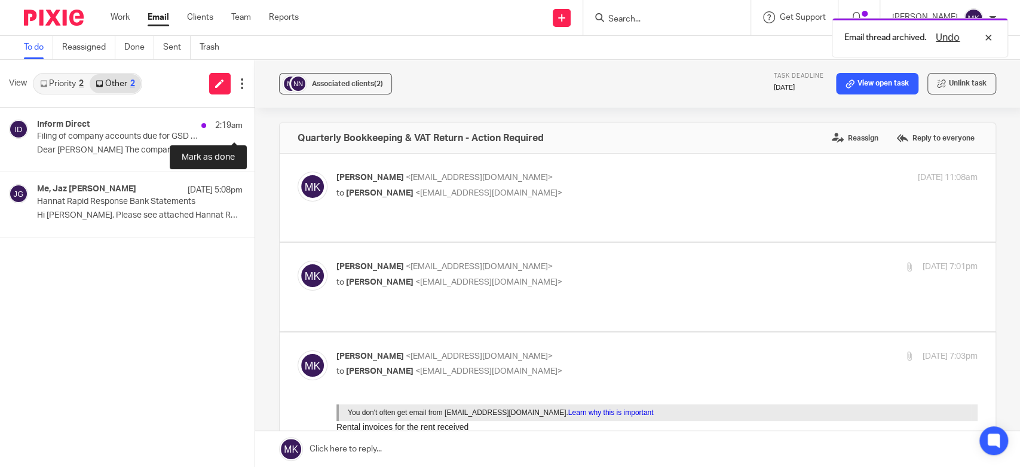
click at [255, 121] on button at bounding box center [260, 124] width 10 height 32
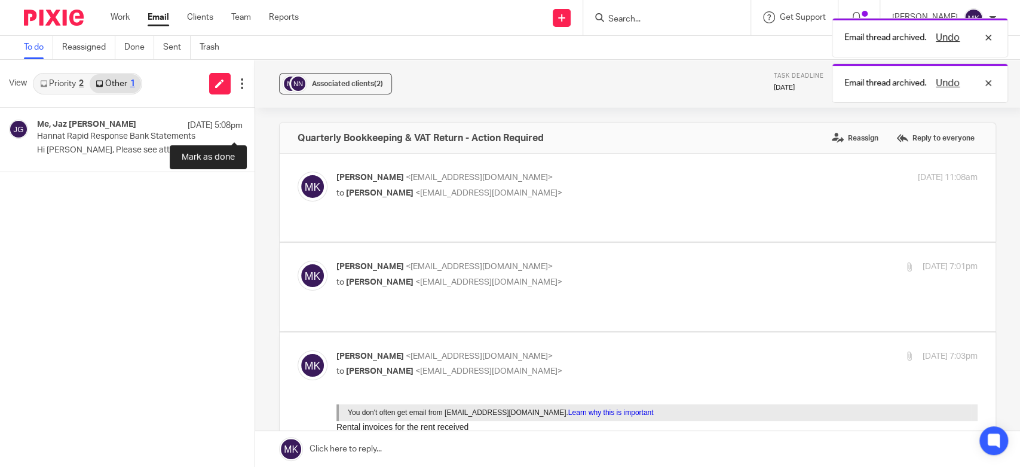
click at [255, 121] on button at bounding box center [260, 124] width 10 height 32
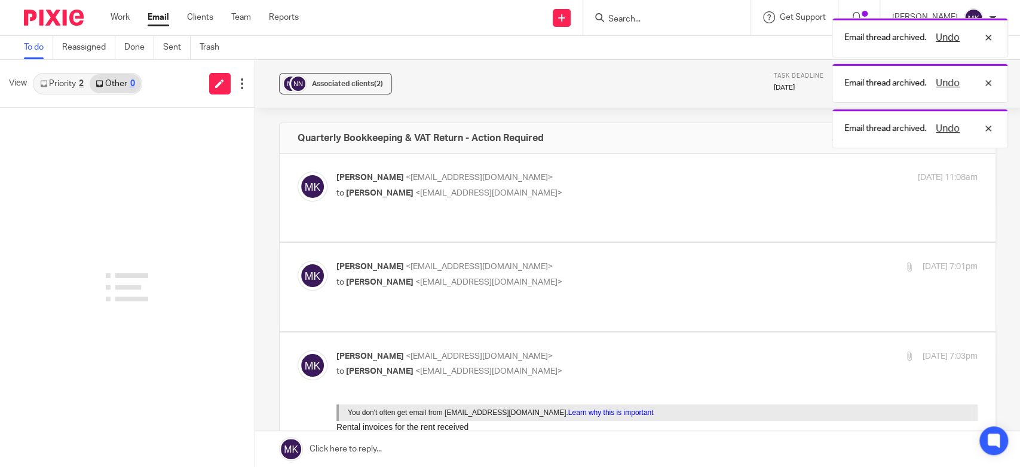
click at [51, 90] on link "Priority 2" at bounding box center [62, 83] width 56 height 19
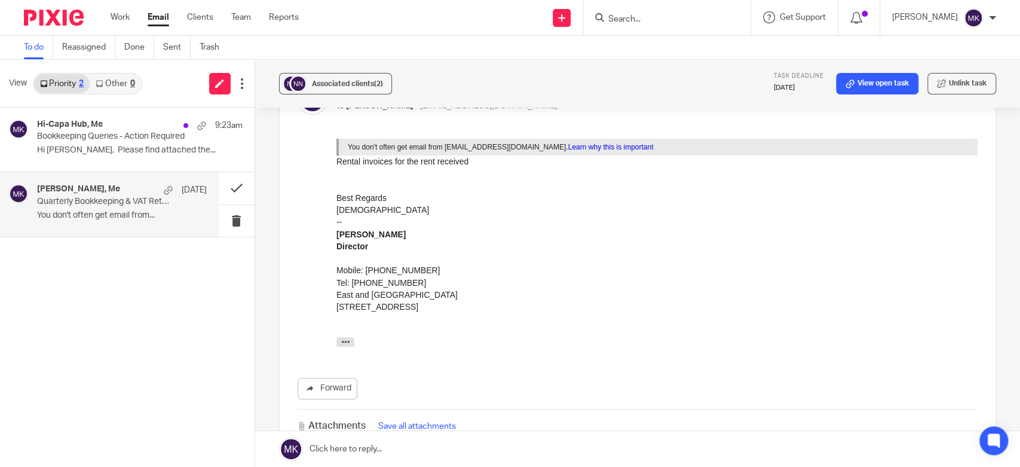
scroll to position [398, 0]
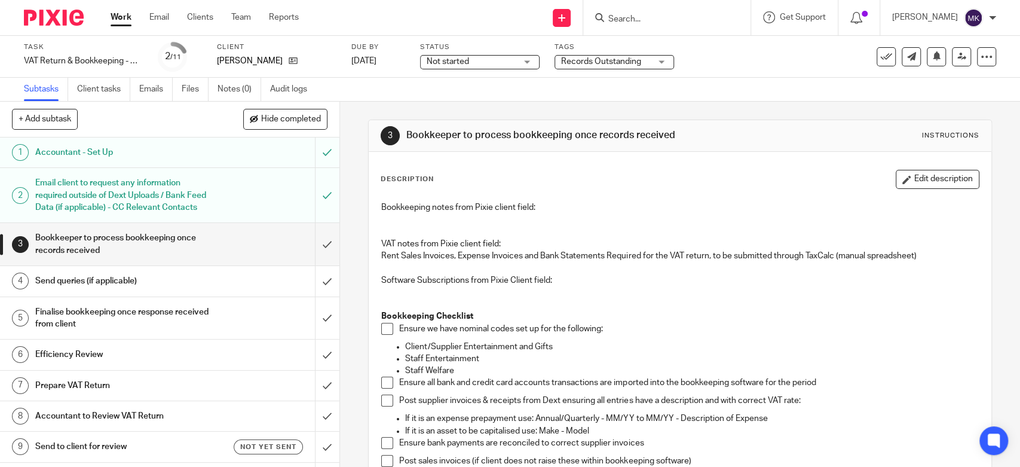
click at [660, 61] on div "Records Outstanding" at bounding box center [615, 62] width 120 height 14
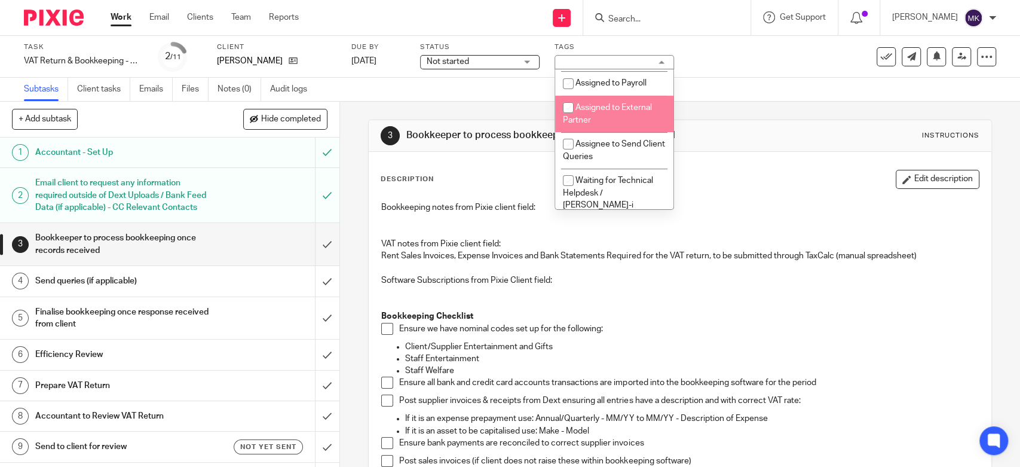
scroll to position [199, 0]
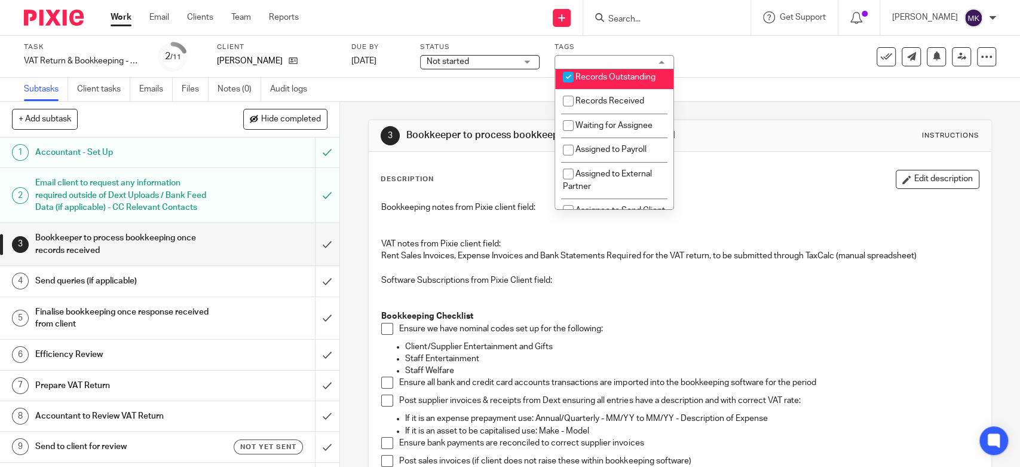
click at [618, 89] on li "Records Outstanding" at bounding box center [614, 77] width 118 height 24
checkbox input "false"
click at [619, 105] on span "Records Received" at bounding box center [609, 101] width 69 height 8
checkbox input "true"
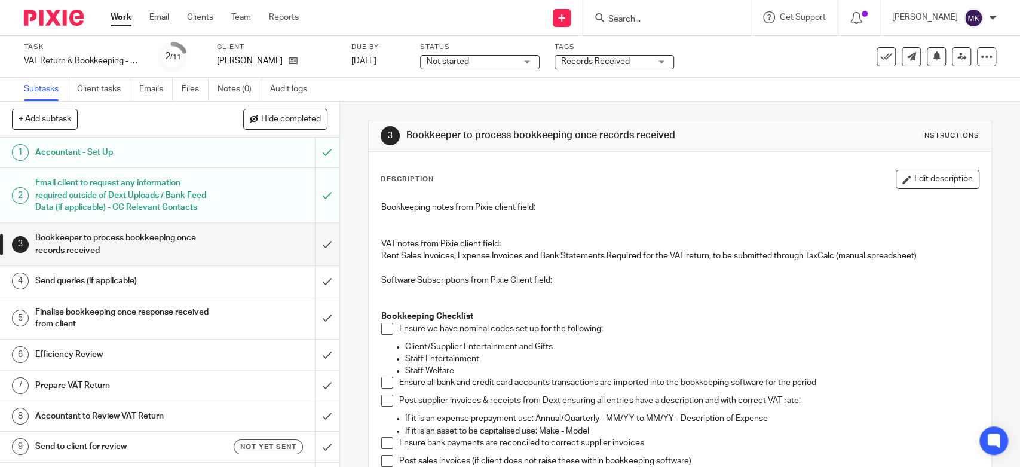
click at [722, 97] on div "Subtasks Client tasks Emails Files Notes (0) Audit logs" at bounding box center [510, 90] width 1020 height 24
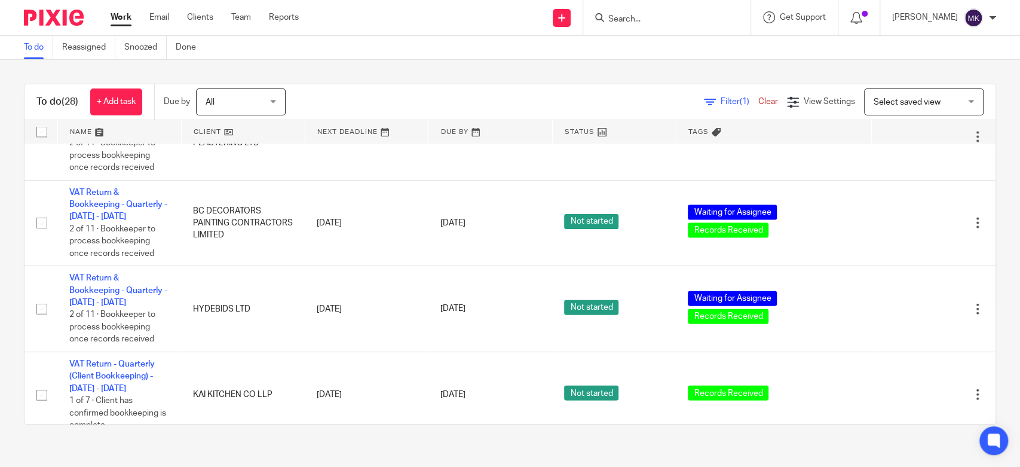
scroll to position [1987, 0]
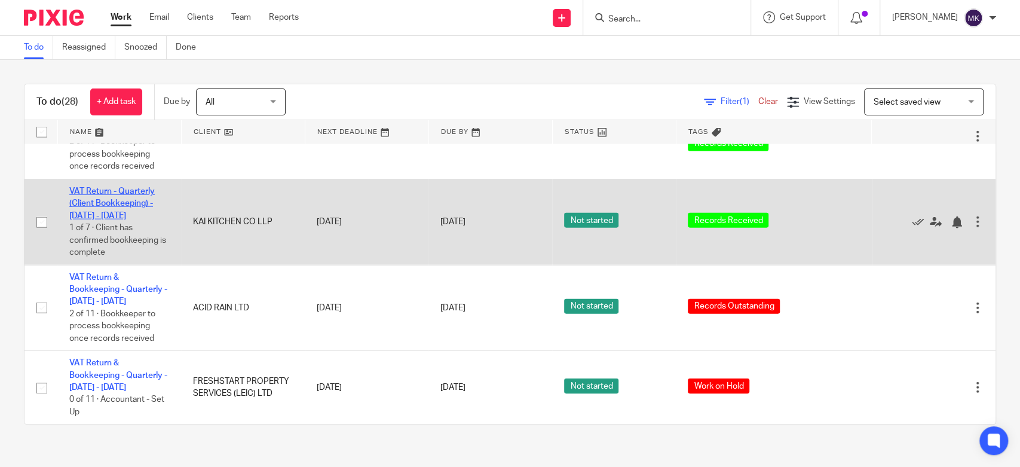
click at [97, 201] on link "VAT Return - Quarterly (Client Bookkeeping) - [DATE] - [DATE]" at bounding box center [111, 203] width 85 height 33
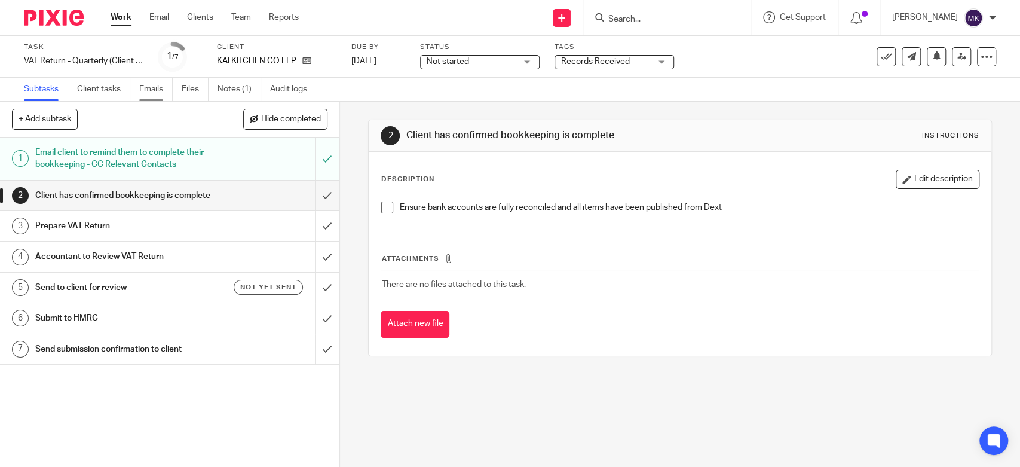
click at [165, 99] on link "Emails" at bounding box center [155, 89] width 33 height 23
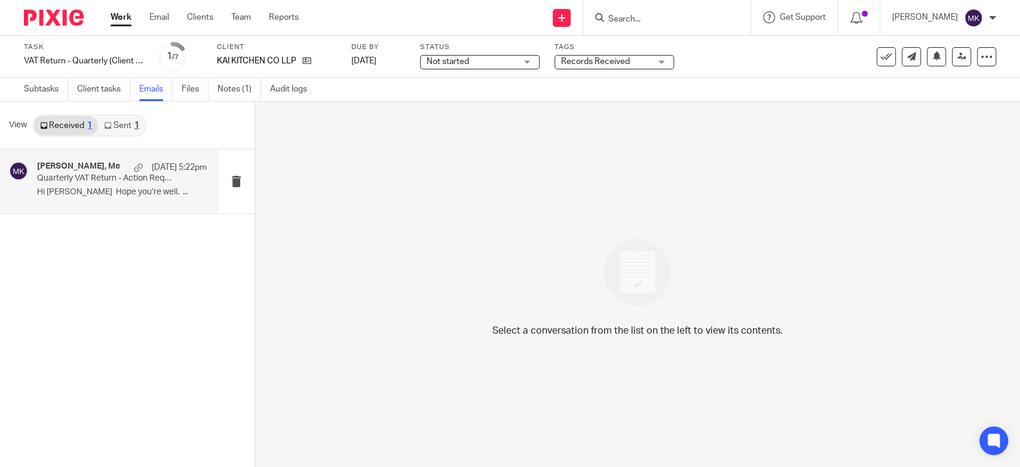
click at [161, 189] on p "Hi [PERSON_NAME] Hope you’re well. ..." at bounding box center [122, 192] width 170 height 10
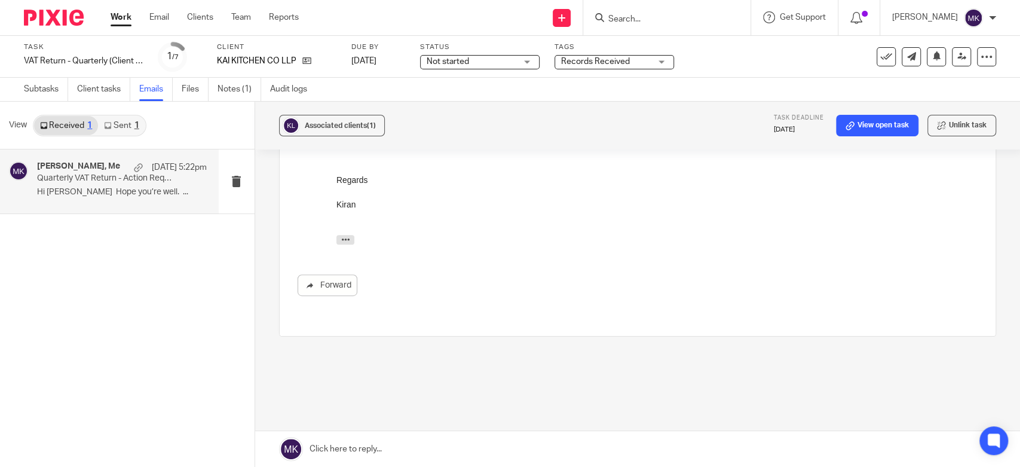
scroll to position [158, 0]
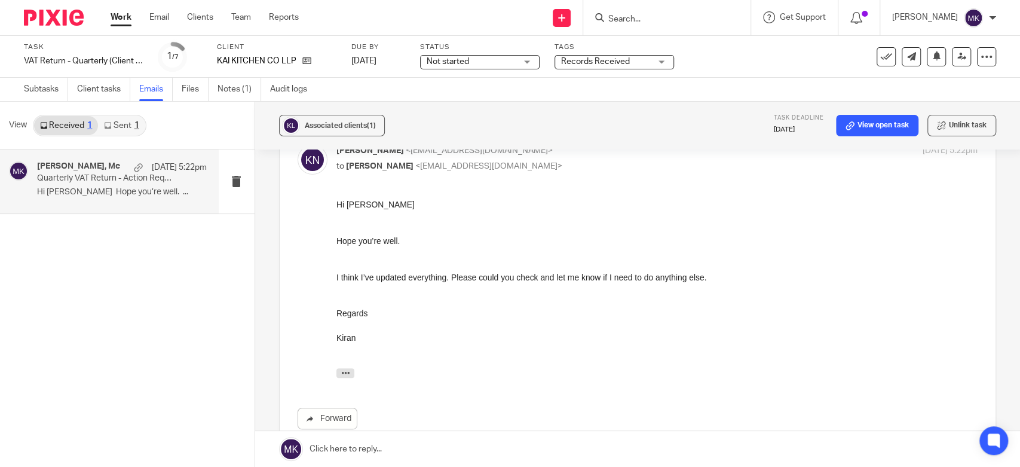
click at [115, 125] on link "Sent 1" at bounding box center [121, 125] width 47 height 19
click at [117, 196] on p "Hi [PERSON_NAME], I hope you are well! We..." at bounding box center [122, 192] width 170 height 10
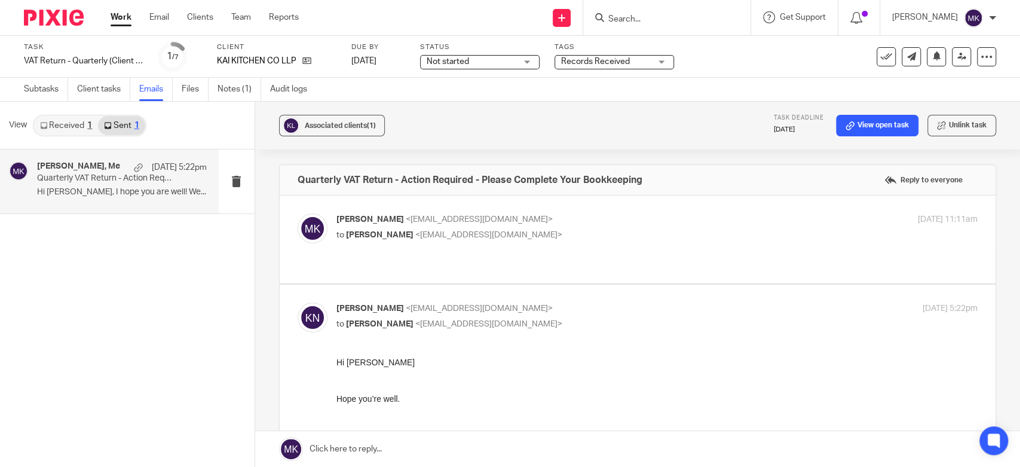
click at [65, 127] on link "Received 1" at bounding box center [66, 125] width 64 height 19
click at [219, 88] on link "Notes (1)" at bounding box center [240, 89] width 44 height 23
